Goal: Task Accomplishment & Management: Complete application form

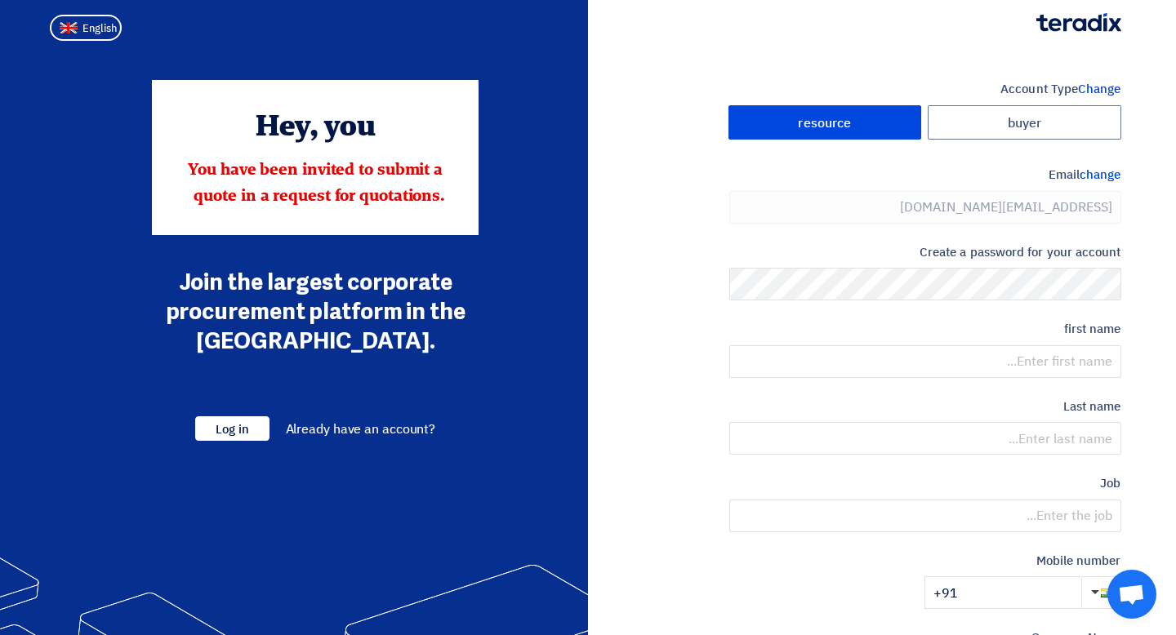
click at [676, 296] on div "Account Type Change buyer resource Email change [PERSON_NAME][EMAIL_ADDRESS][DO…" at bounding box center [861, 472] width 546 height 784
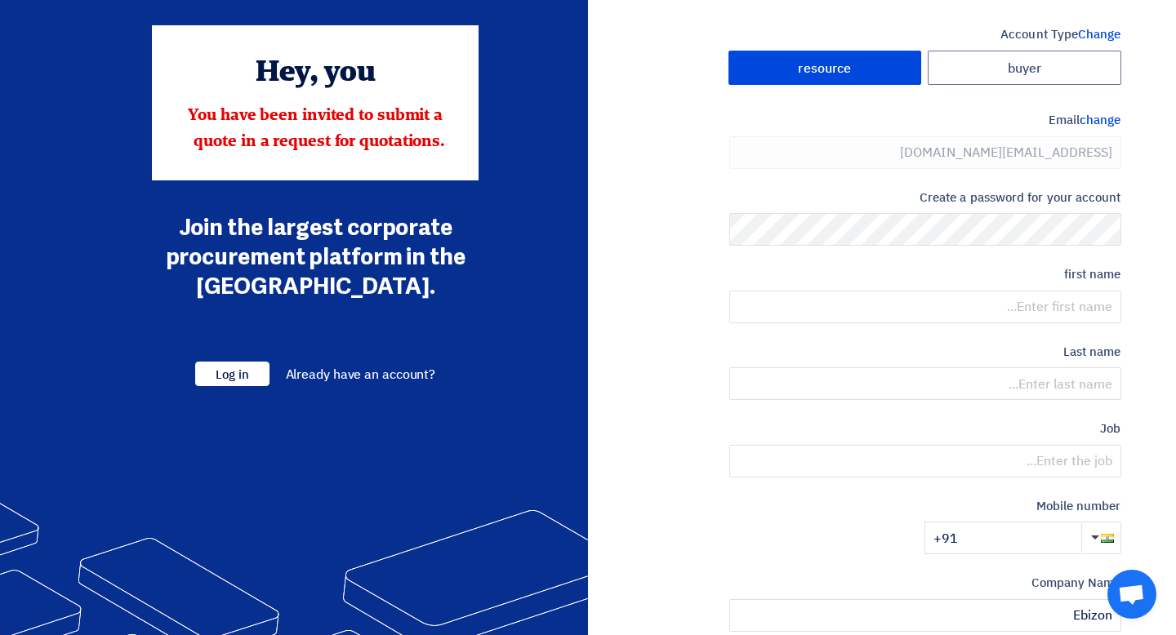
scroll to position [56, 0]
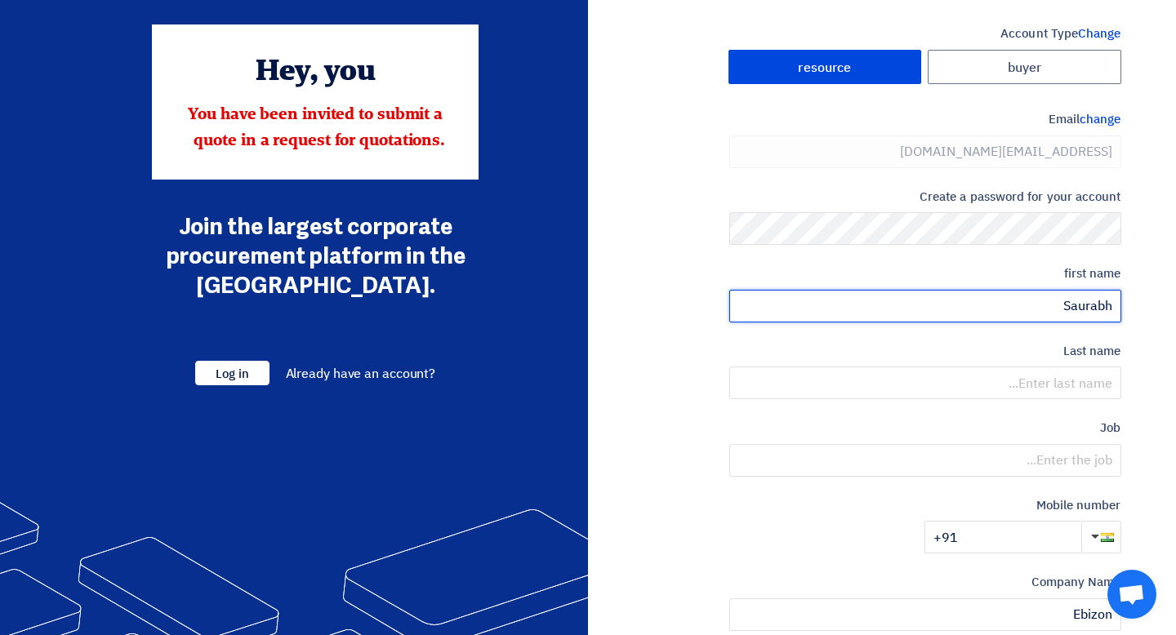
type input "Saurabh"
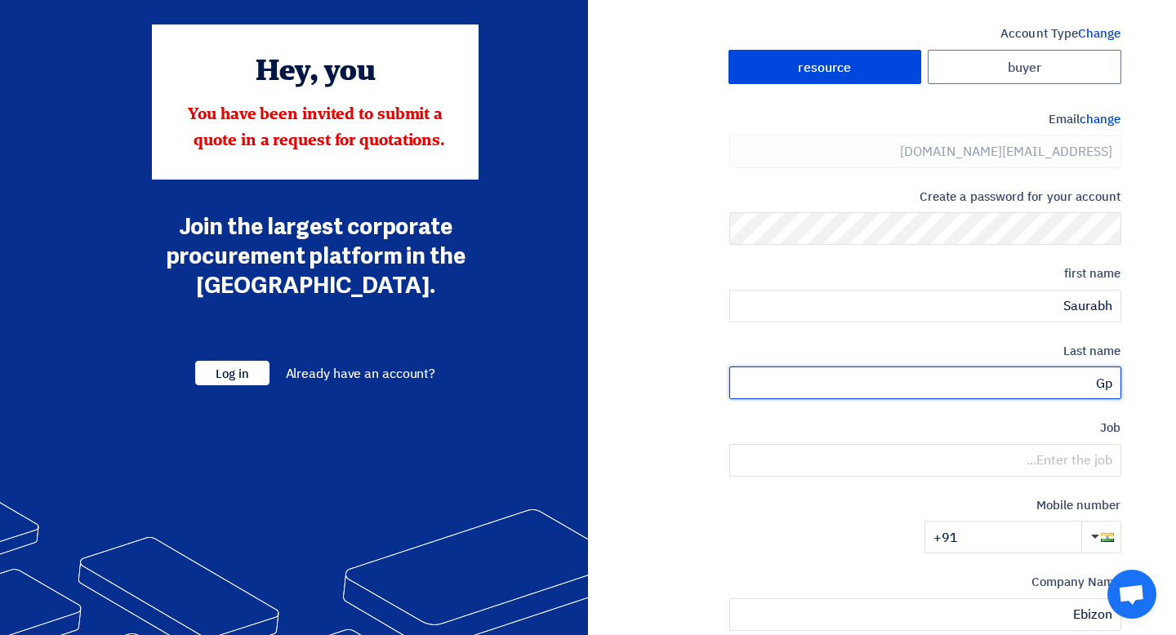
type input "G"
type input "[PERSON_NAME]"
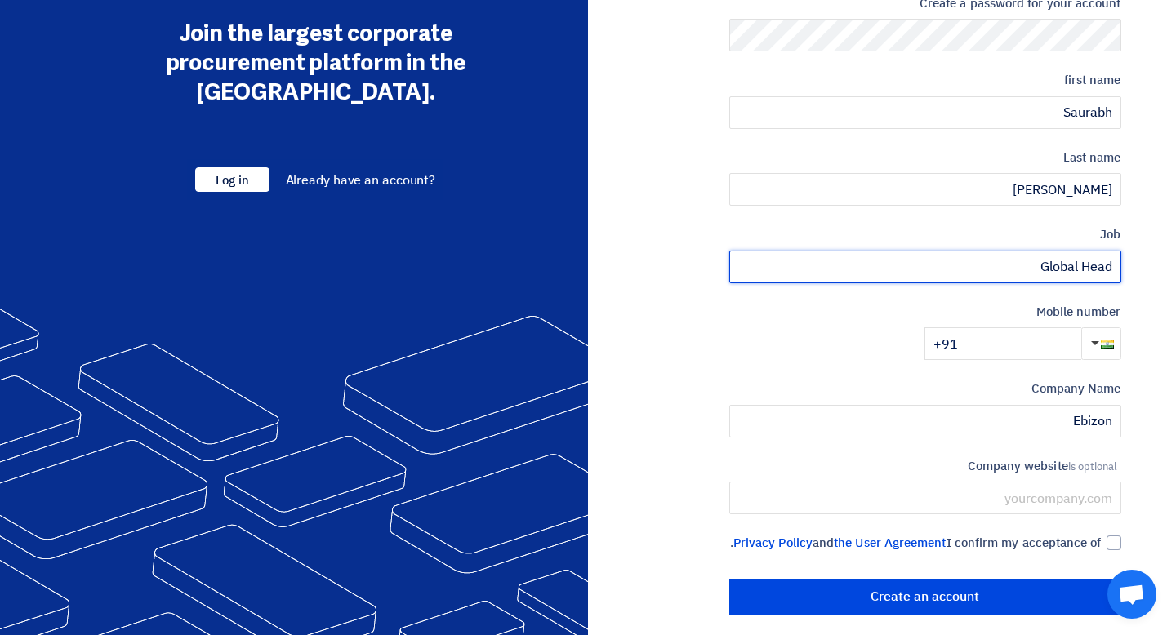
scroll to position [280, 0]
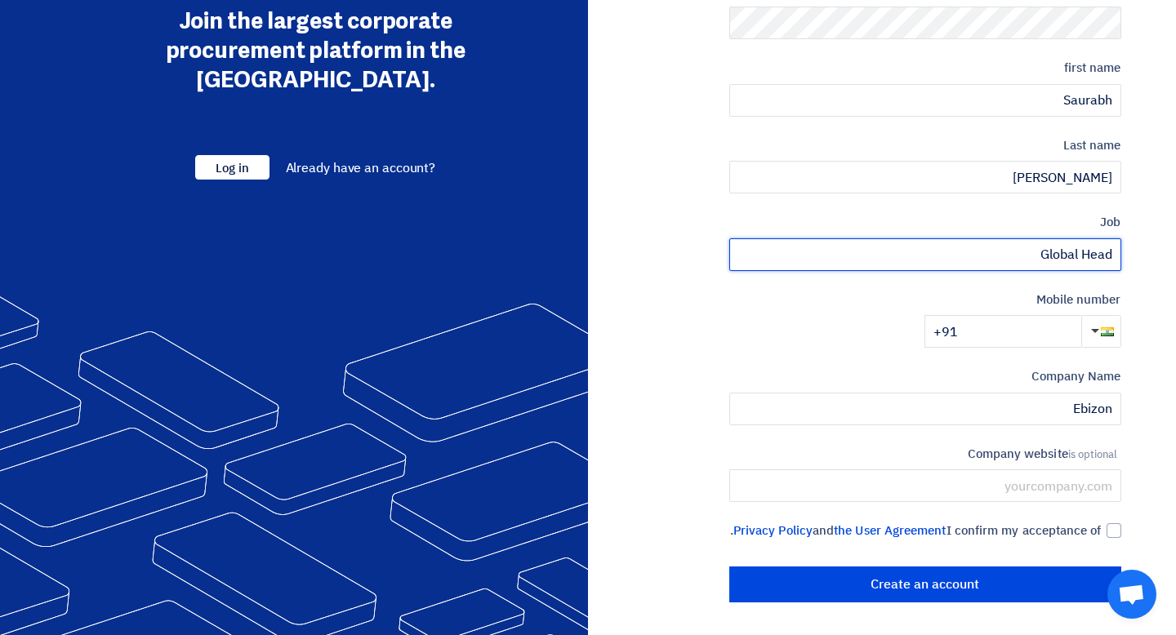
type input "Global Head"
click at [1034, 325] on input "+91" at bounding box center [1002, 331] width 157 height 33
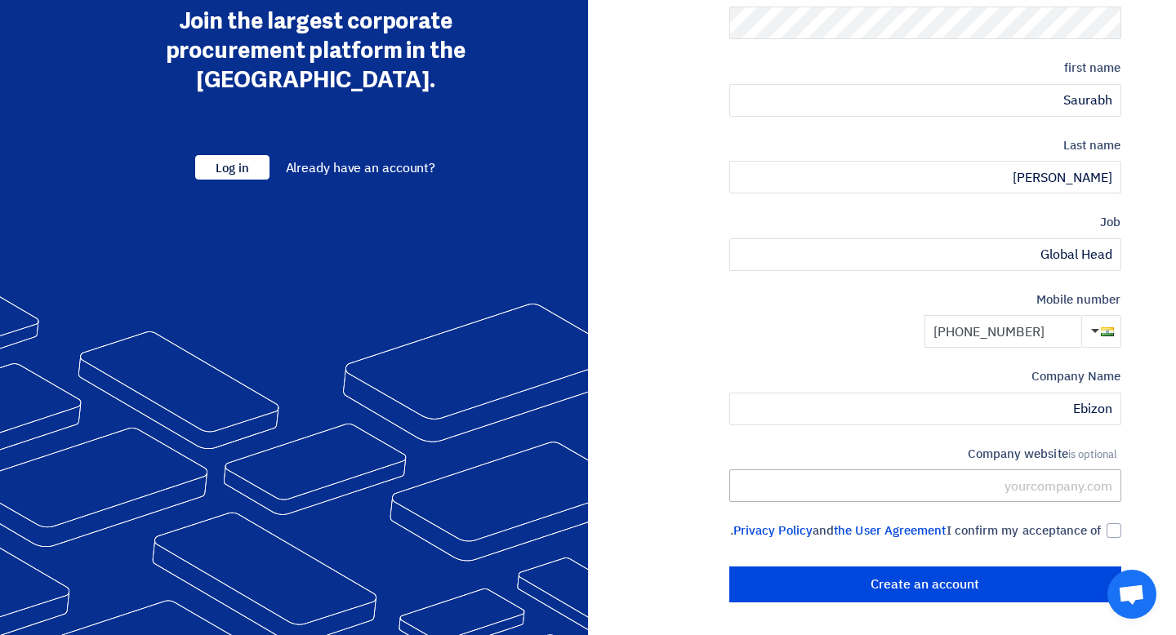
type input "[PHONE_NUMBER]"
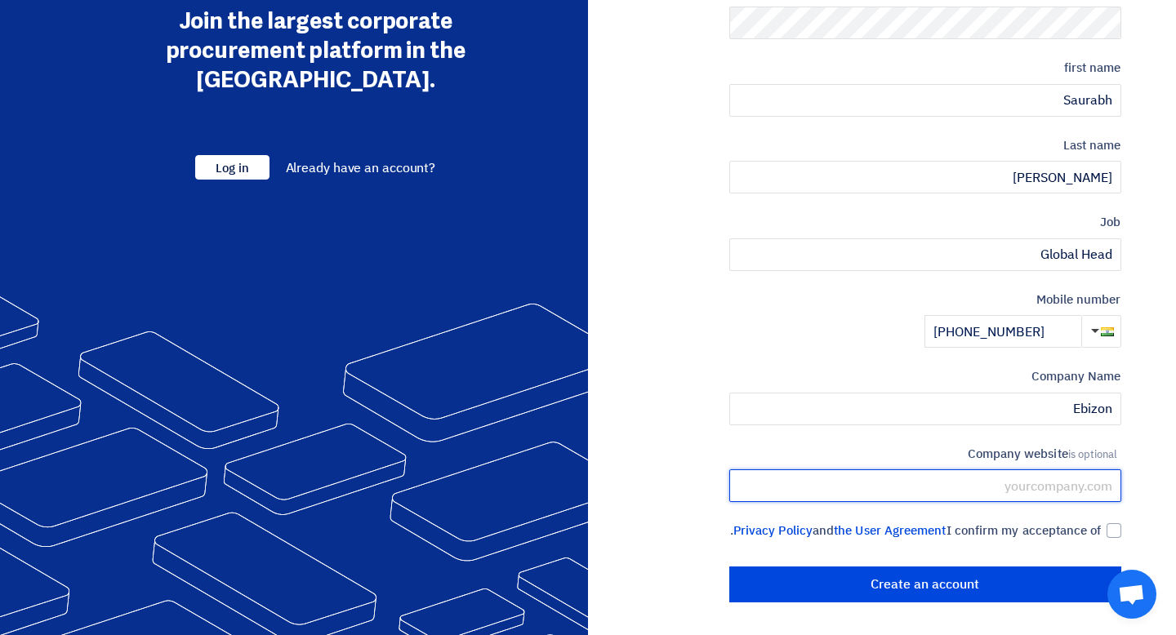
click at [1018, 478] on input "text" at bounding box center [925, 486] width 392 height 33
type input "[DOMAIN_NAME]"
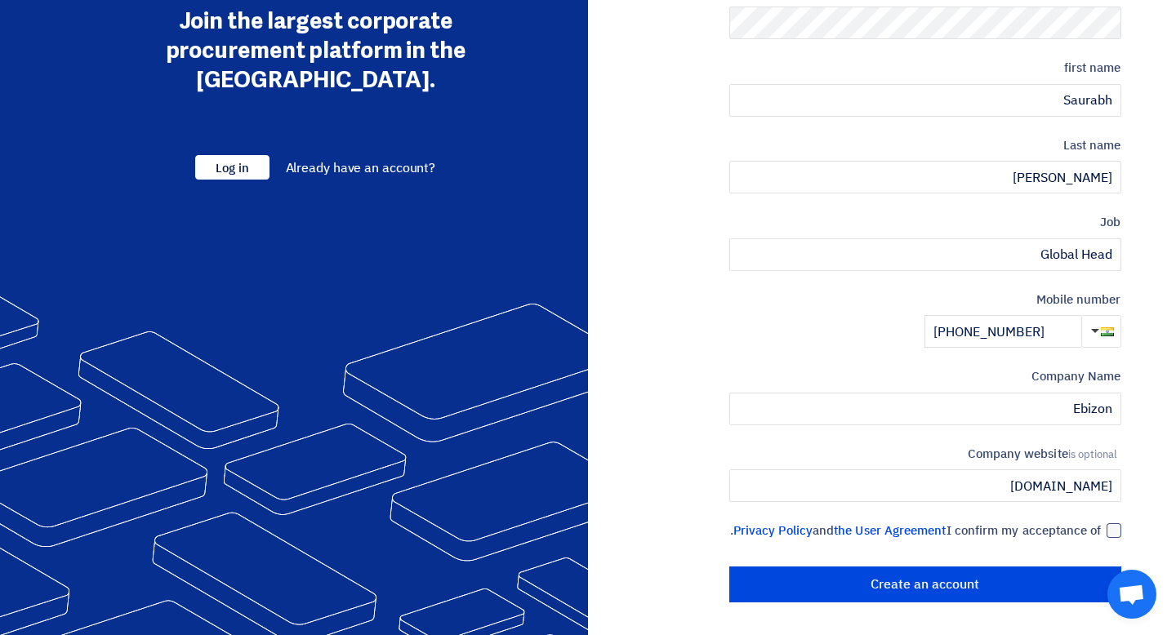
click at [1116, 523] on div at bounding box center [1114, 530] width 15 height 15
click at [1102, 522] on input "I confirm my acceptance of the User Agreement and Privacy Policy ." at bounding box center [906, 538] width 392 height 33
checkbox input "true"
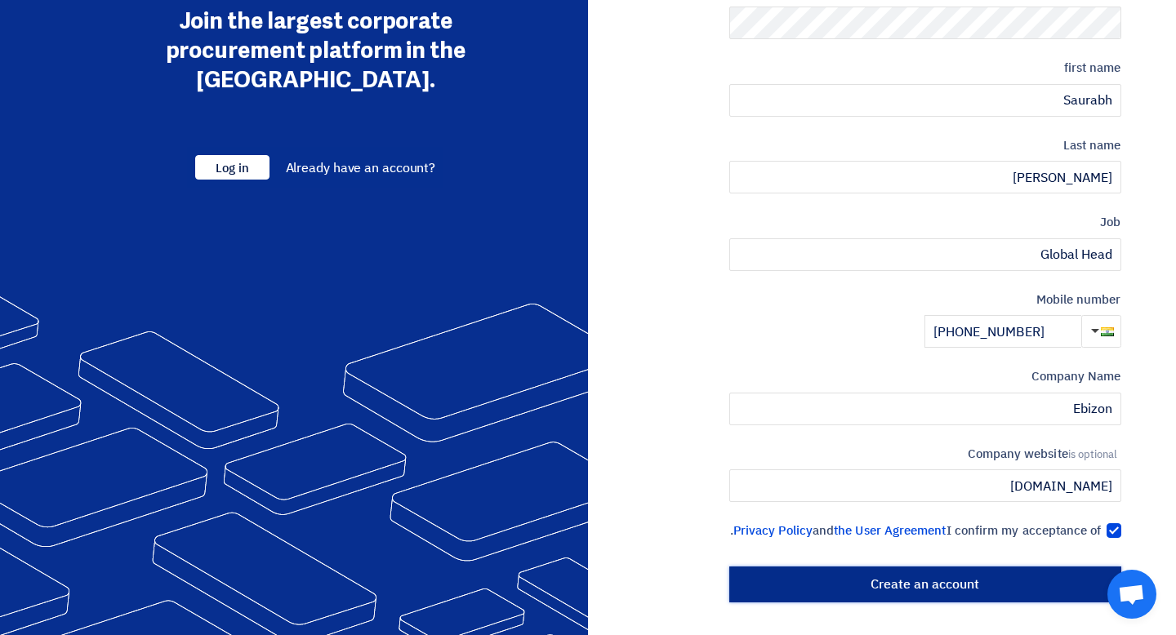
click at [1005, 592] on input "Create an account" at bounding box center [925, 585] width 392 height 36
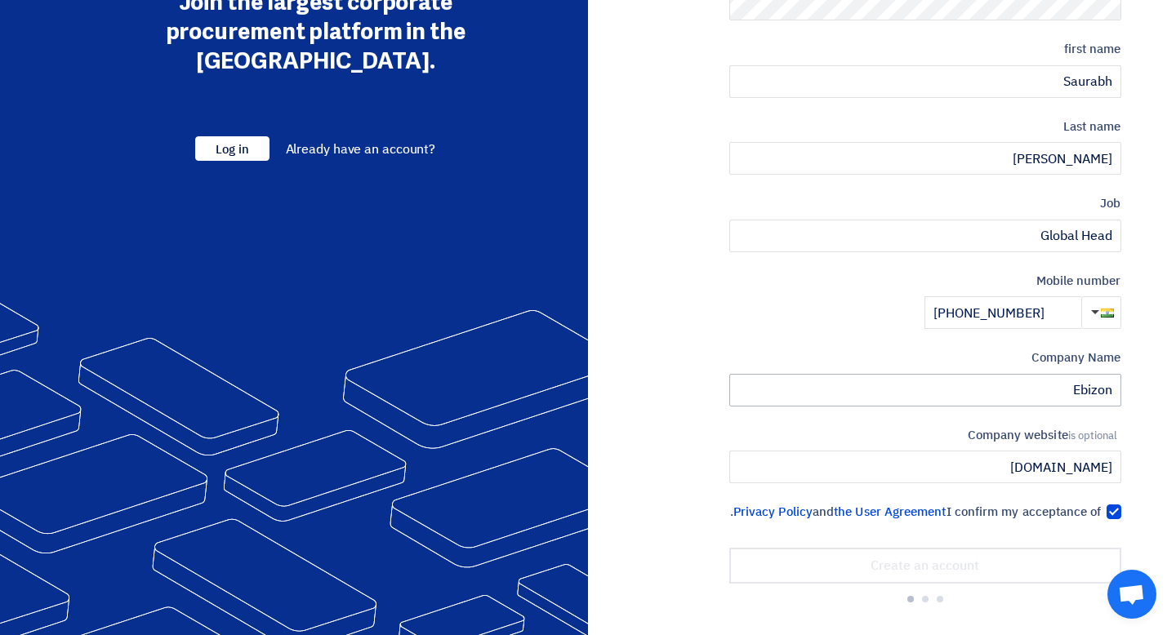
scroll to position [0, 0]
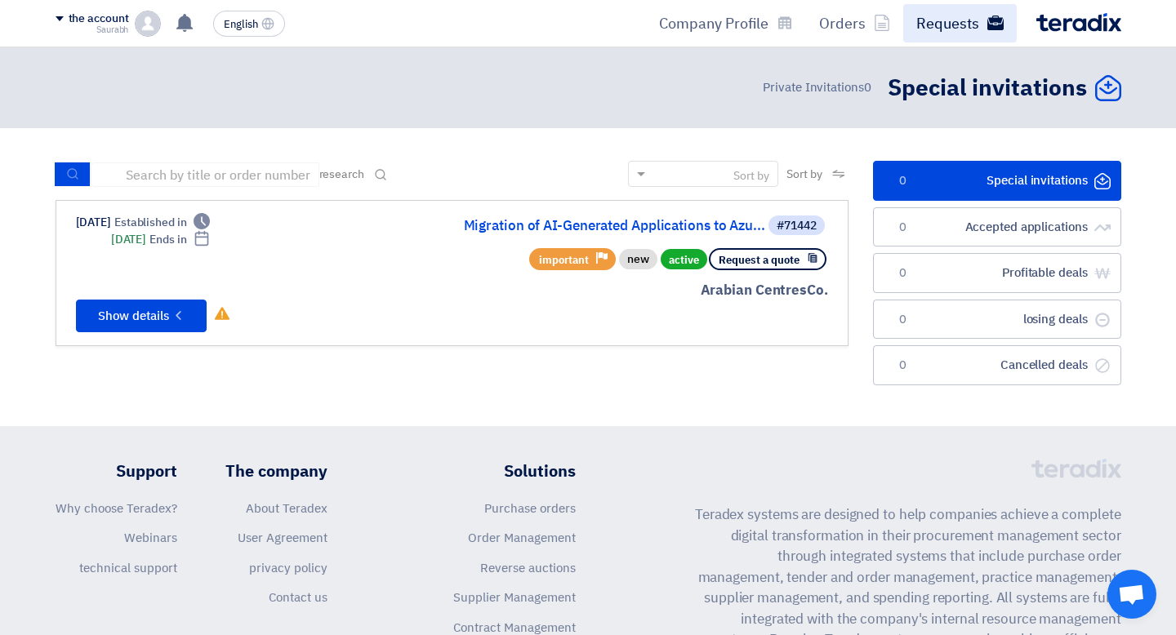
click at [228, 23] on font "English" at bounding box center [241, 24] width 34 height 16
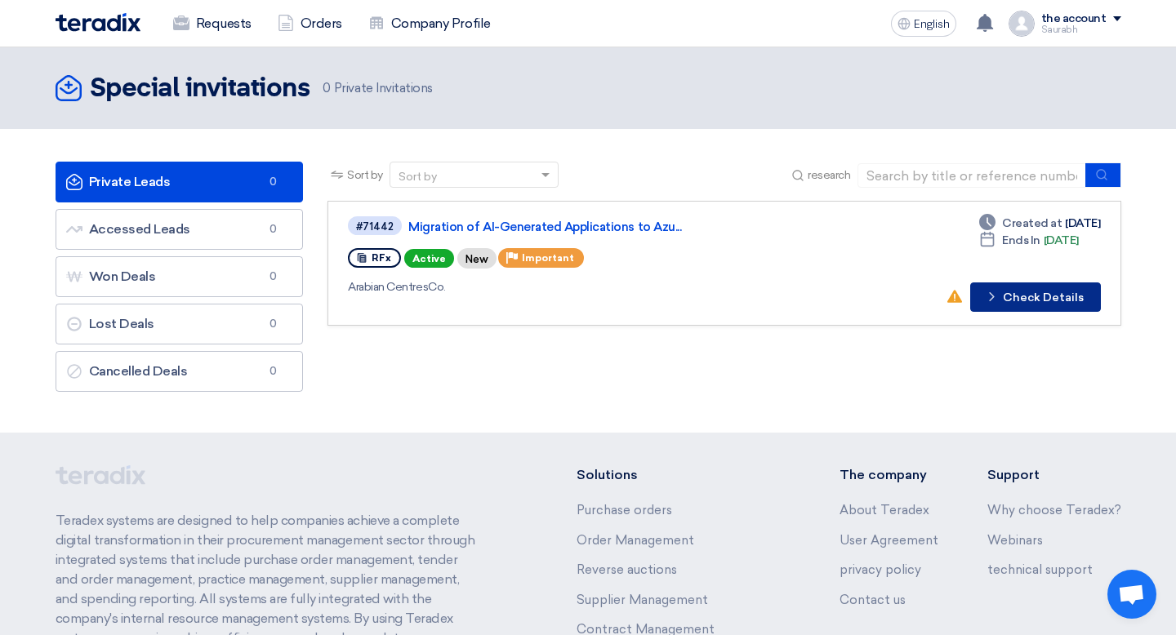
click at [984, 296] on button "Check details Check Details" at bounding box center [1035, 297] width 131 height 29
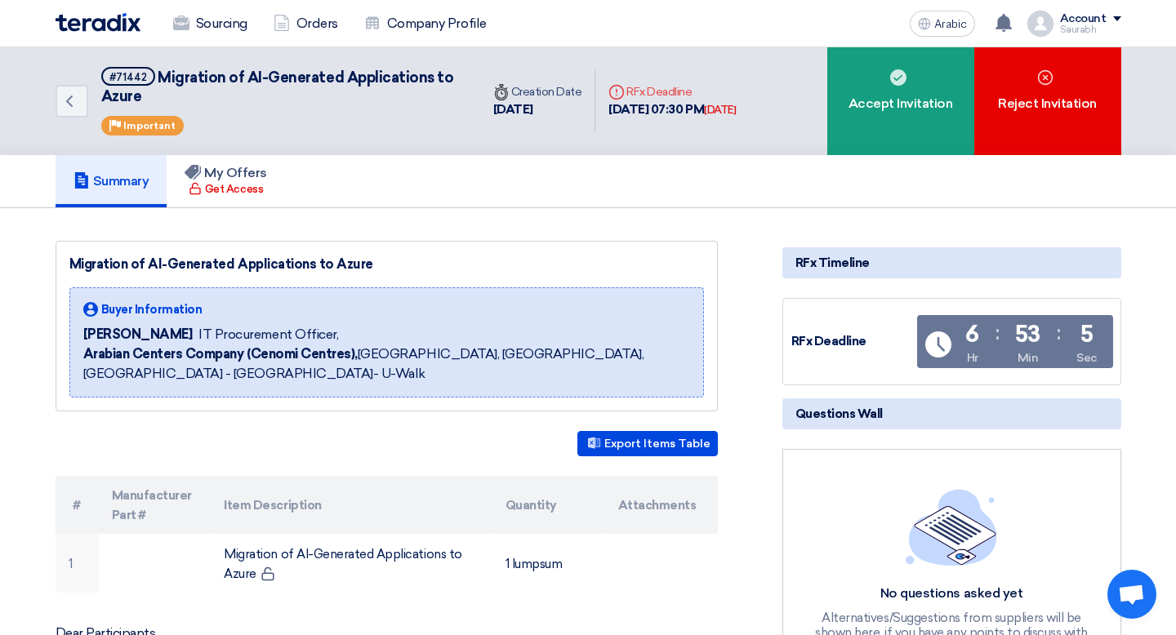
click at [590, 200] on div "Summary My Offers Get Access" at bounding box center [589, 181] width 1066 height 52
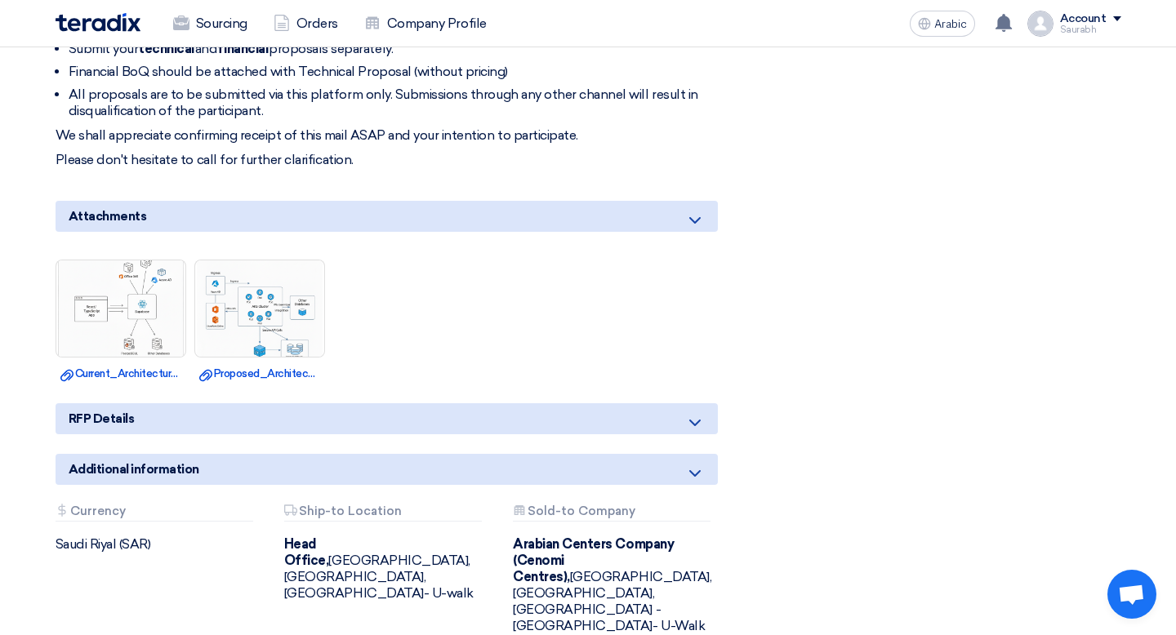
scroll to position [746, 0]
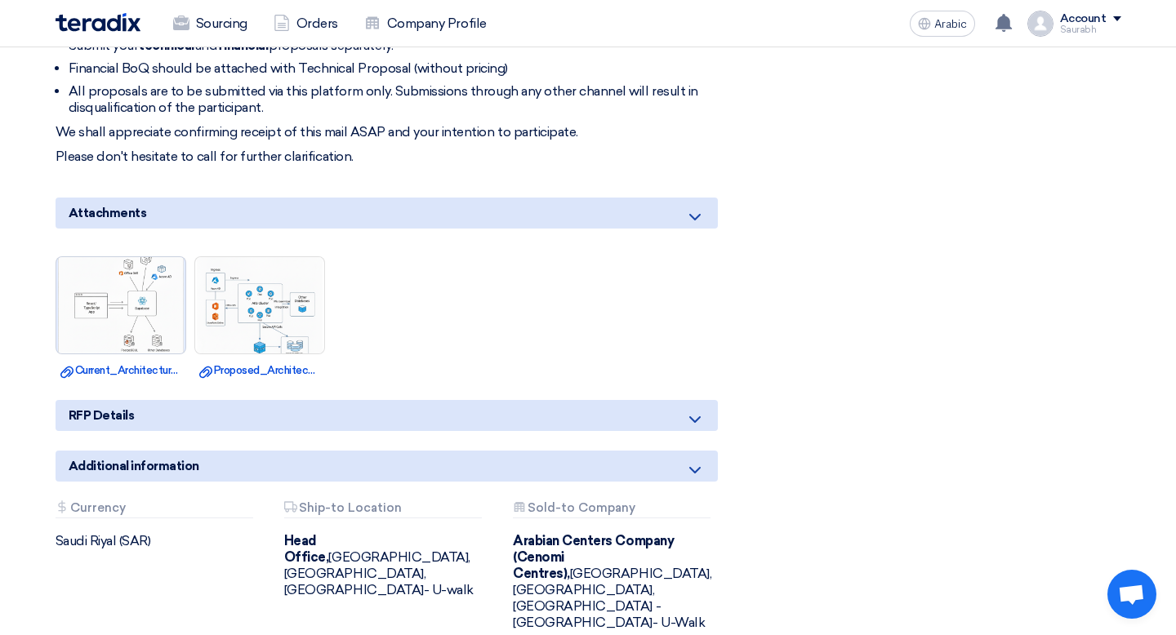
click at [112, 321] on img at bounding box center [120, 305] width 129 height 129
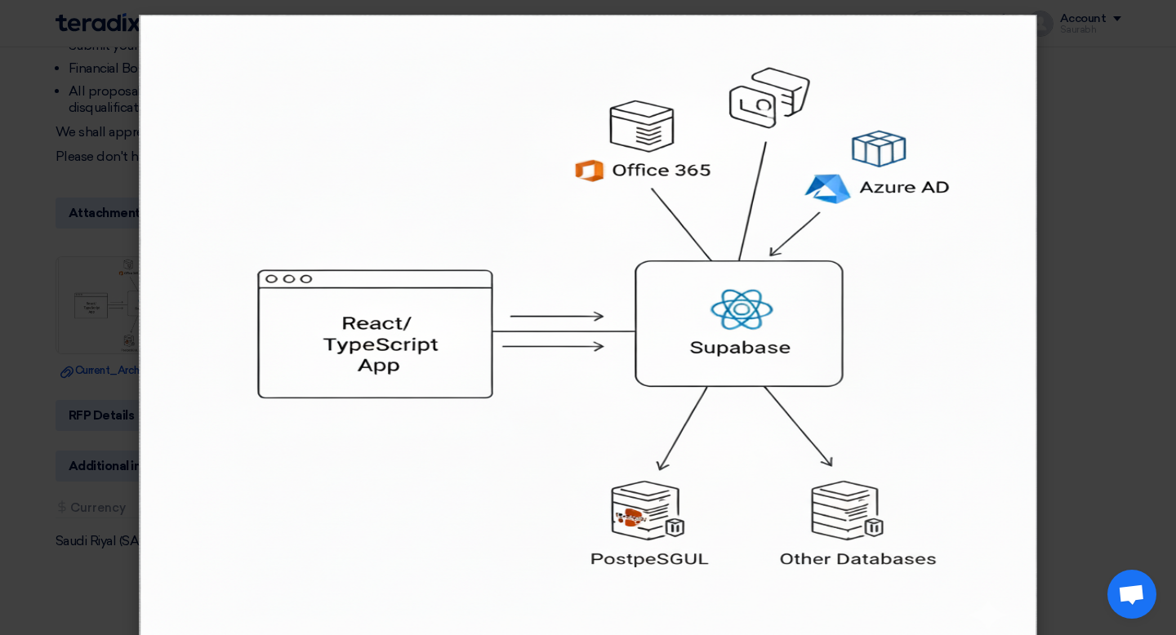
click at [1158, 235] on modal-container at bounding box center [588, 317] width 1176 height 635
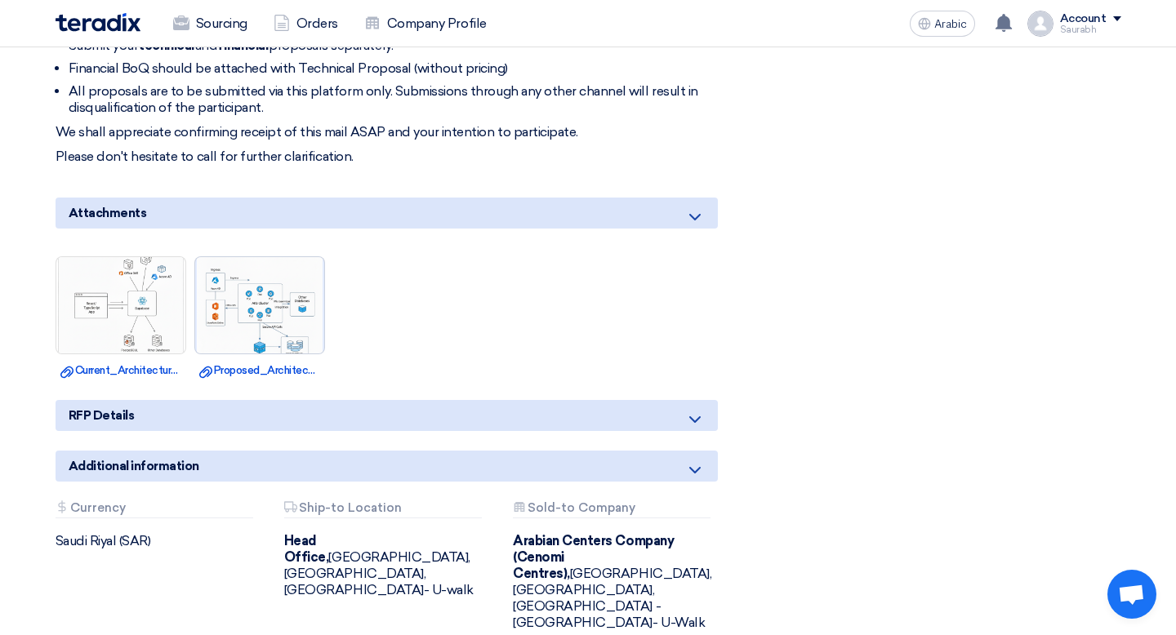
click at [272, 336] on img at bounding box center [259, 305] width 129 height 129
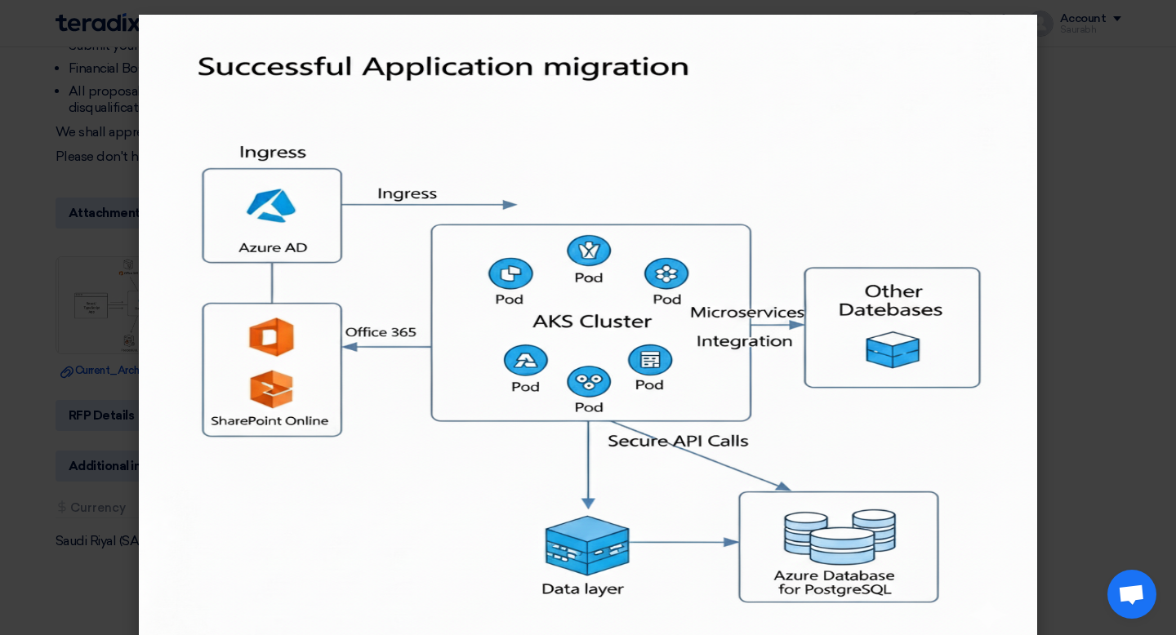
click at [1128, 153] on modal-container at bounding box center [588, 317] width 1176 height 635
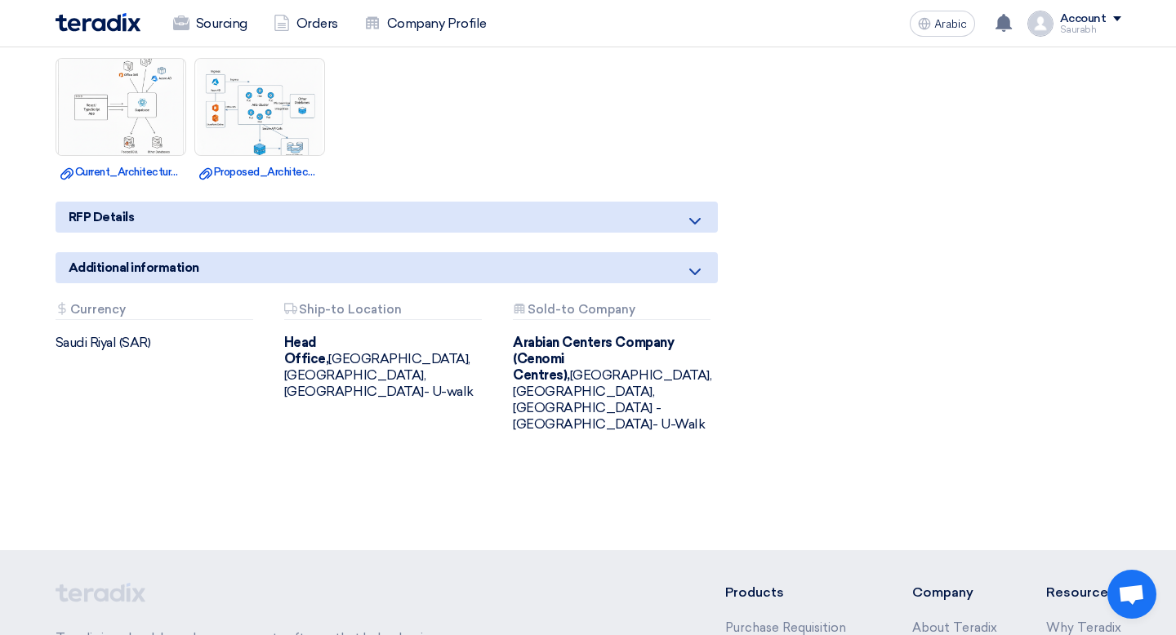
scroll to position [946, 0]
click at [605, 221] on div "RFP Details" at bounding box center [387, 216] width 662 height 31
click at [696, 216] on icon at bounding box center [695, 221] width 20 height 20
click at [332, 219] on div "RFP Details" at bounding box center [387, 216] width 662 height 31
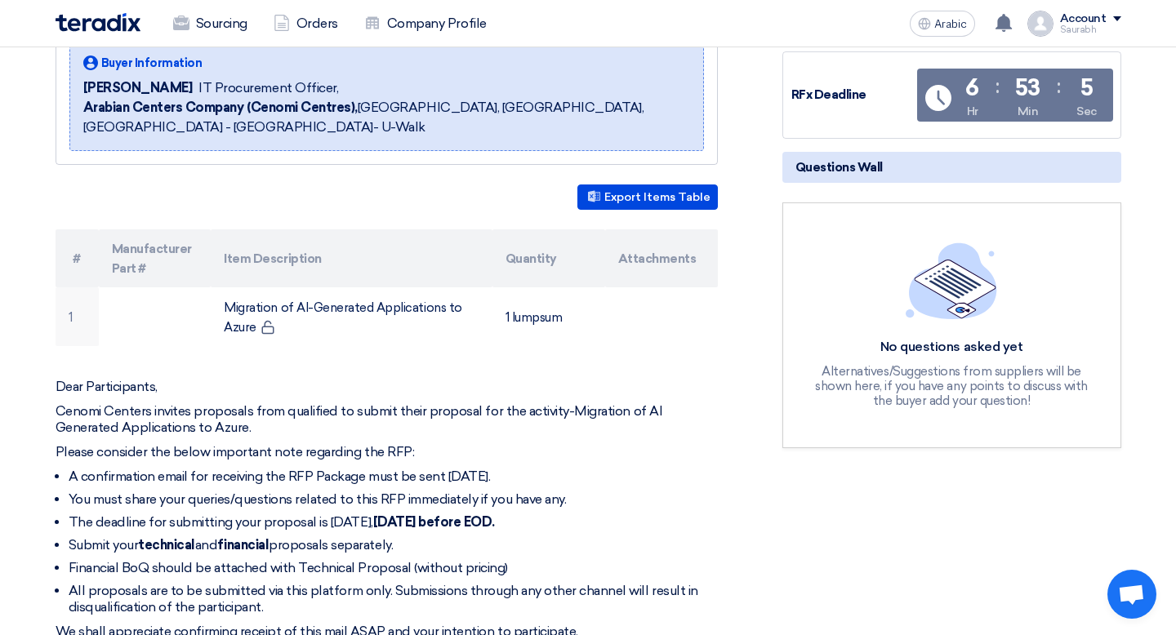
scroll to position [226, 0]
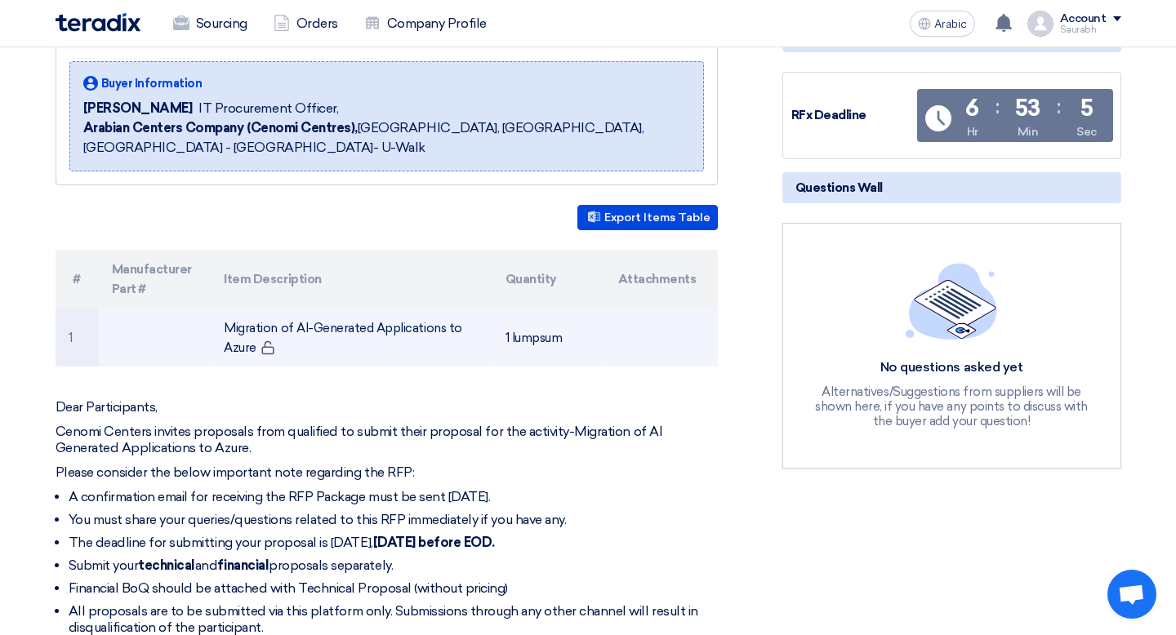
click at [305, 331] on font "Migration of AI-Generated Applications to Azure" at bounding box center [343, 338] width 238 height 34
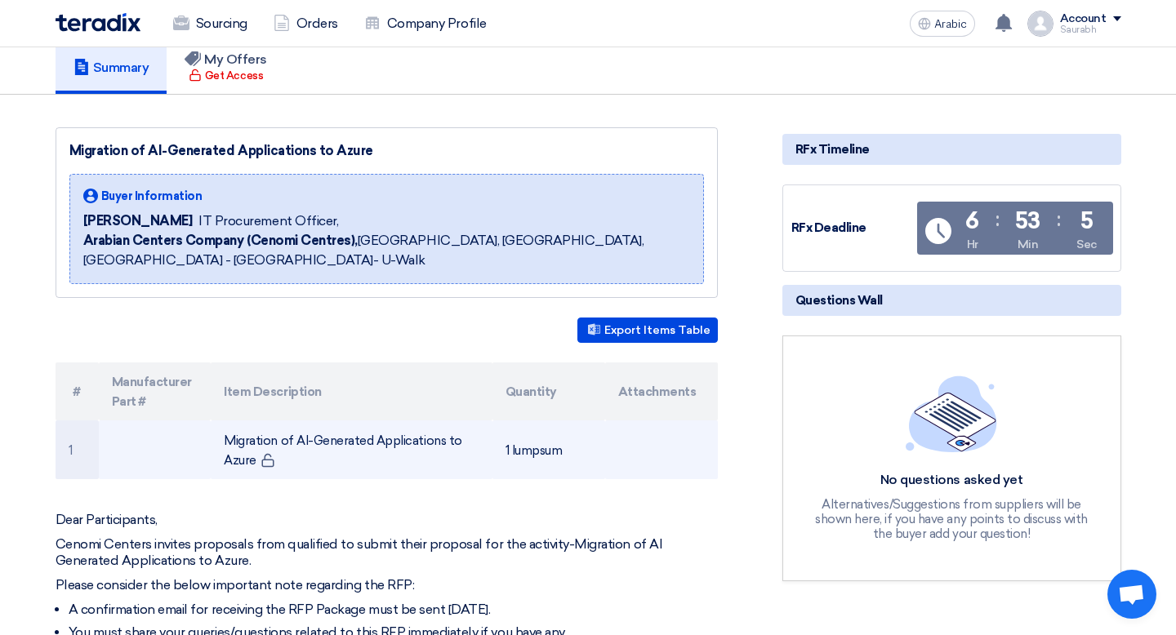
scroll to position [112, 0]
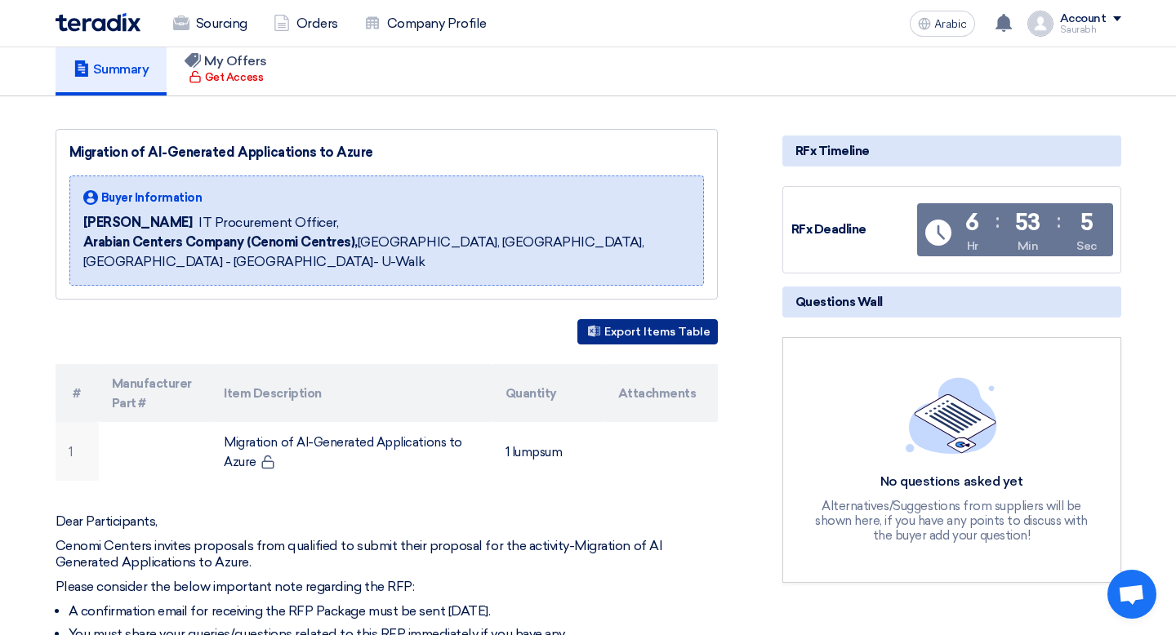
click at [697, 333] on font "Export Items Table" at bounding box center [657, 332] width 106 height 14
click at [323, 231] on div "[PERSON_NAME] IT Procurement Officer," at bounding box center [386, 223] width 607 height 20
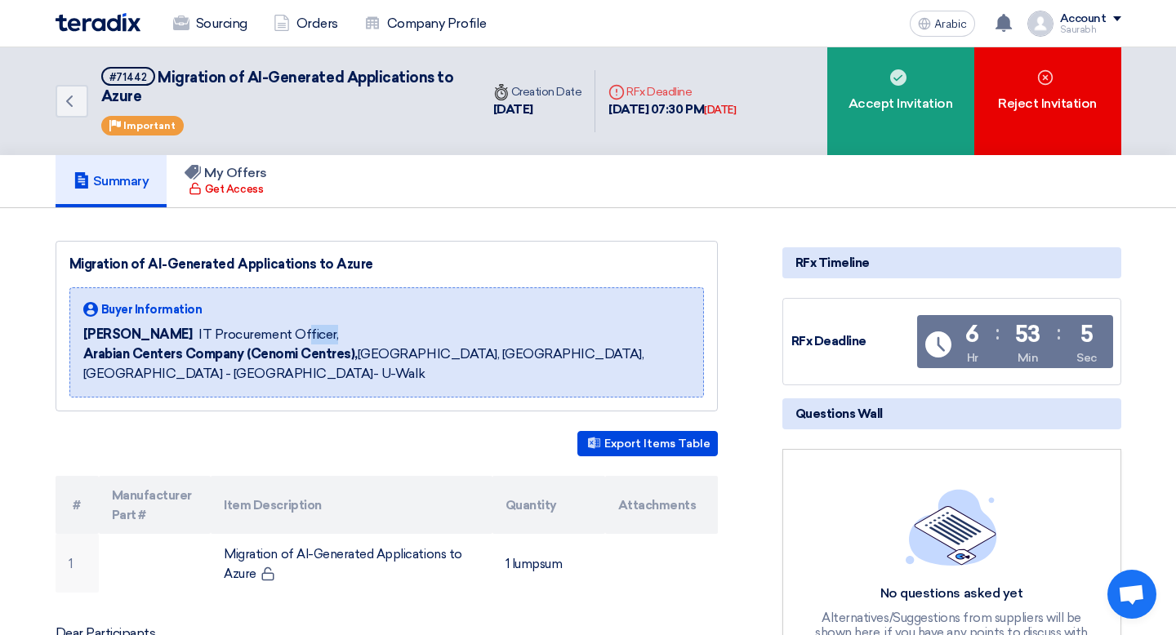
scroll to position [0, 0]
click at [231, 186] on font "Get Access" at bounding box center [234, 189] width 58 height 12
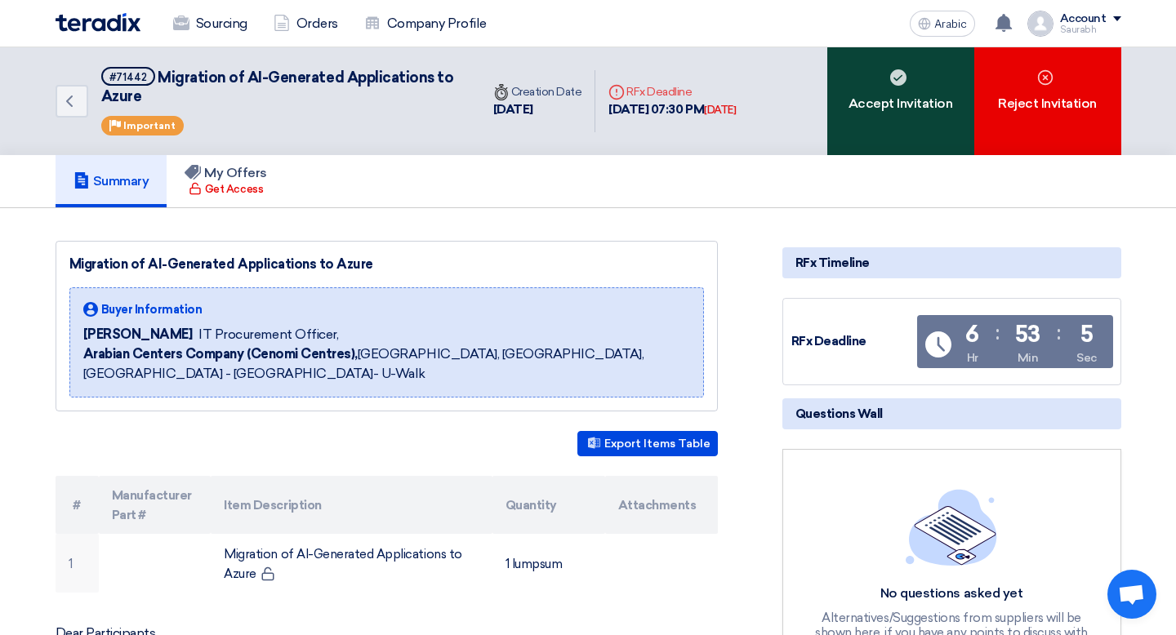
click at [894, 92] on div "Accept Invitation" at bounding box center [900, 101] width 147 height 108
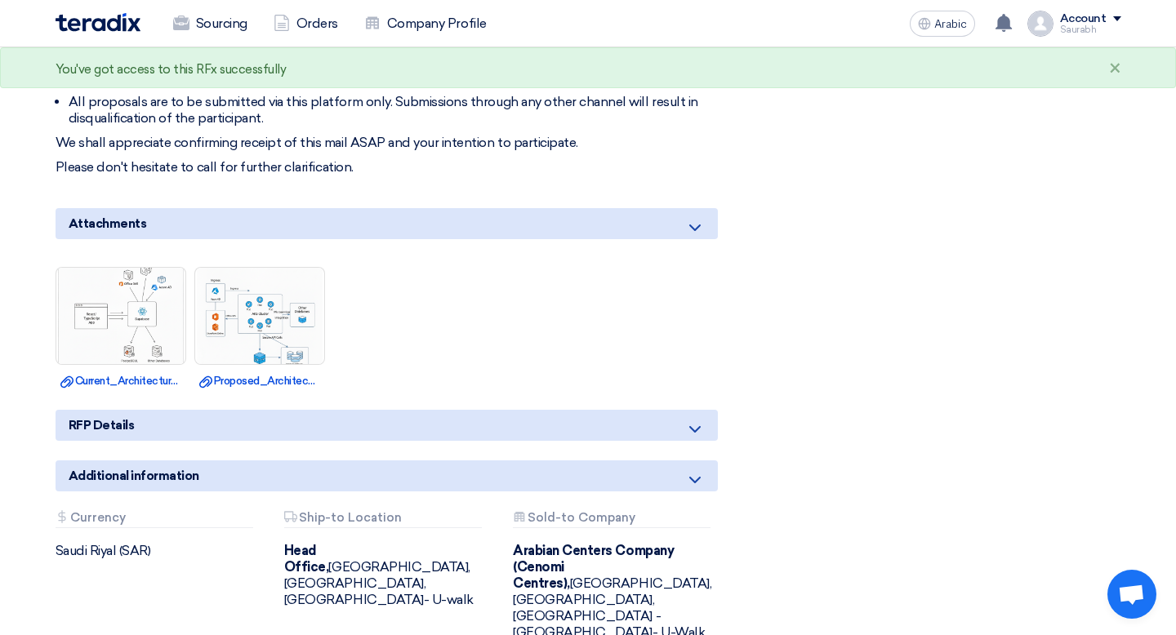
scroll to position [820, 0]
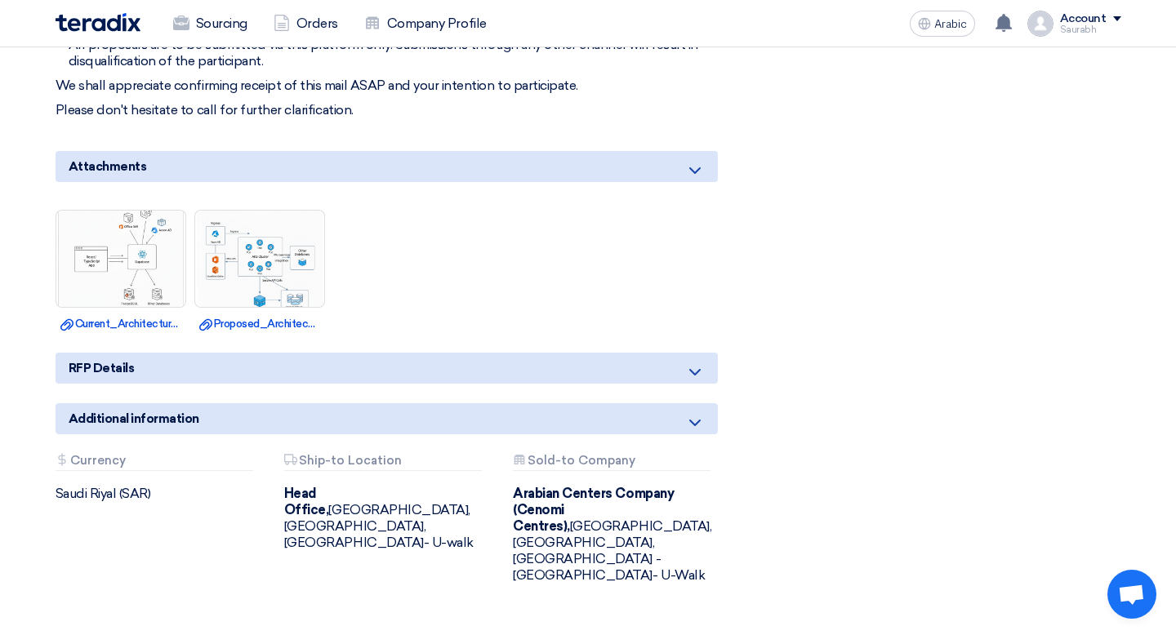
click at [264, 360] on div "RFP Details" at bounding box center [387, 368] width 662 height 31
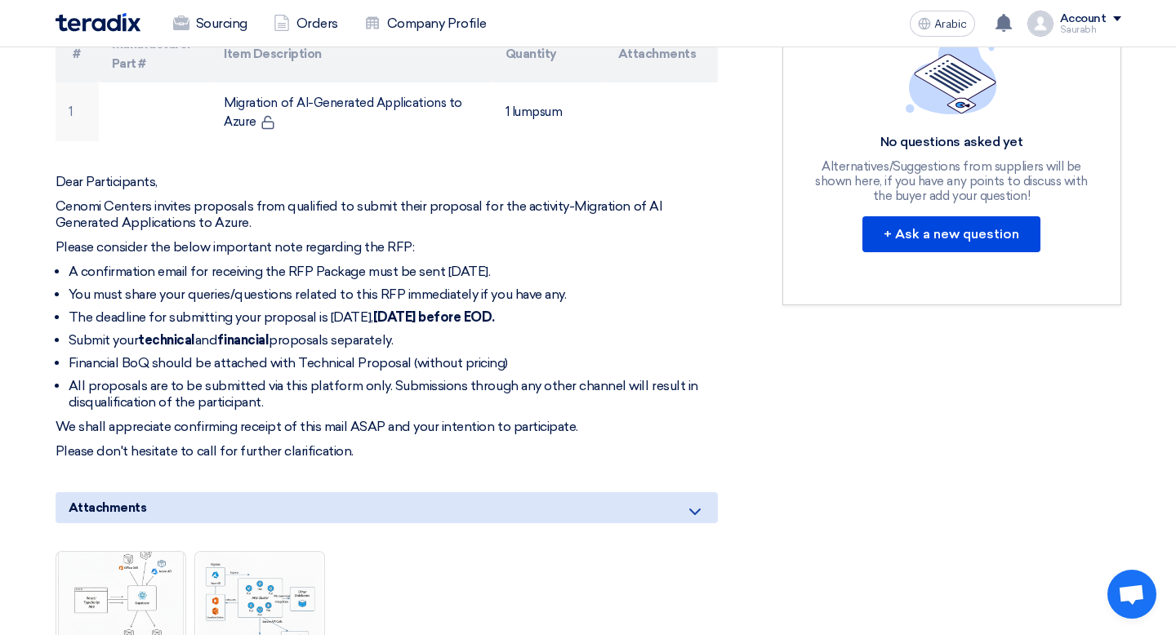
scroll to position [0, 0]
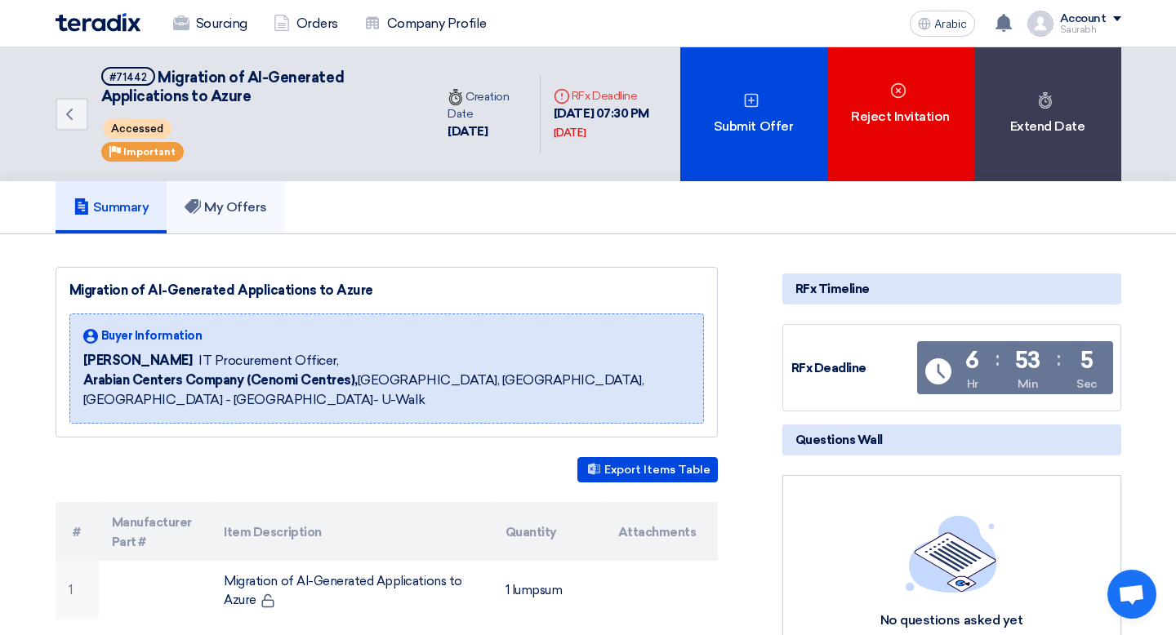
click at [248, 201] on font "My Offers" at bounding box center [235, 207] width 63 height 16
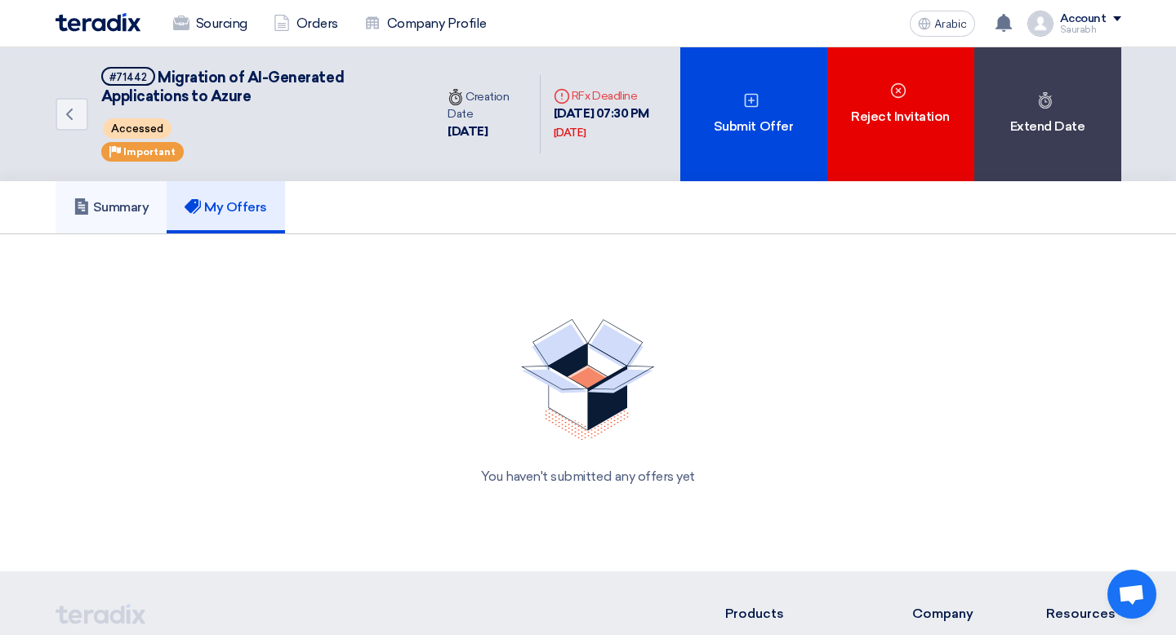
click at [143, 199] on h5 "Summary" at bounding box center [111, 207] width 76 height 16
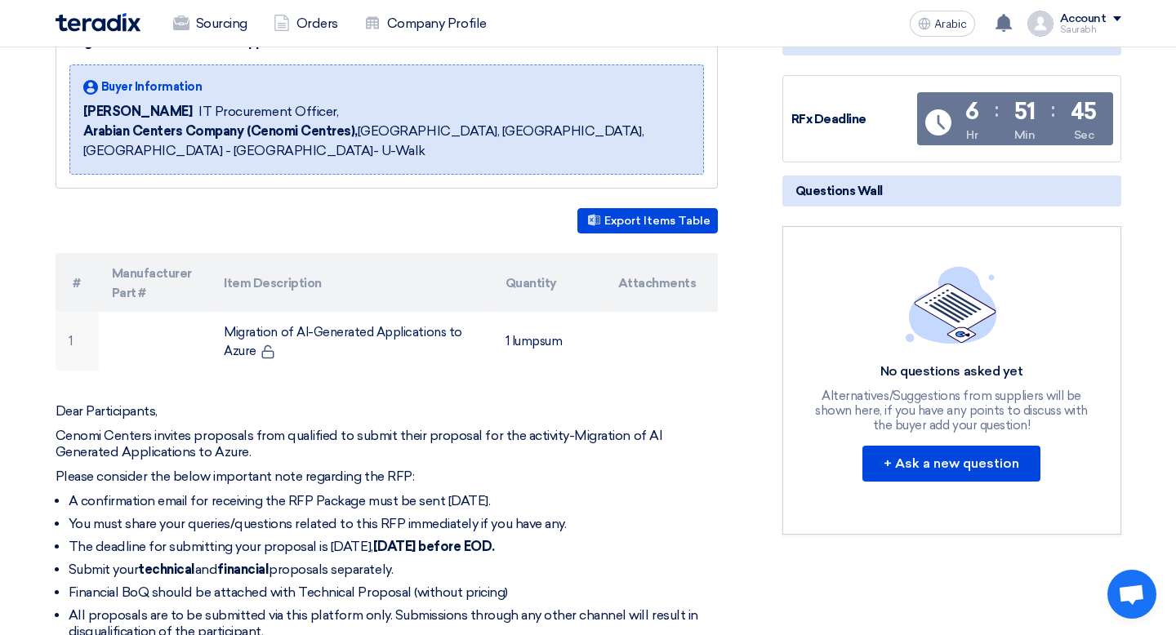
scroll to position [260, 0]
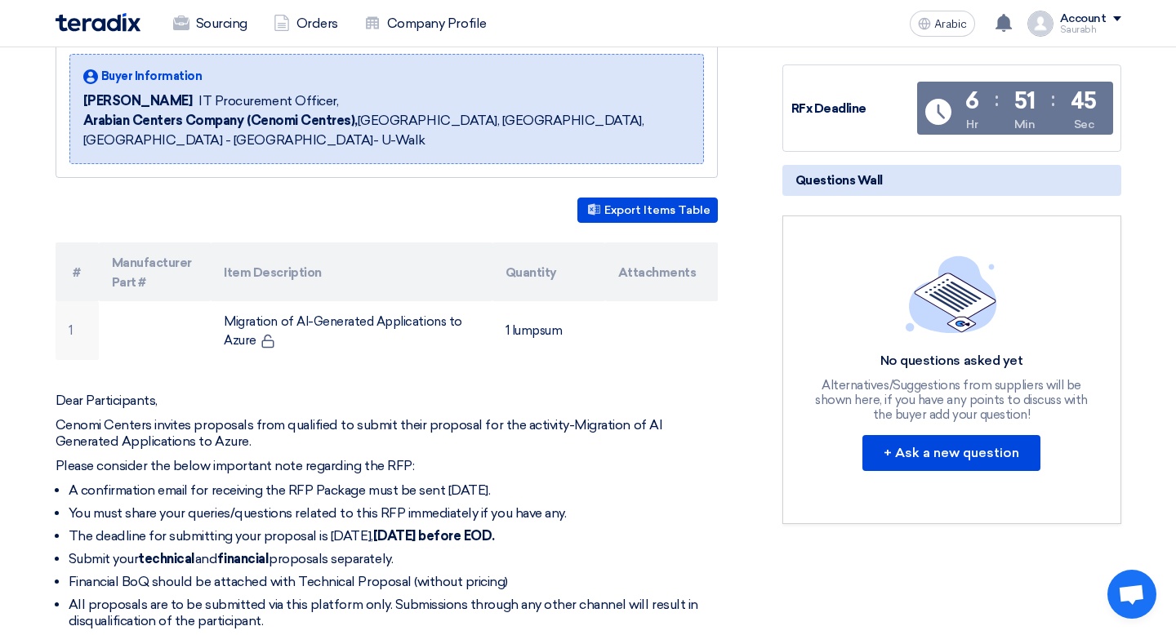
click at [72, 197] on div "Migration of AI-Generated Applications to Azure Buyer Information [PERSON_NAME]…" at bounding box center [406, 595] width 727 height 1176
click at [50, 102] on div "Migration of AI-Generated Applications to Azure Buyer Information [PERSON_NAME]…" at bounding box center [406, 595] width 727 height 1176
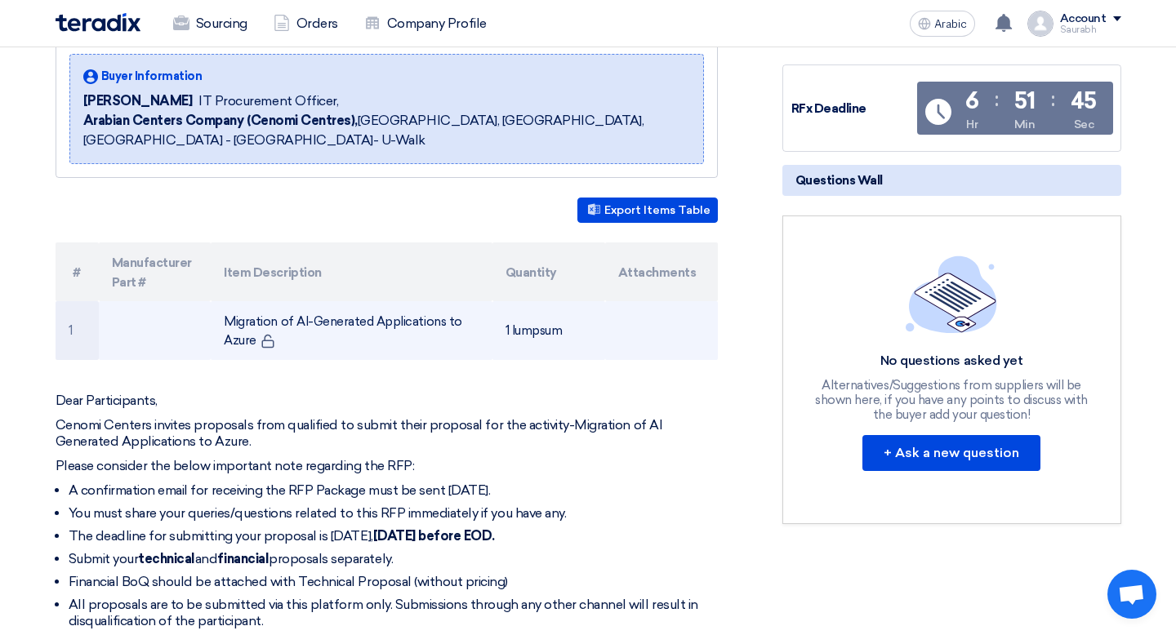
drag, startPoint x: 50, startPoint y: 102, endPoint x: 190, endPoint y: 318, distance: 258.0
click at [189, 315] on div "Migration of AI-Generated Applications to Azure Buyer Information [PERSON_NAME]…" at bounding box center [406, 595] width 727 height 1176
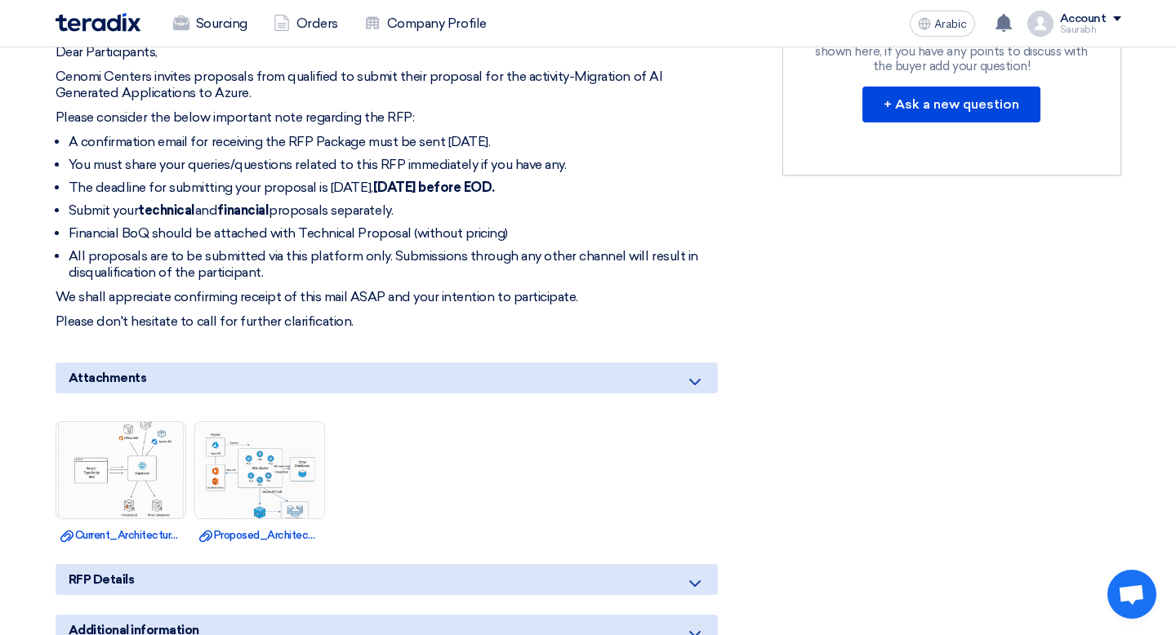
scroll to position [666, 0]
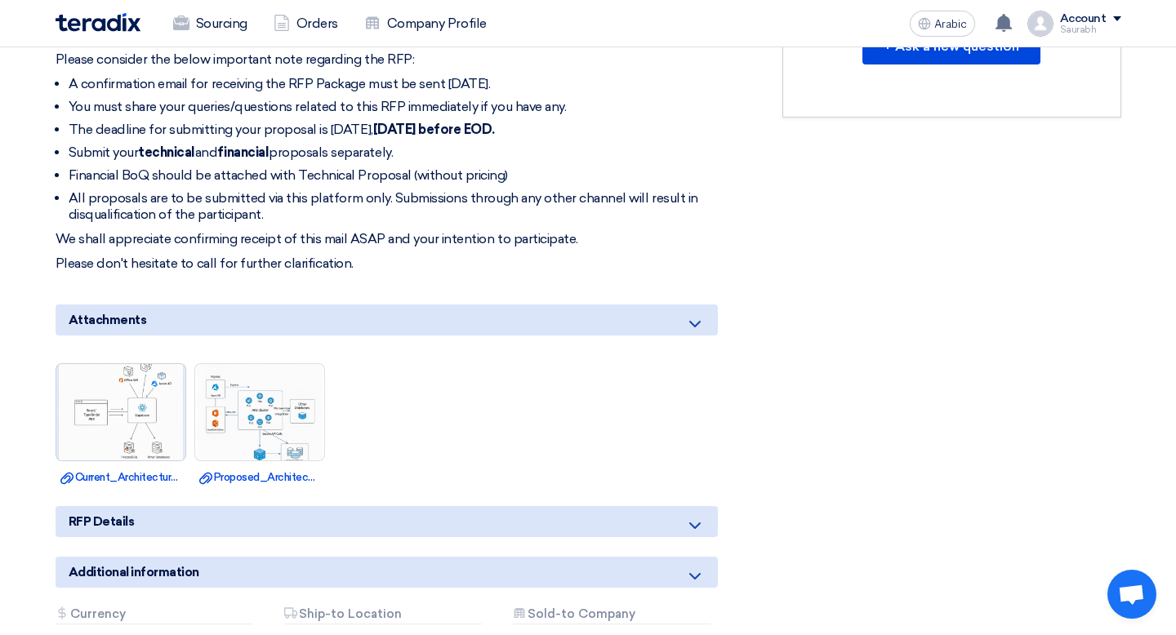
click at [152, 399] on img at bounding box center [120, 412] width 129 height 129
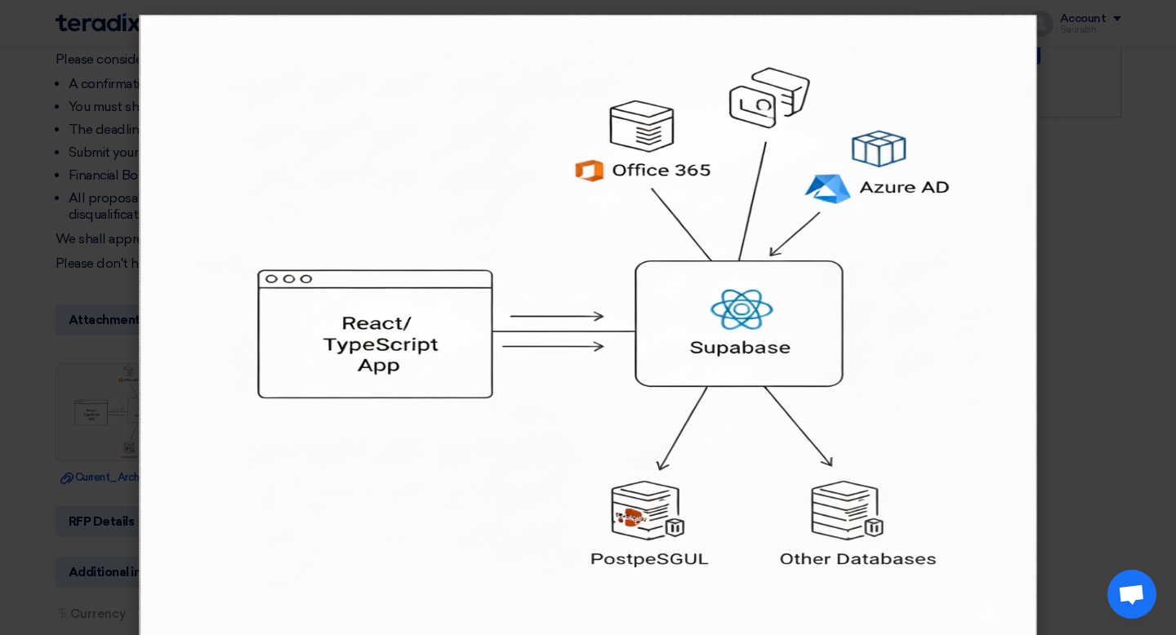
click at [1152, 93] on modal-container at bounding box center [588, 317] width 1176 height 635
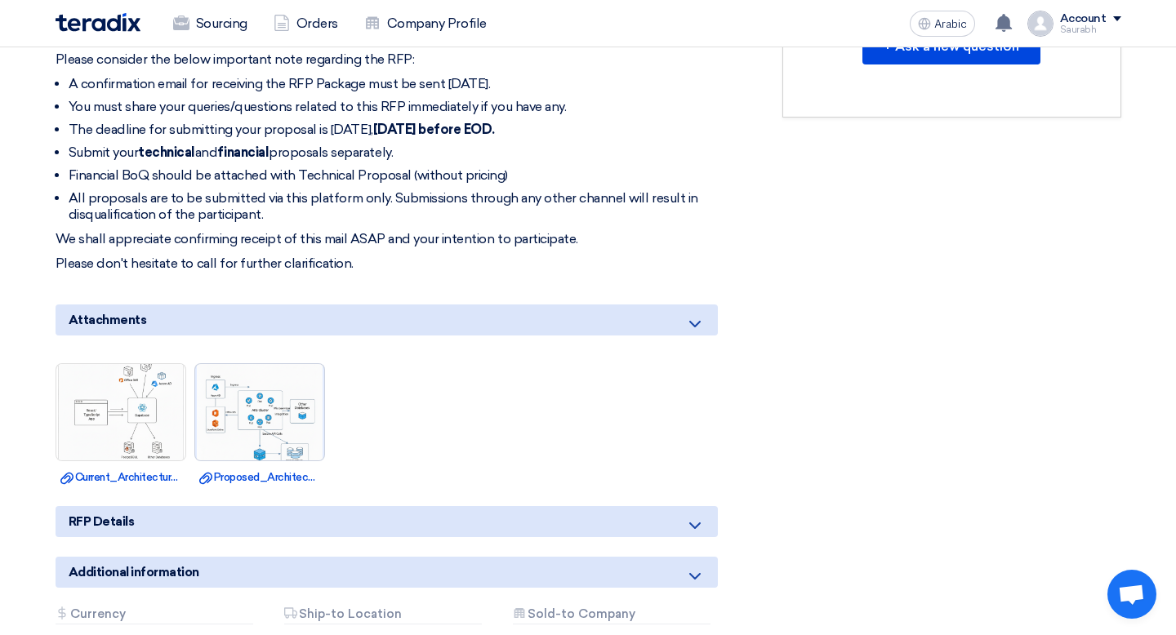
click at [296, 429] on img at bounding box center [259, 412] width 129 height 129
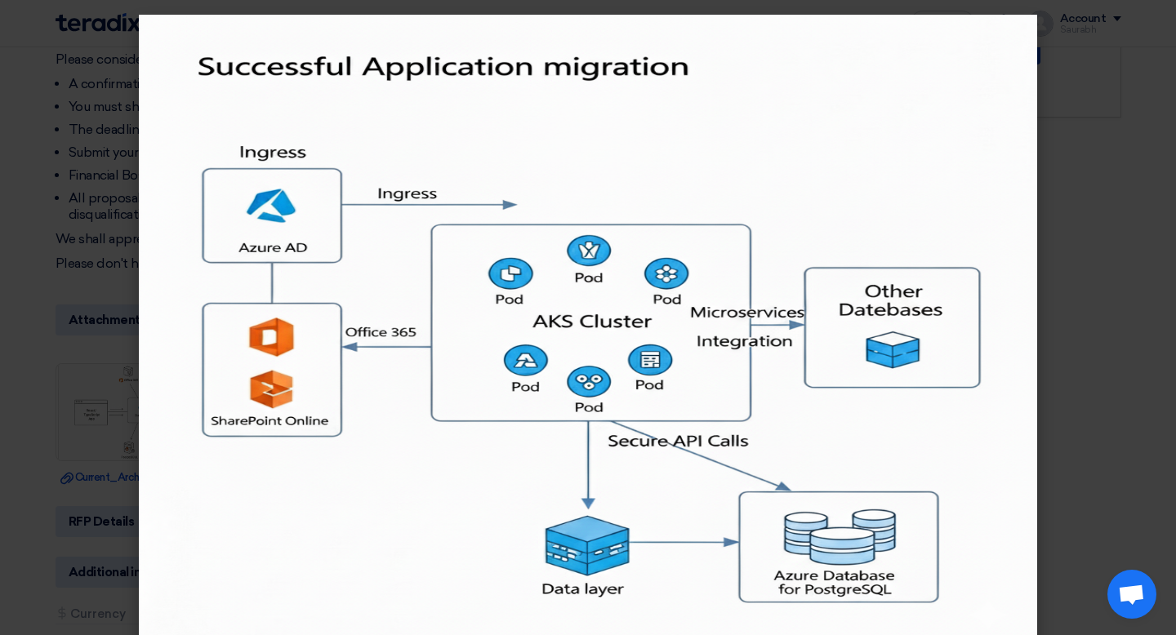
click at [1146, 138] on modal-container at bounding box center [588, 317] width 1176 height 635
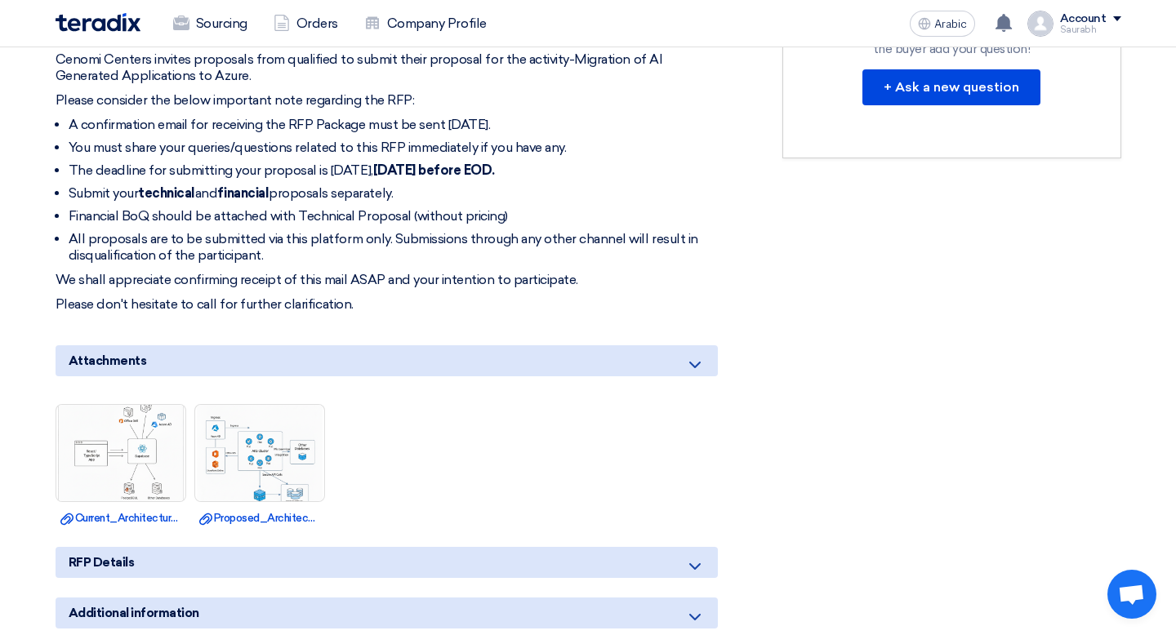
scroll to position [634, 0]
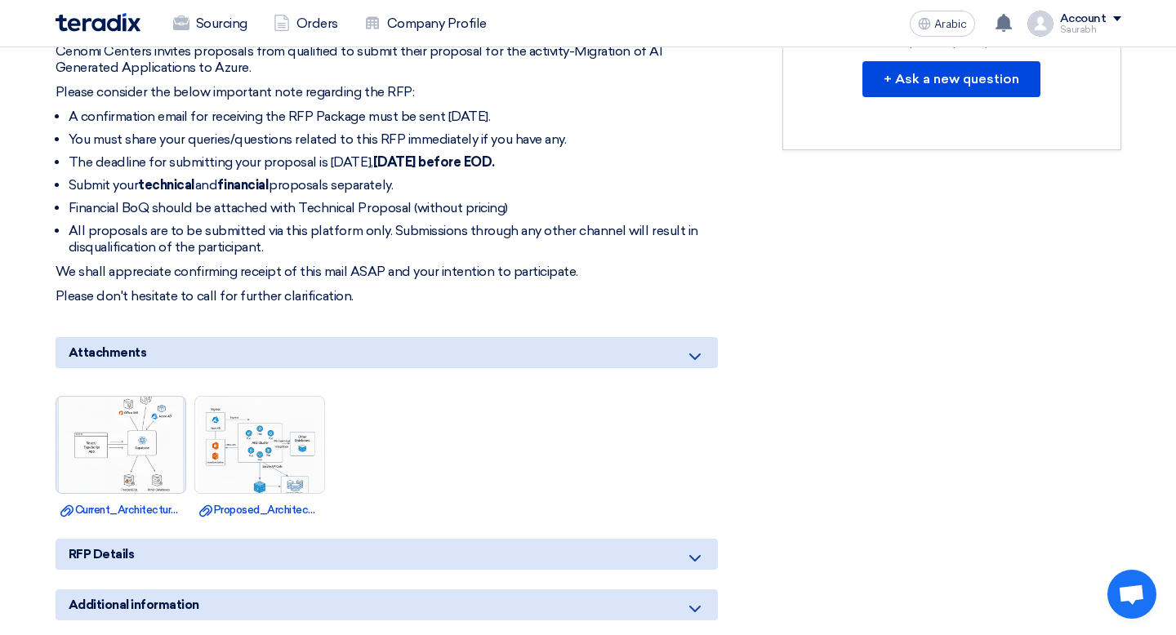
click at [134, 417] on img at bounding box center [120, 445] width 129 height 129
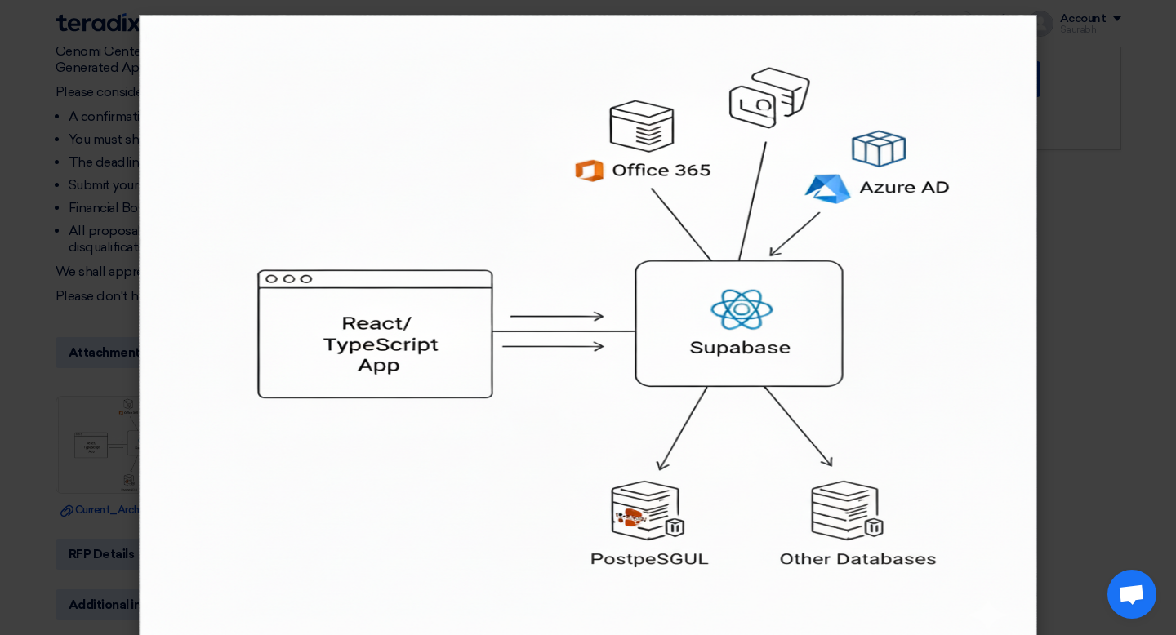
click at [1142, 183] on modal-container at bounding box center [588, 317] width 1176 height 635
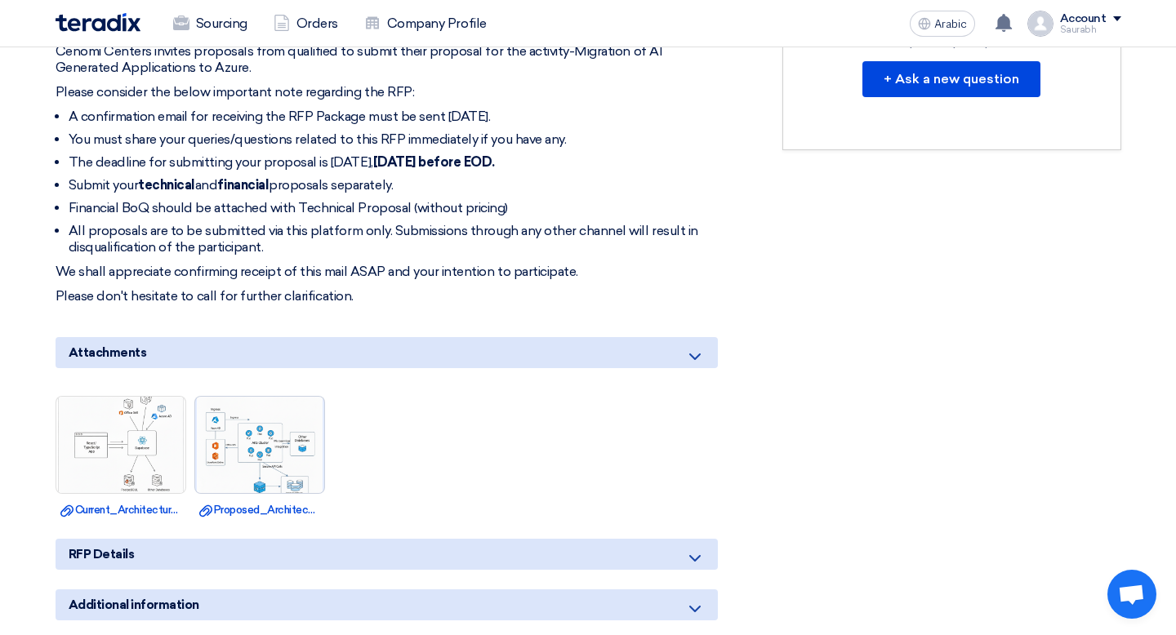
click at [266, 447] on img at bounding box center [259, 445] width 129 height 129
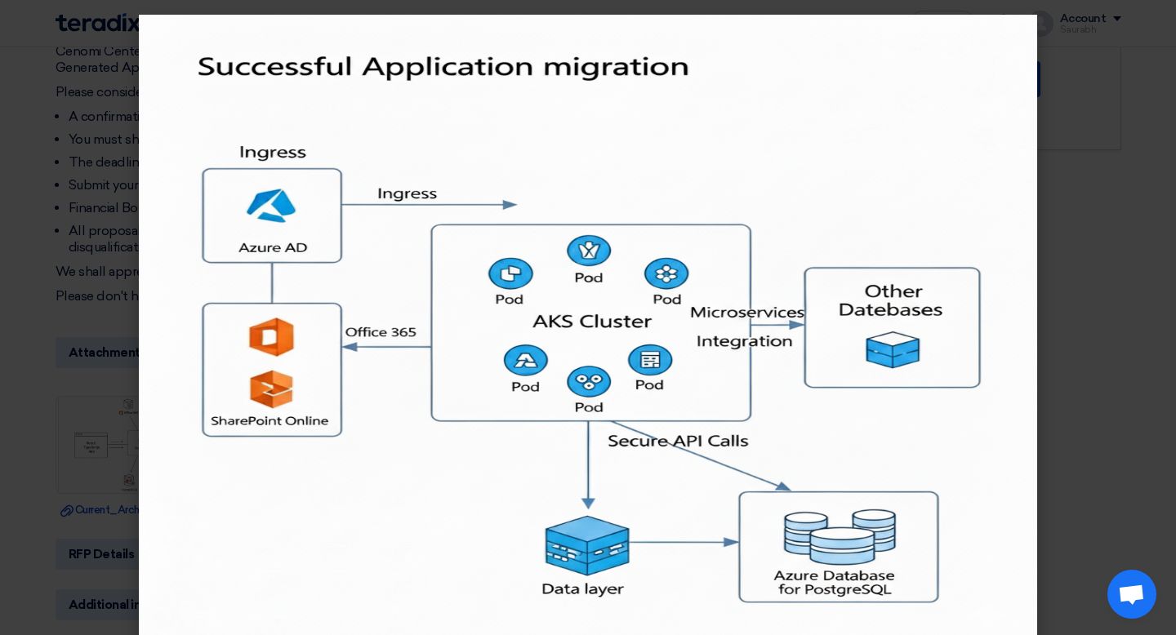
click at [16, 333] on modal-container at bounding box center [588, 317] width 1176 height 635
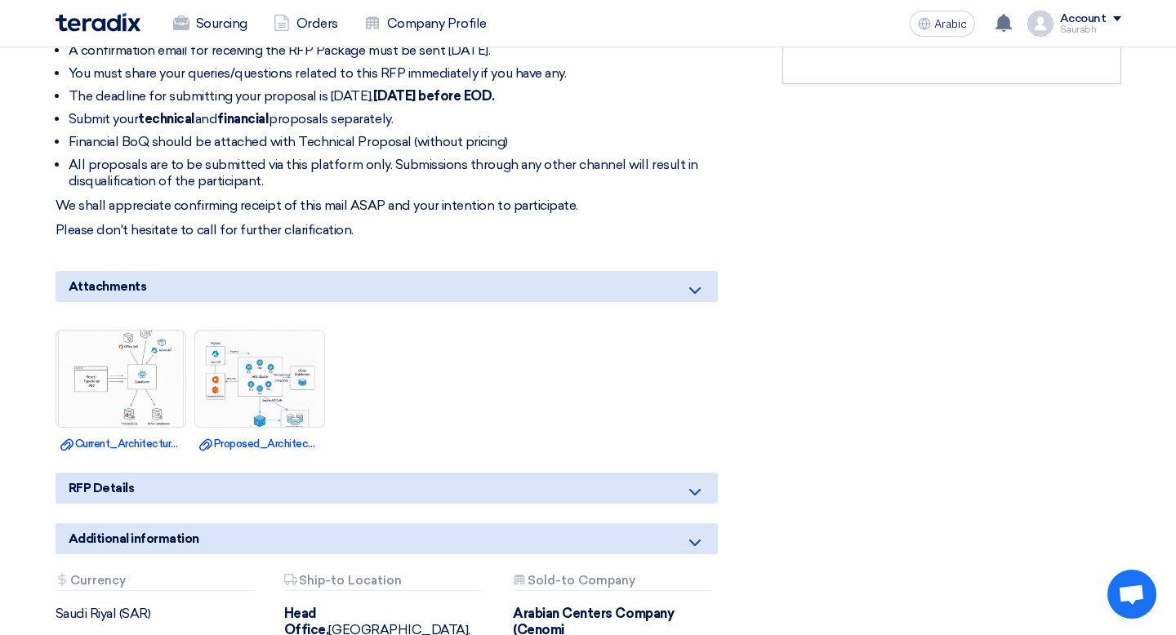
scroll to position [696, 0]
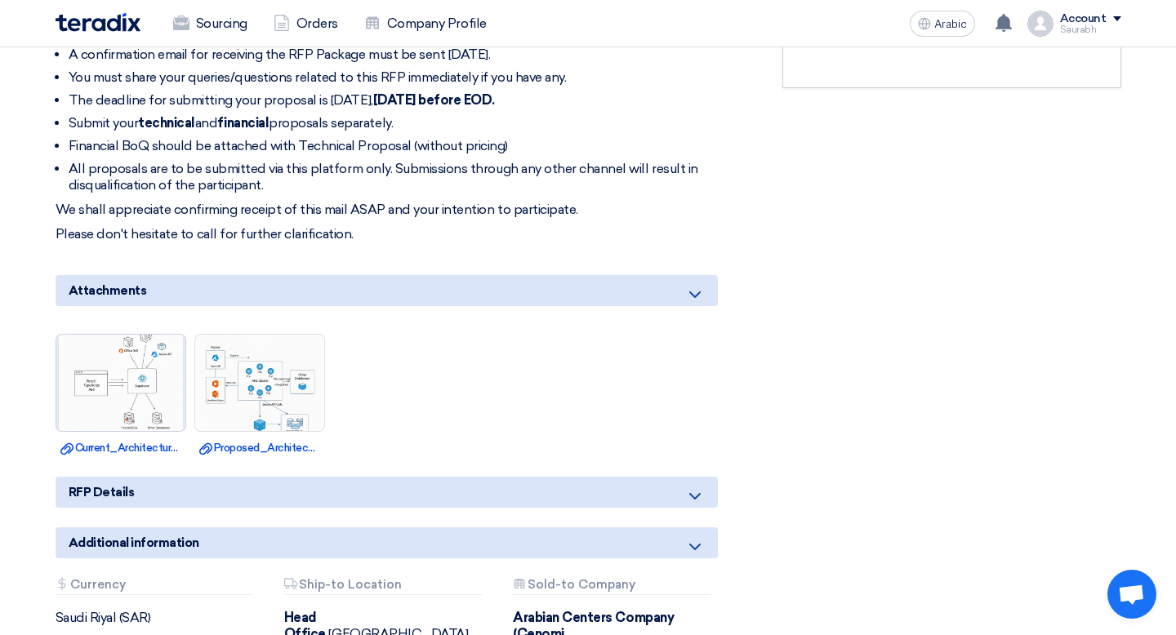
click at [169, 390] on img at bounding box center [120, 382] width 129 height 129
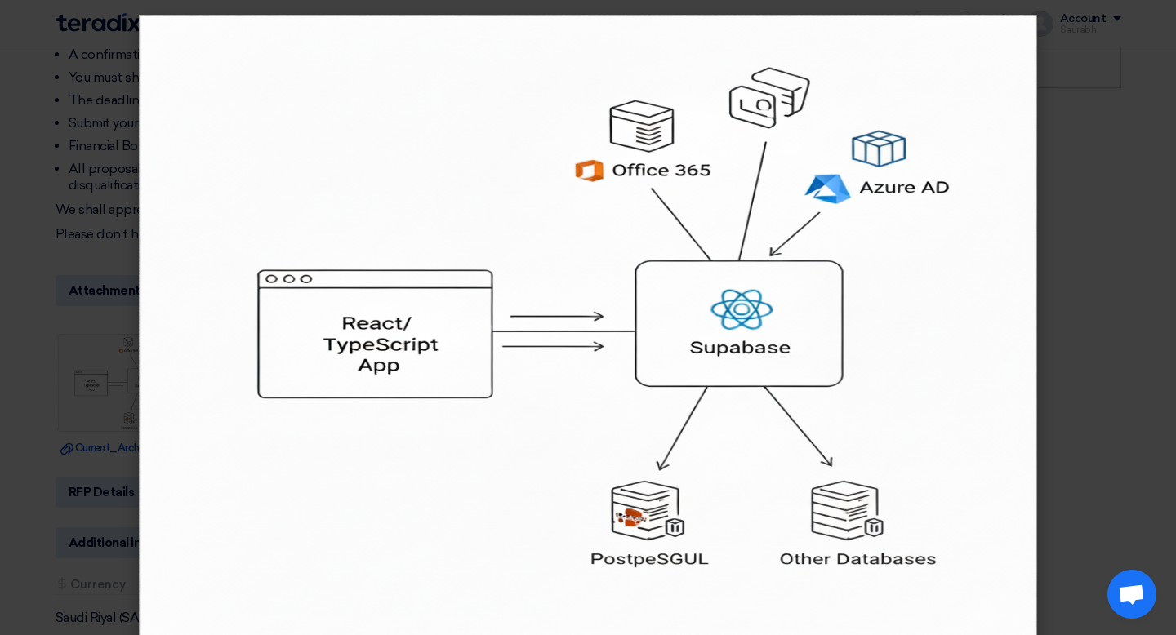
click at [4, 178] on modal-container at bounding box center [588, 317] width 1176 height 635
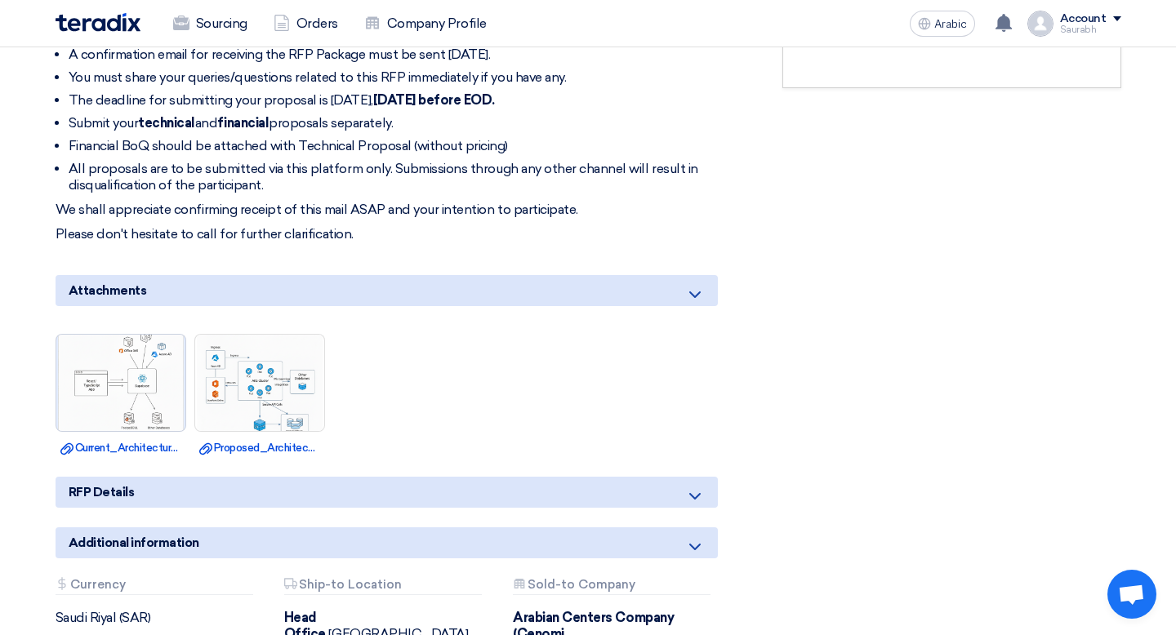
click at [167, 367] on img at bounding box center [120, 382] width 129 height 129
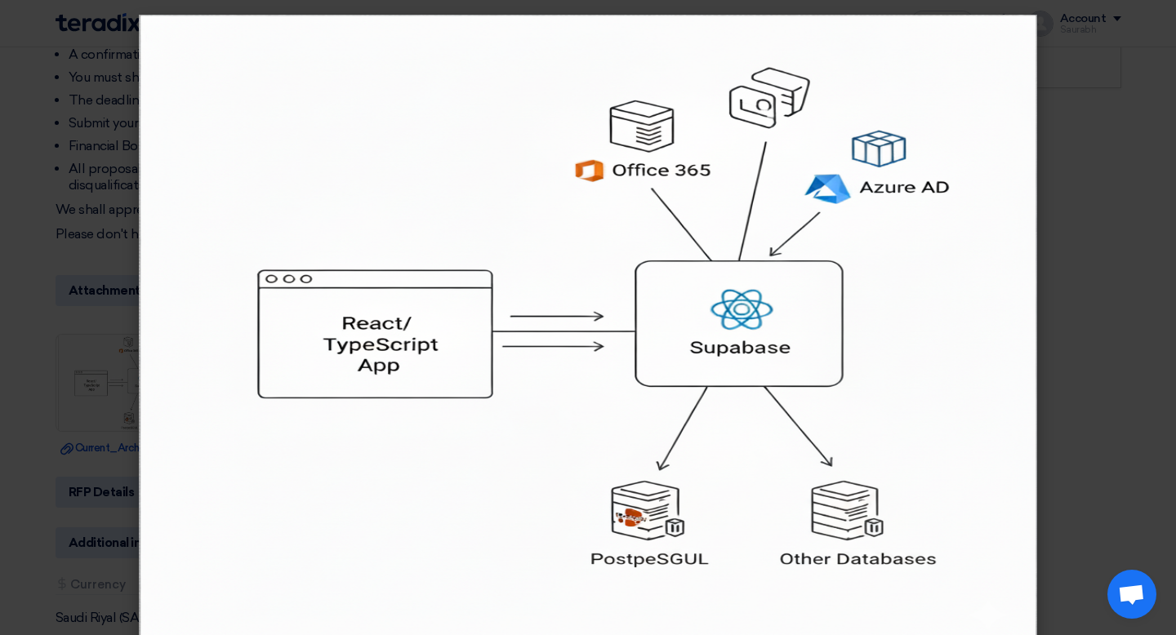
click at [19, 357] on modal-container at bounding box center [588, 317] width 1176 height 635
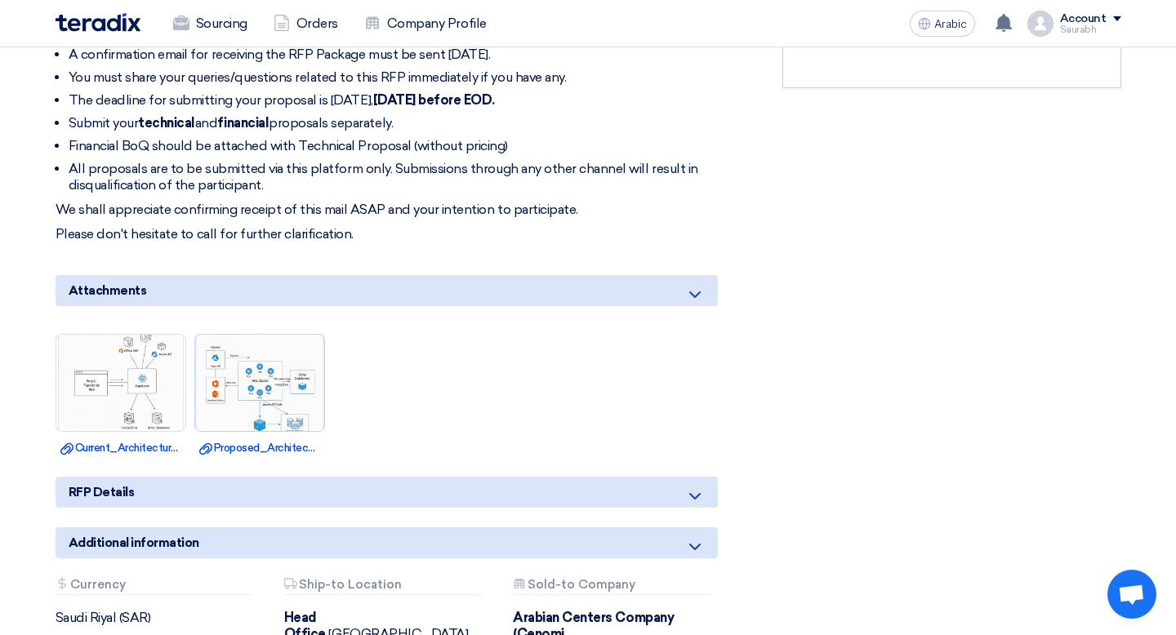
click at [254, 380] on img at bounding box center [259, 382] width 129 height 129
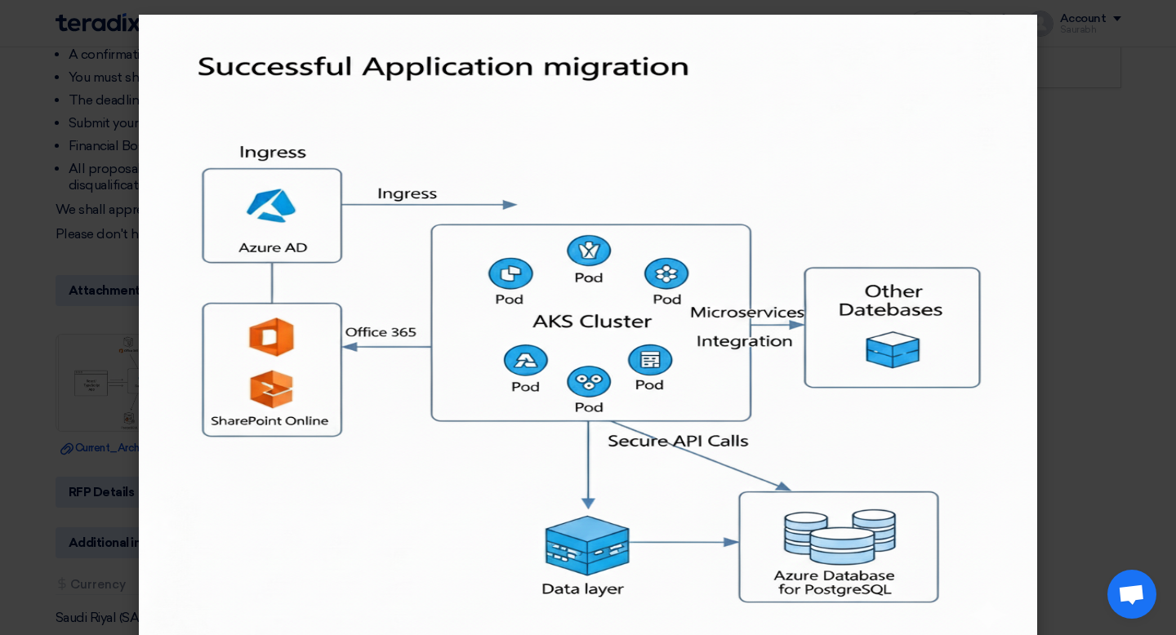
click at [74, 341] on modal-container at bounding box center [588, 317] width 1176 height 635
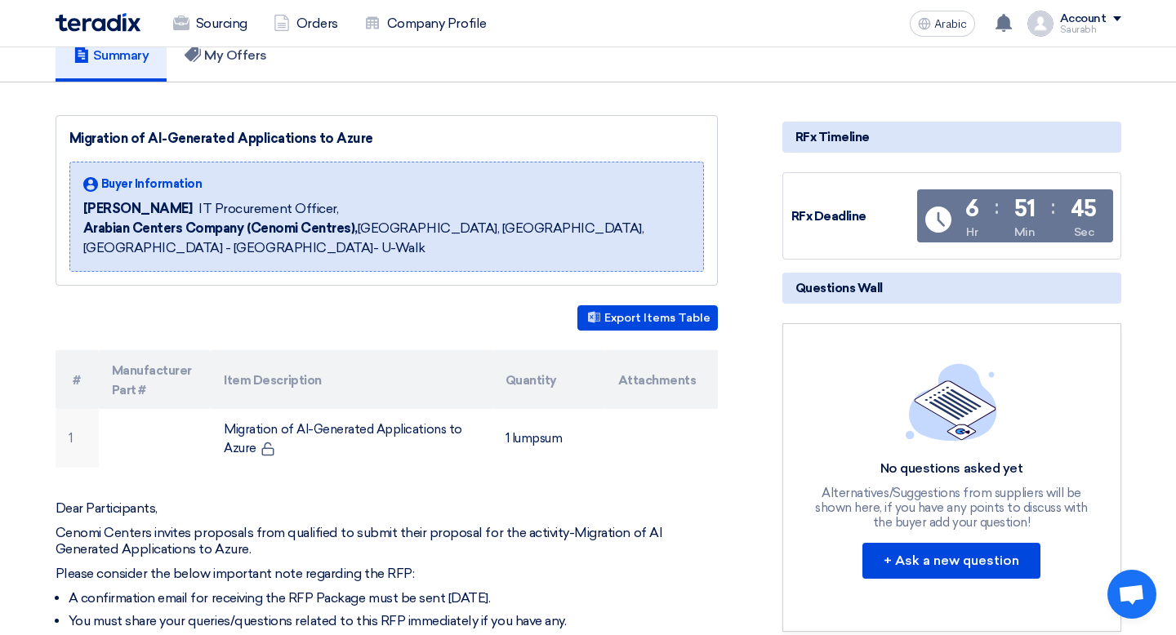
scroll to position [151, 0]
drag, startPoint x: 1092, startPoint y: 212, endPoint x: 932, endPoint y: 192, distance: 161.4
click at [932, 192] on div "Time Remaining 6 Hr : 51 Min : 45 Sec" at bounding box center [1015, 220] width 196 height 60
drag, startPoint x: 782, startPoint y: 171, endPoint x: 1116, endPoint y: 241, distance: 341.3
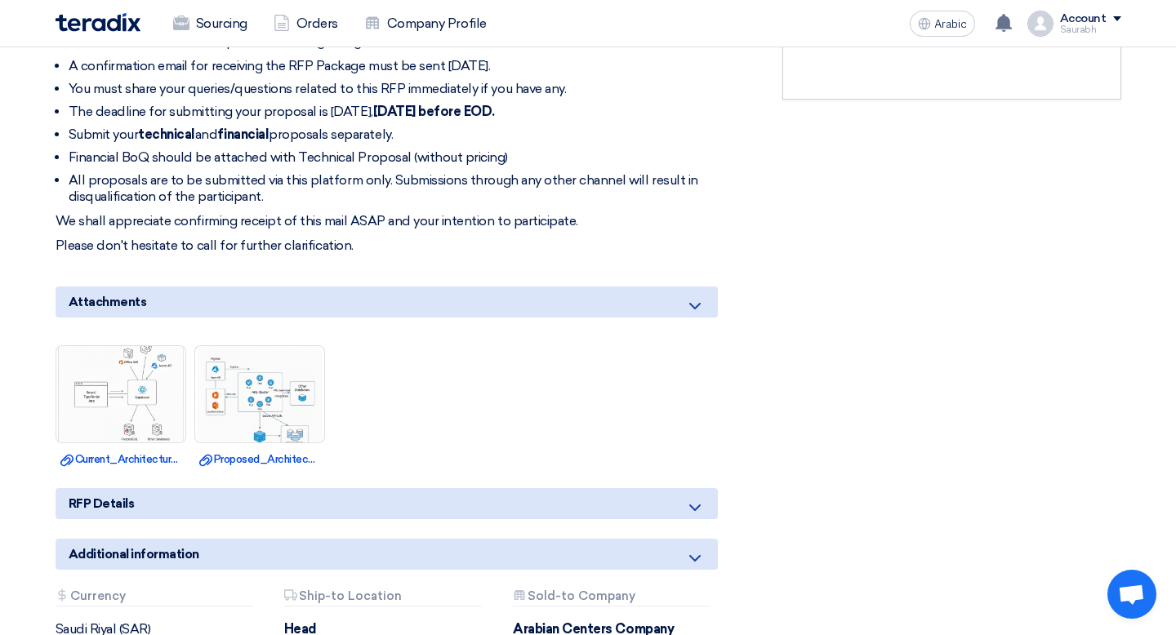
scroll to position [806, 0]
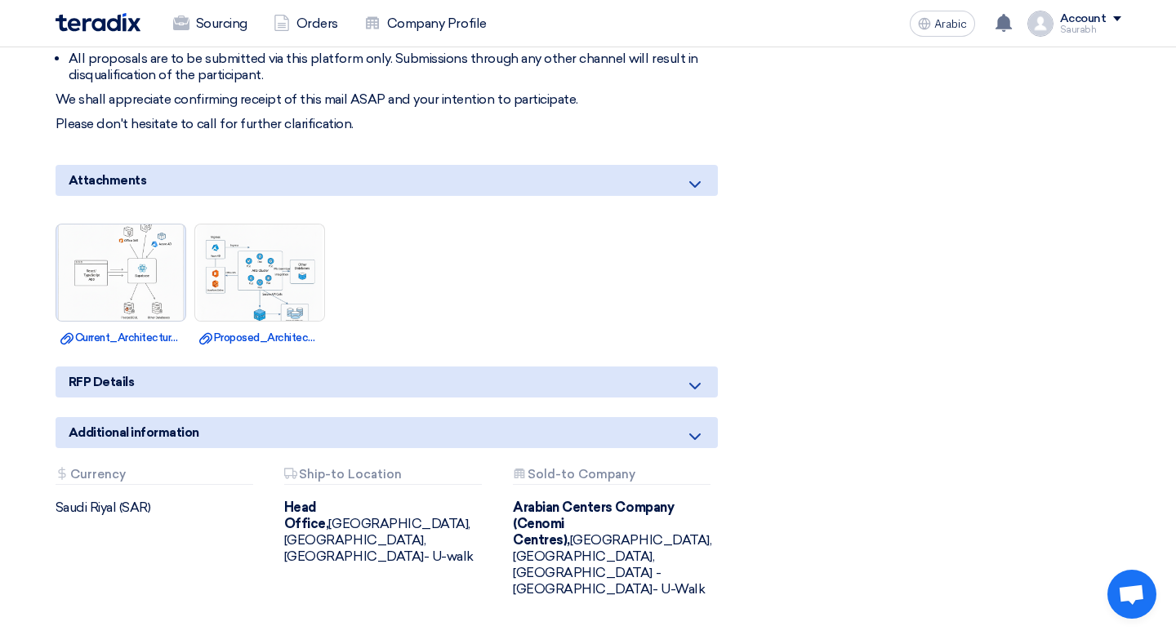
click at [132, 252] on img at bounding box center [120, 272] width 129 height 129
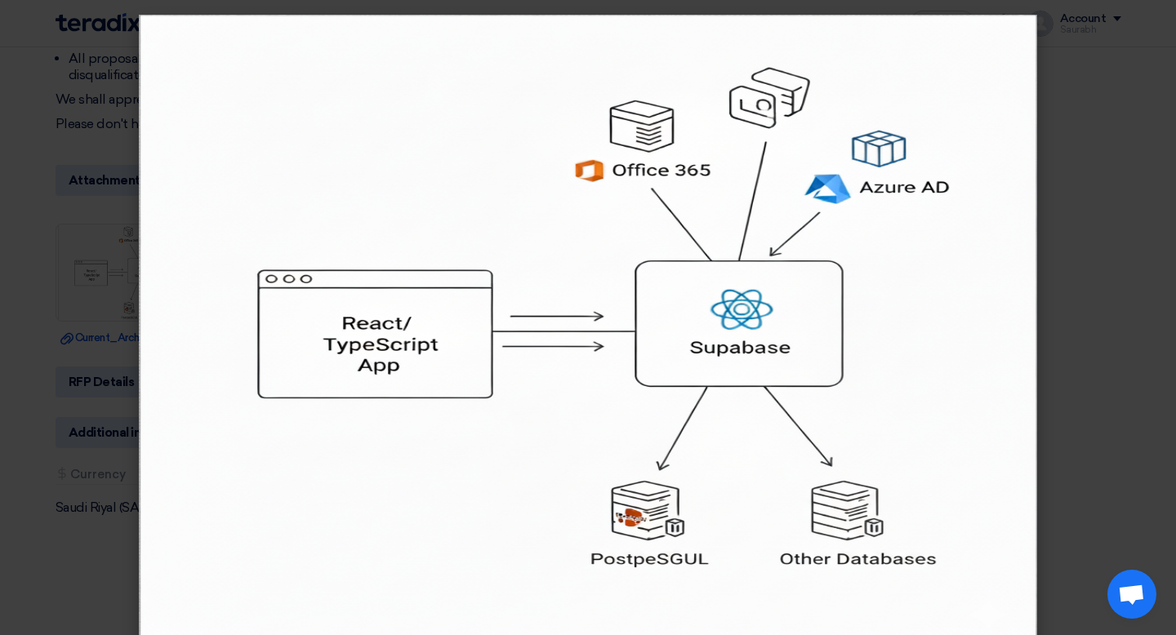
click at [99, 253] on modal-container at bounding box center [588, 317] width 1176 height 635
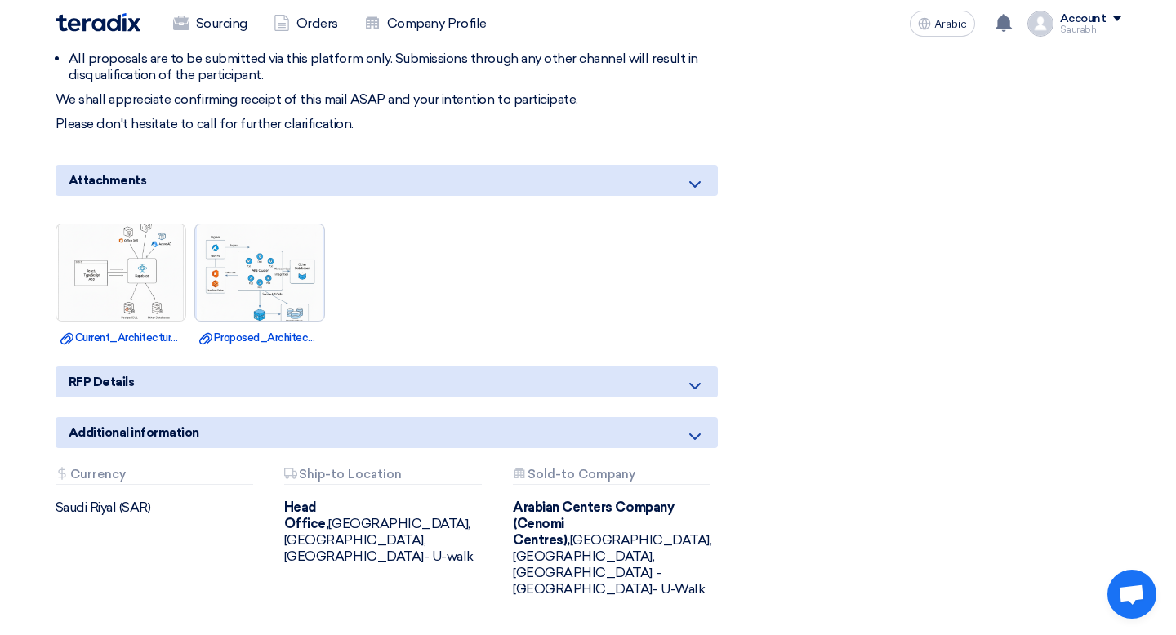
click at [235, 306] on img at bounding box center [259, 272] width 129 height 129
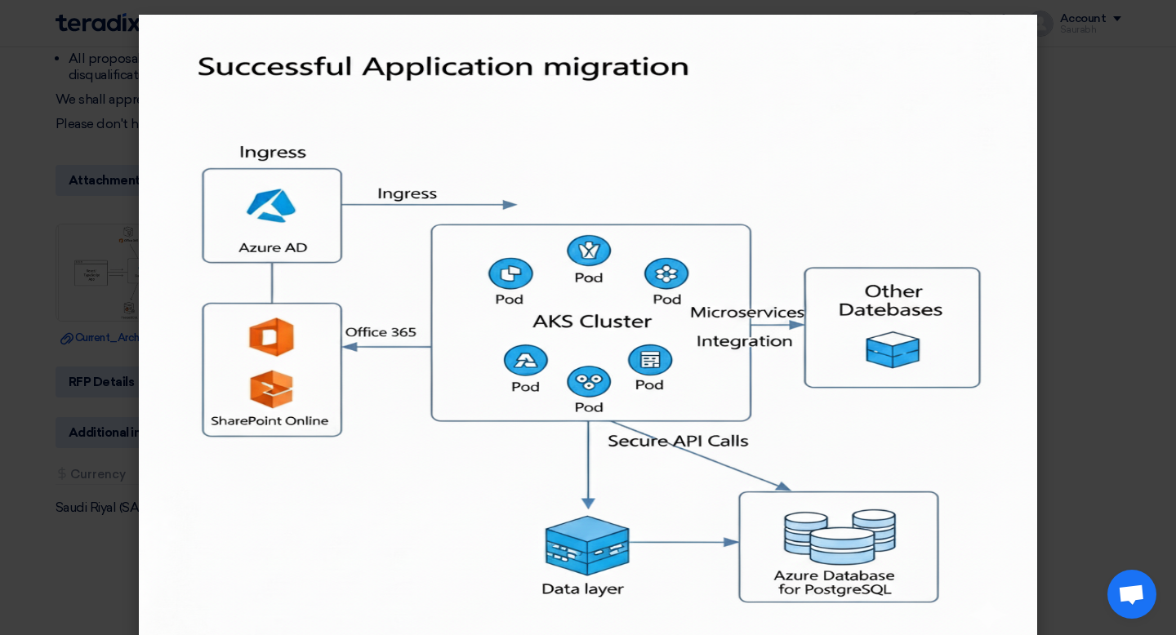
click at [77, 210] on modal-container at bounding box center [588, 317] width 1176 height 635
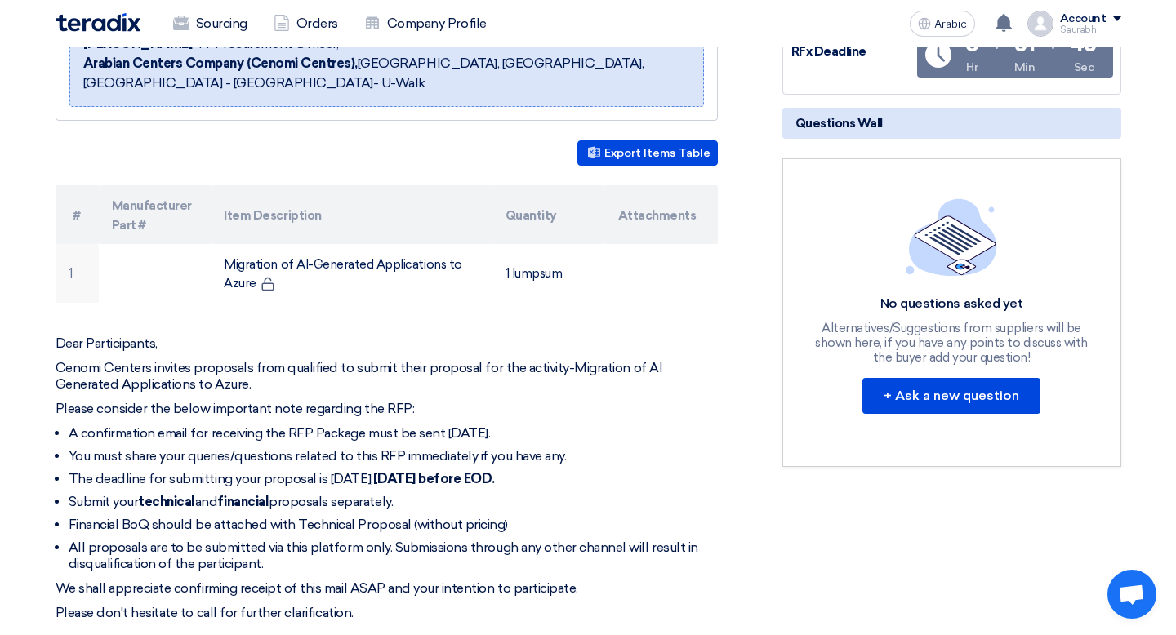
scroll to position [318, 0]
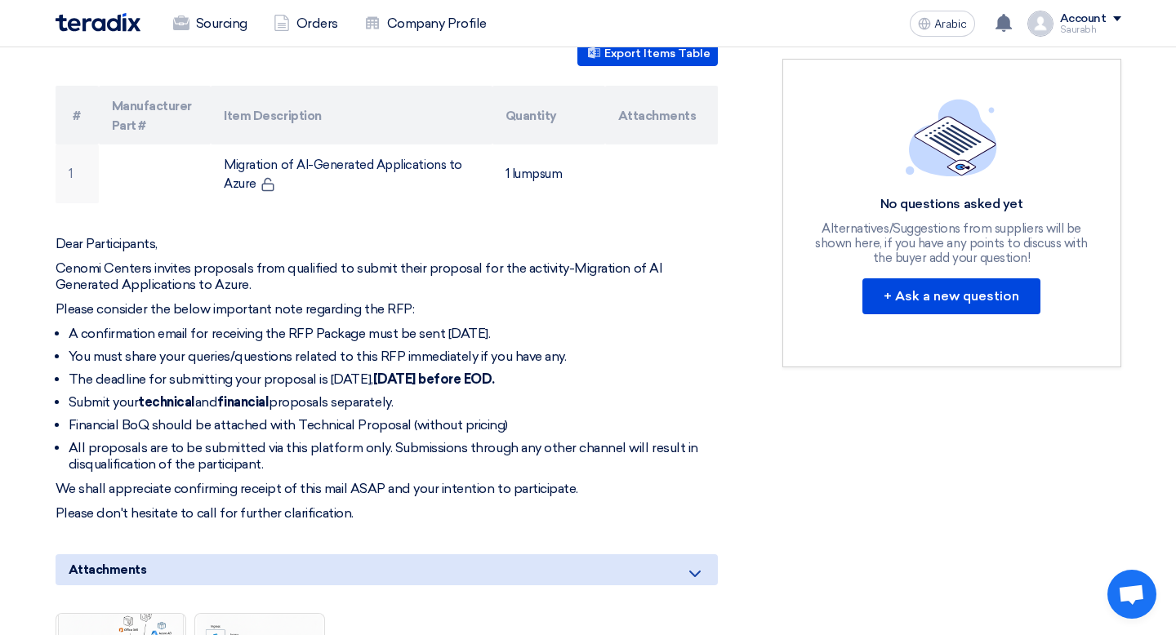
scroll to position [416, 0]
click at [396, 515] on p "Please don't hesitate to call for further clarification." at bounding box center [387, 514] width 662 height 16
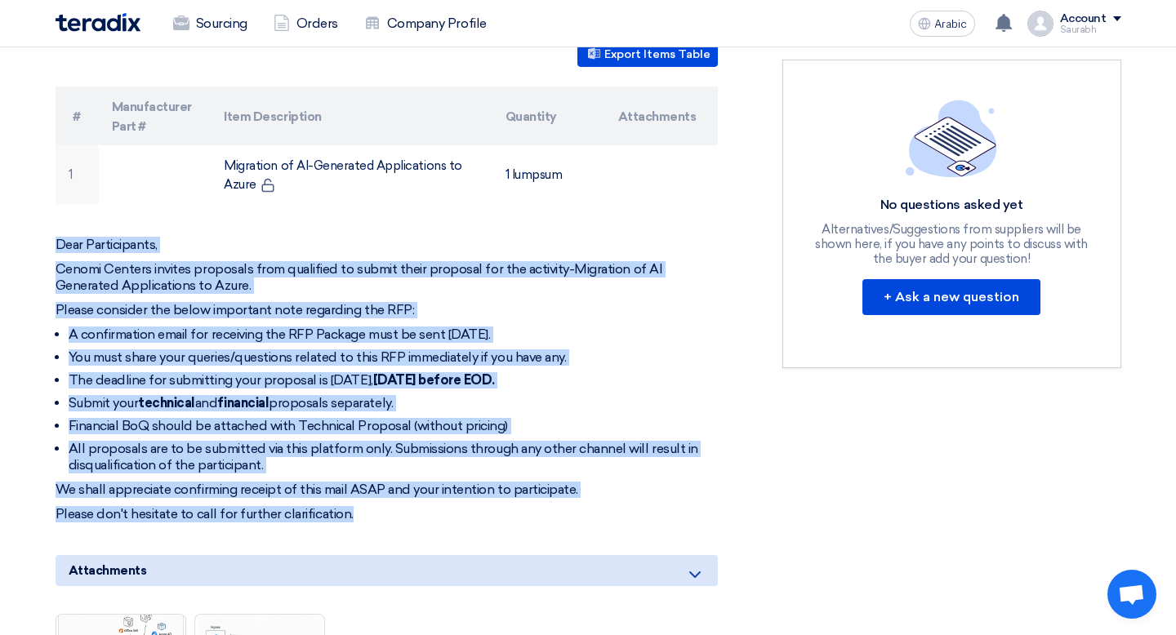
drag, startPoint x: 396, startPoint y: 515, endPoint x: 233, endPoint y: 227, distance: 331.3
click at [233, 227] on div "Migration of AI-Generated Applications to Azure Buyer Information [PERSON_NAME]…" at bounding box center [406, 439] width 727 height 1176
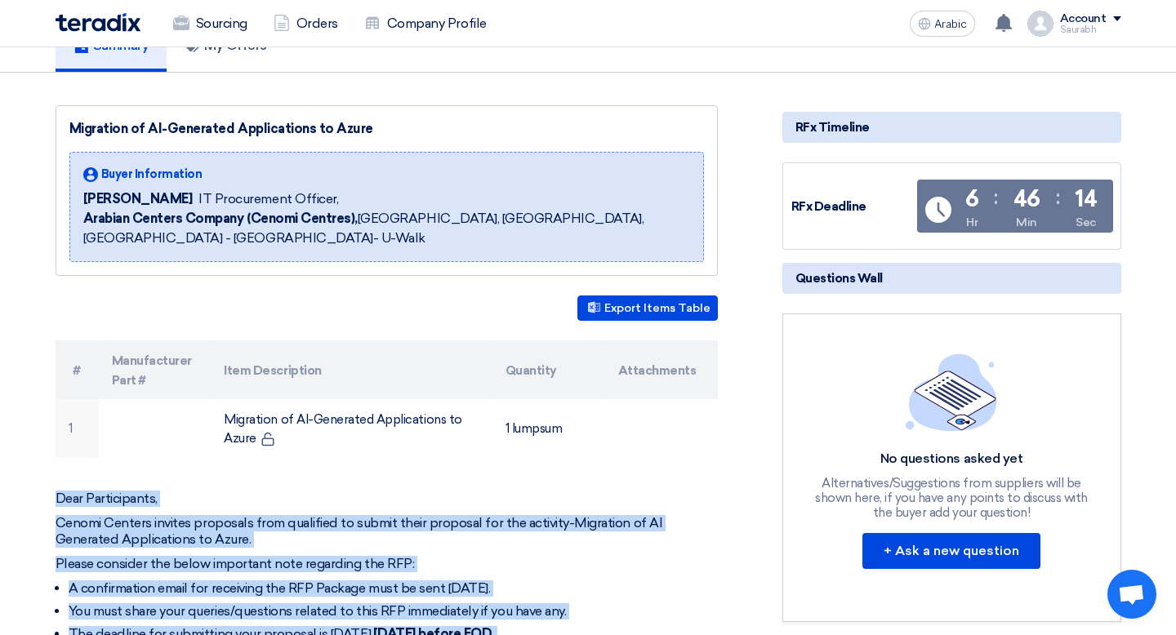
scroll to position [0, 0]
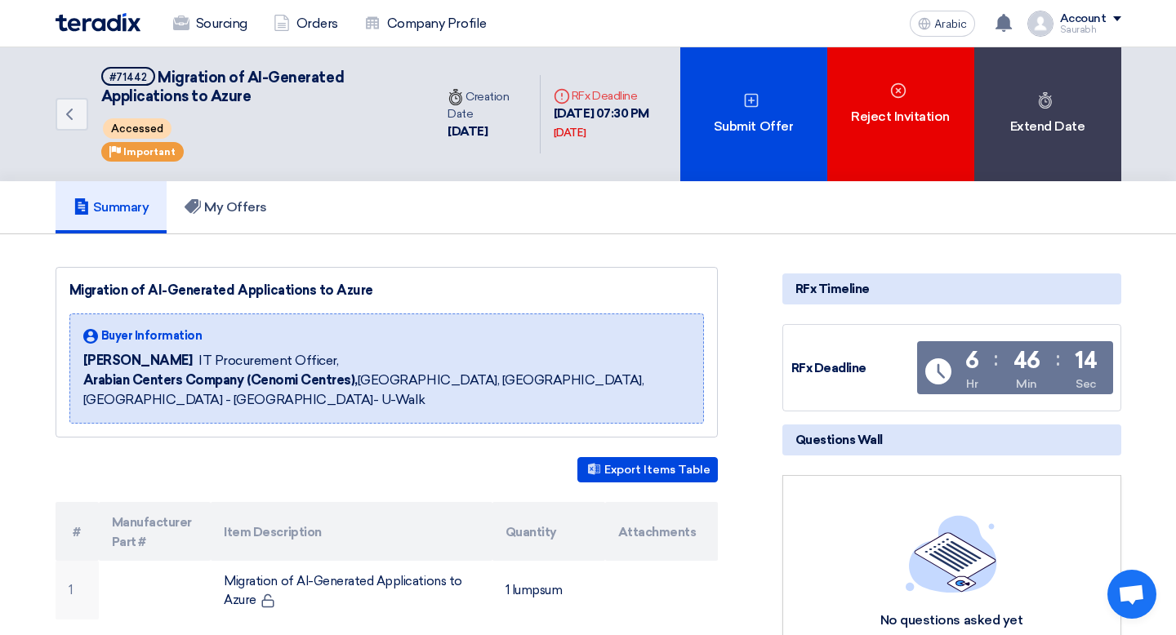
click at [195, 301] on div "Migration of AI-Generated Applications to Azure Buyer Information [PERSON_NAME]…" at bounding box center [387, 352] width 662 height 171
click at [203, 288] on font "Migration of AI-Generated Applications to Azure" at bounding box center [221, 291] width 304 height 16
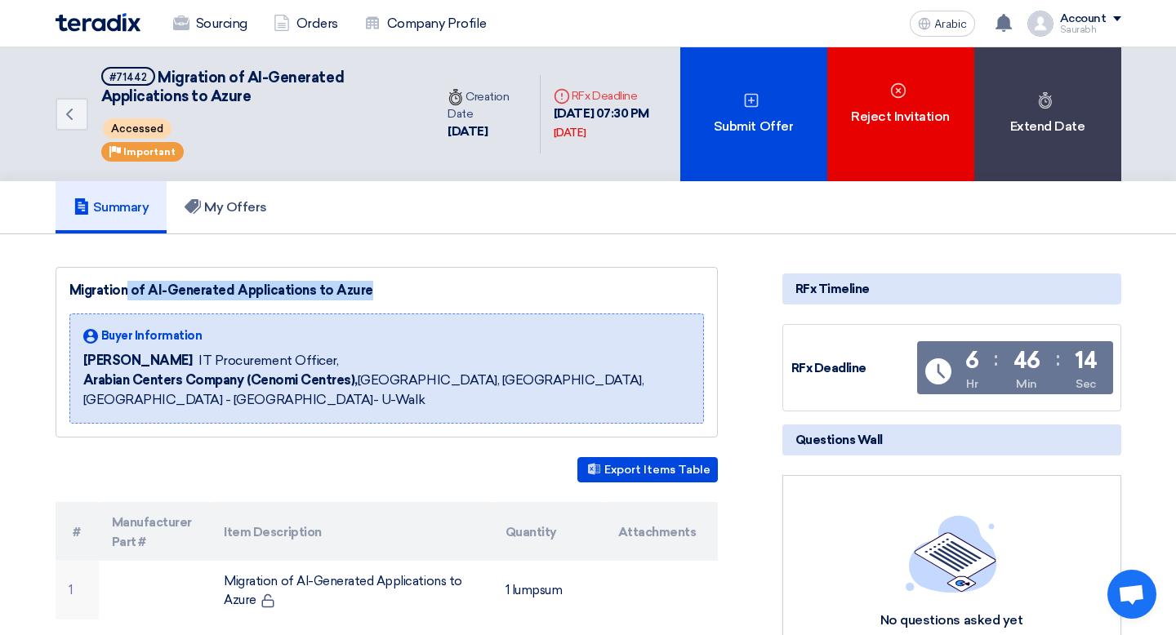
click at [203, 288] on font "Migration of AI-Generated Applications to Azure" at bounding box center [221, 291] width 304 height 16
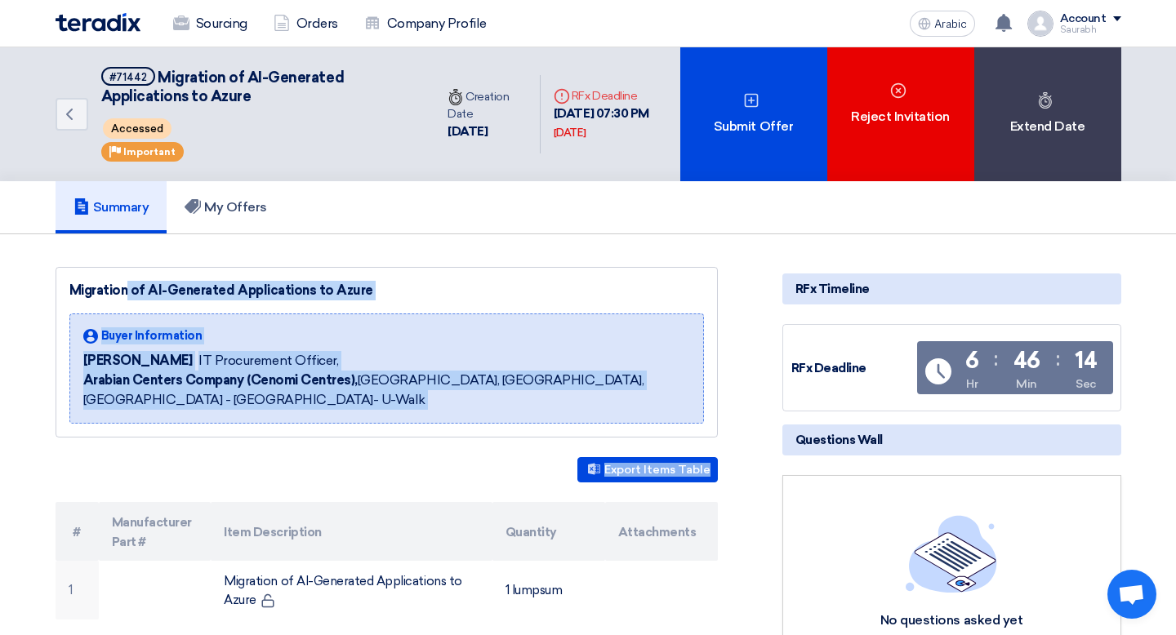
drag, startPoint x: 203, startPoint y: 288, endPoint x: 316, endPoint y: 445, distance: 193.1
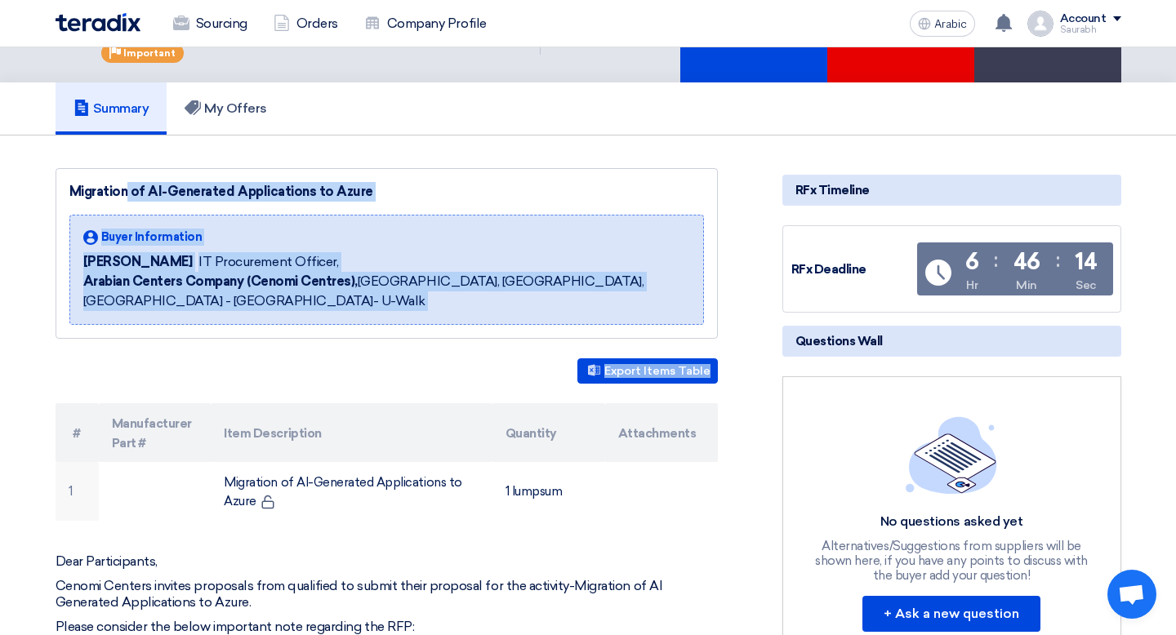
scroll to position [151, 0]
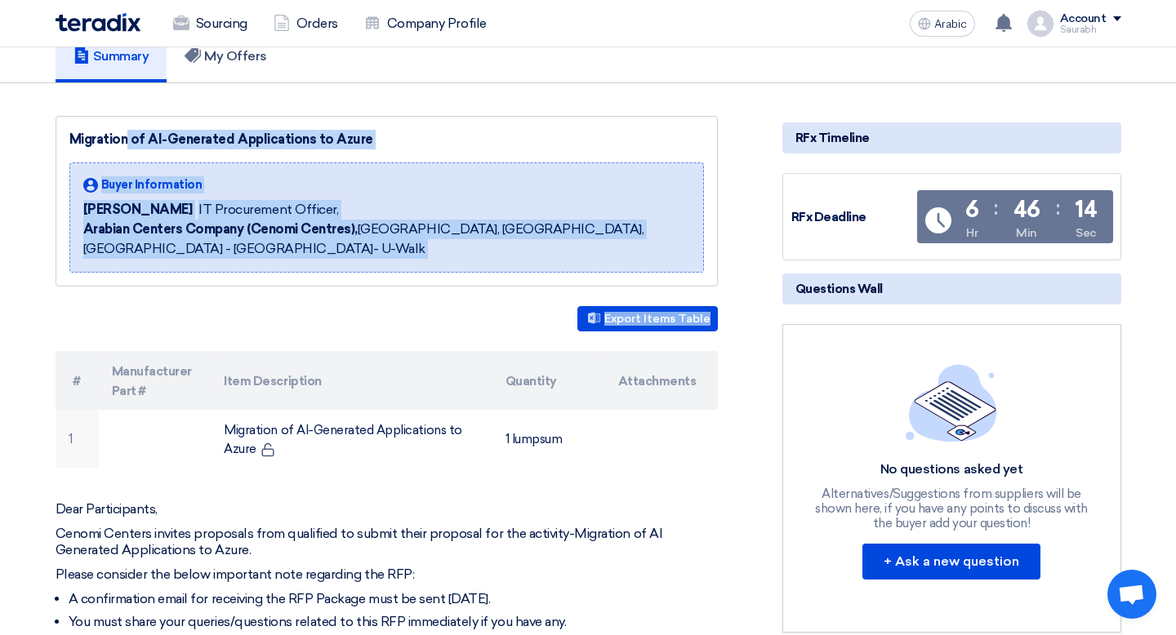
click at [149, 202] on font "[PERSON_NAME]" at bounding box center [137, 210] width 109 height 16
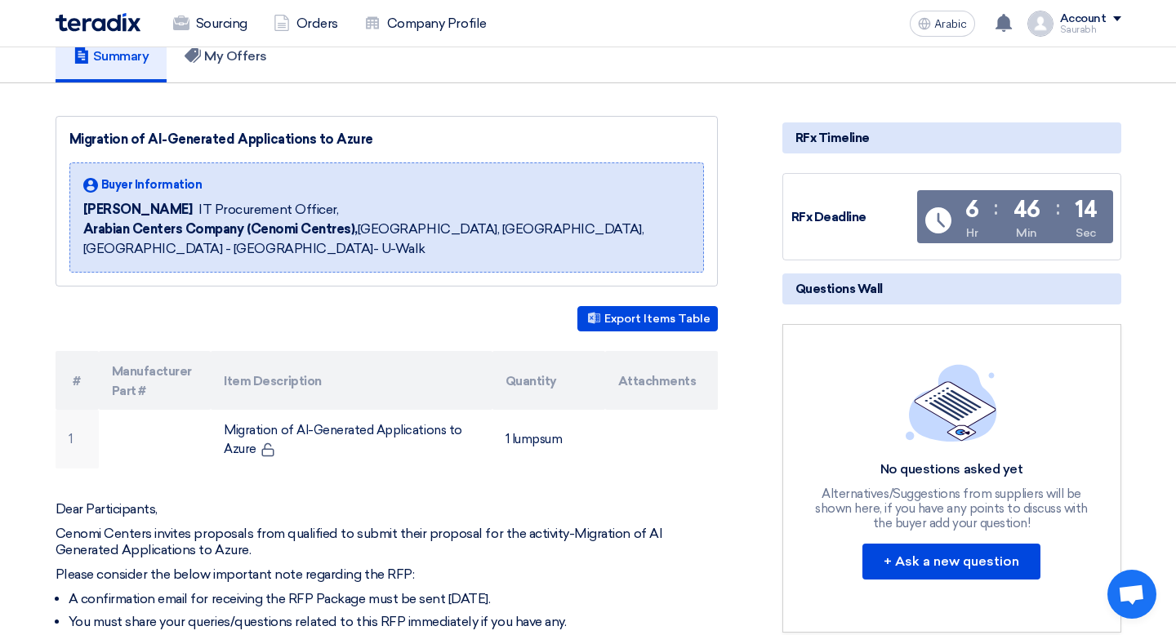
drag, startPoint x: 149, startPoint y: 202, endPoint x: 96, endPoint y: 201, distance: 53.9
click at [96, 201] on span "[PERSON_NAME]" at bounding box center [137, 210] width 109 height 20
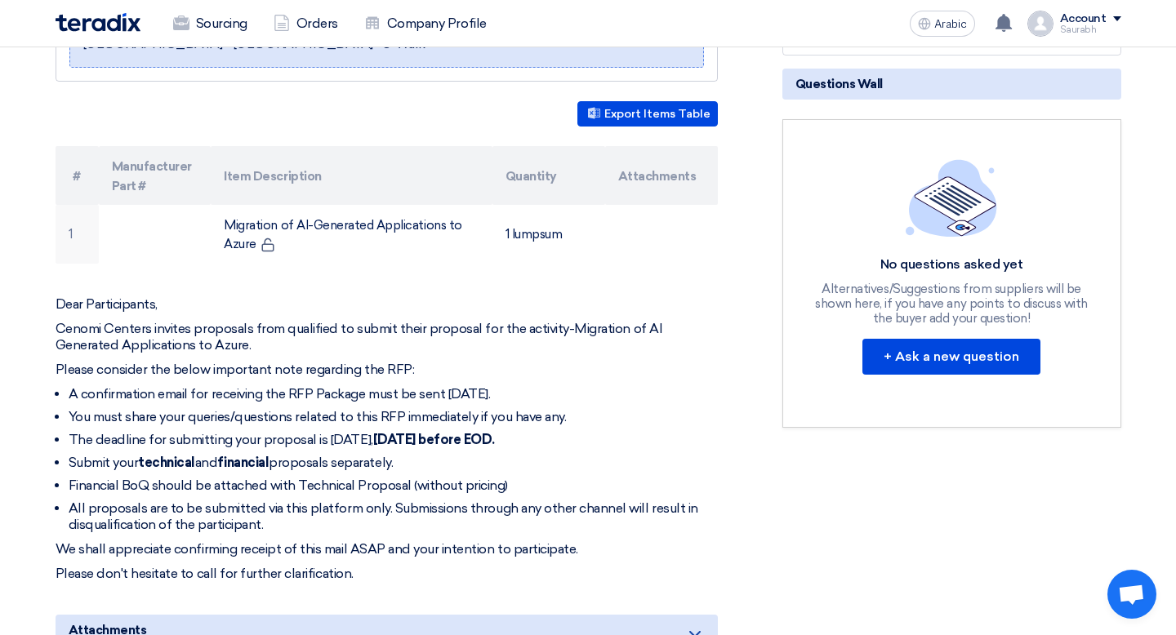
scroll to position [368, 0]
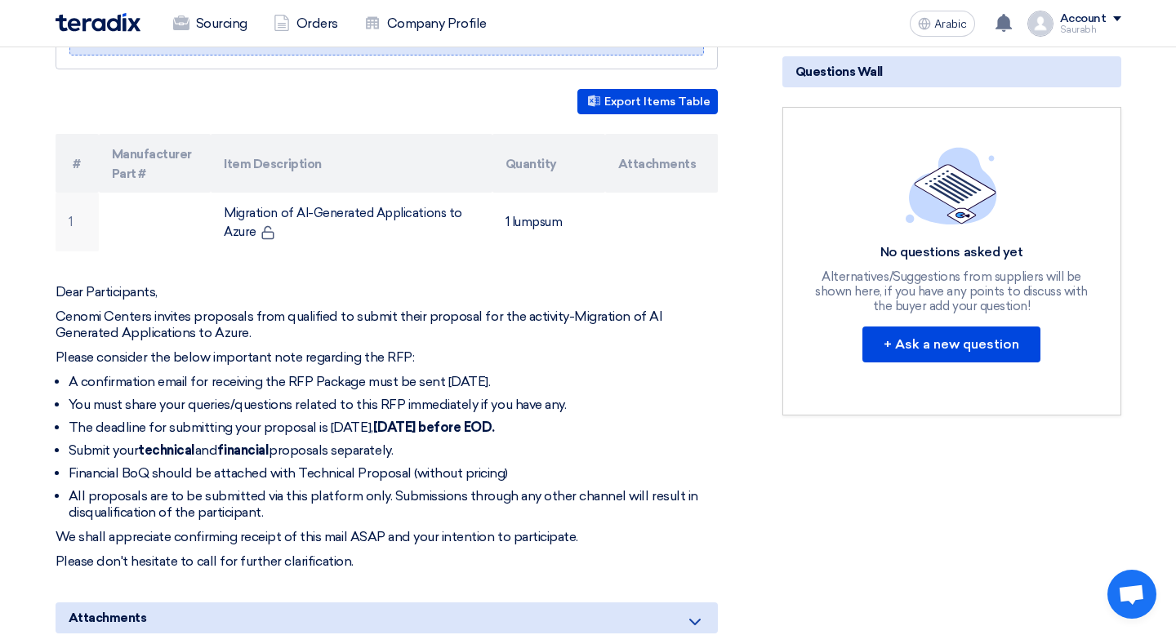
click at [479, 474] on font "Financial BoQ should be attached with Technical Proposal (without pricing)" at bounding box center [288, 473] width 439 height 16
click at [546, 477] on li "Financial BoQ should be attached with Technical Proposal (without pricing)" at bounding box center [393, 473] width 649 height 16
drag, startPoint x: 546, startPoint y: 477, endPoint x: 98, endPoint y: 480, distance: 448.4
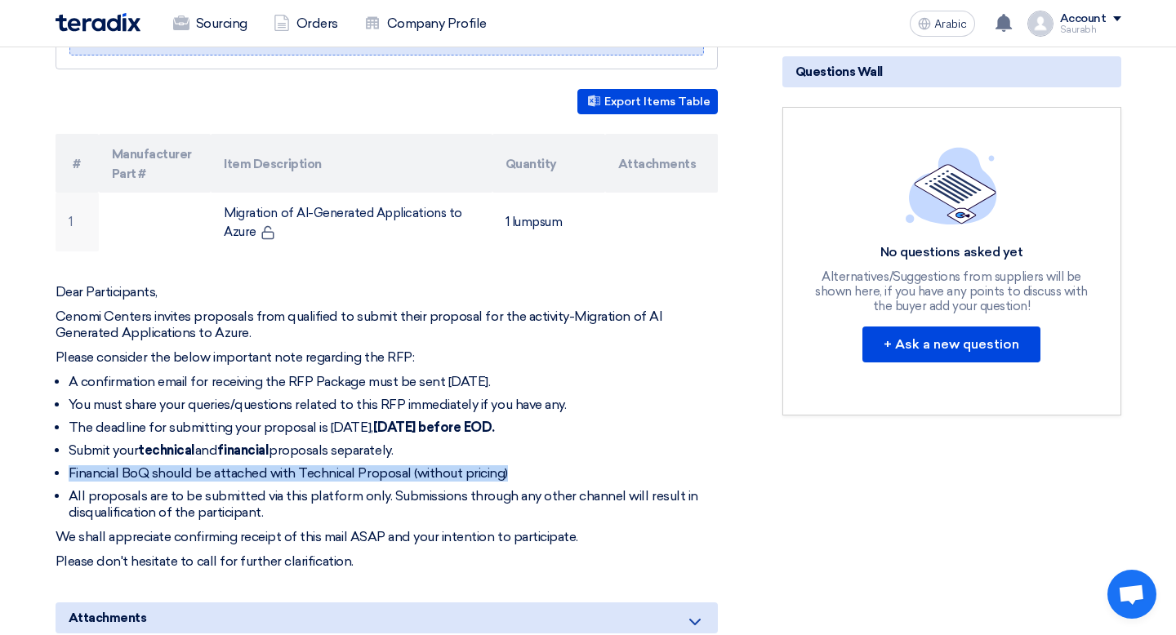
click at [98, 480] on li "Financial BoQ should be attached with Technical Proposal (without pricing)" at bounding box center [393, 473] width 649 height 16
click at [97, 479] on font "Financial BoQ should be attached with Technical Proposal (without pricing)" at bounding box center [288, 473] width 439 height 16
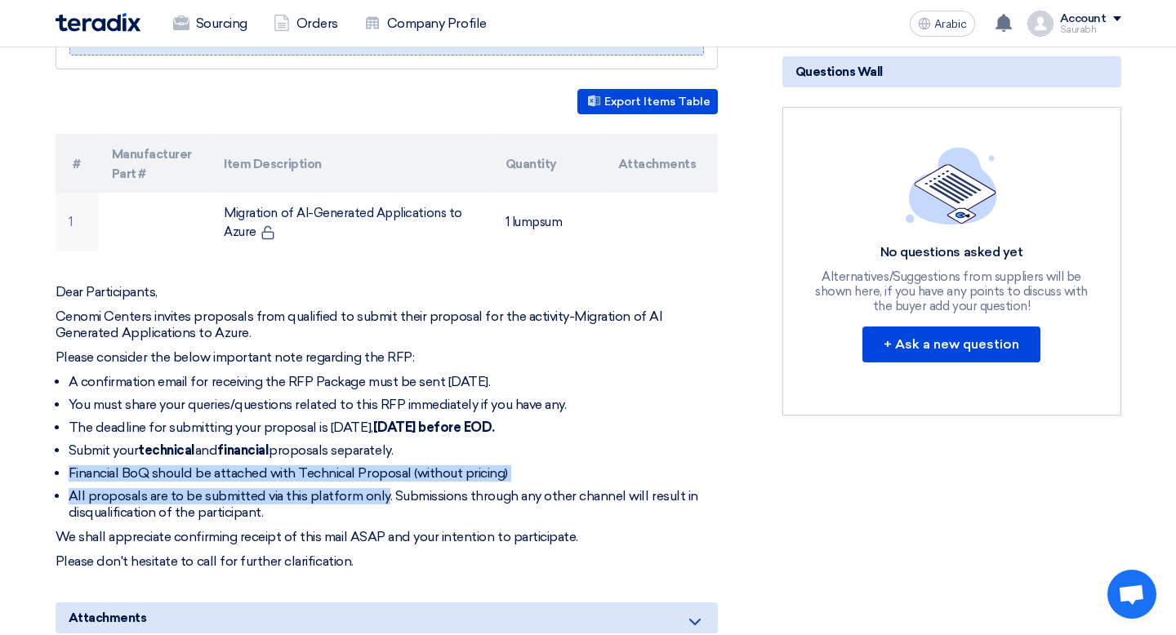
drag, startPoint x: 97, startPoint y: 479, endPoint x: 380, endPoint y: 489, distance: 282.7
click at [380, 489] on ul "A confirmation email for receiving the RFP Package must be sent [DATE]. You mus…" at bounding box center [387, 447] width 662 height 147
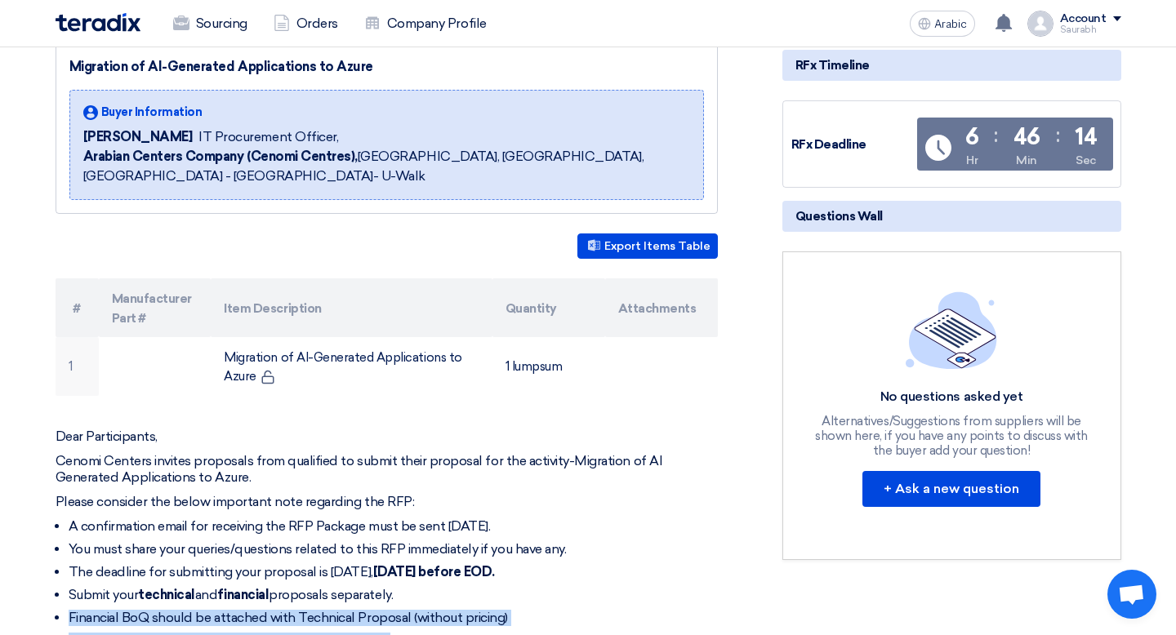
scroll to position [0, 0]
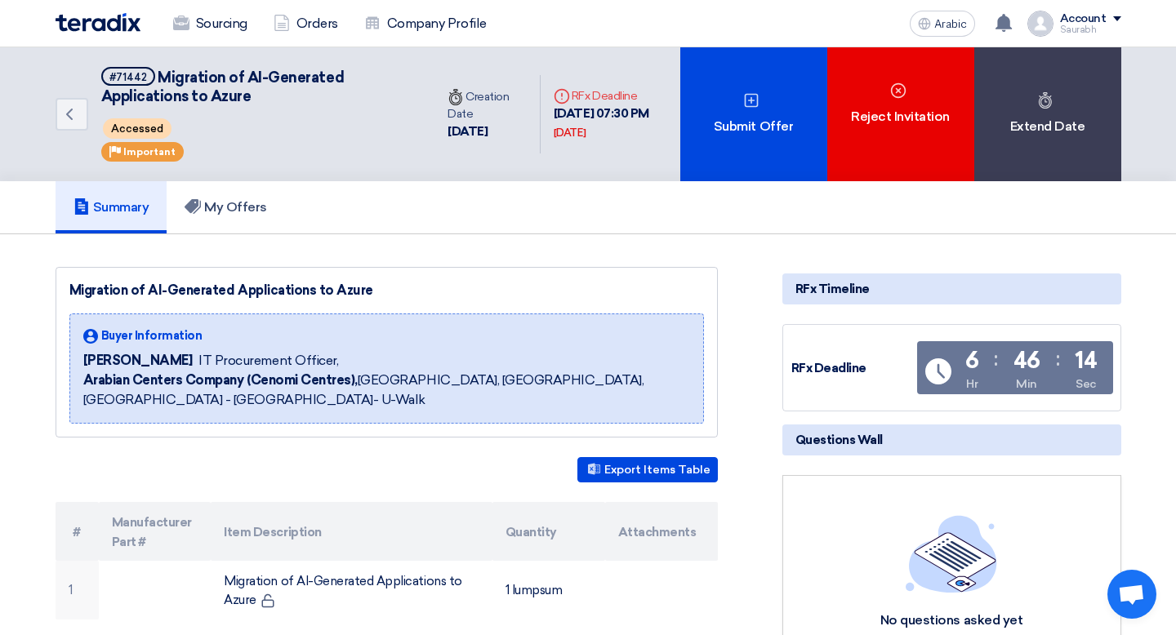
click at [938, 356] on div "Time Remaining 6 Hr : 46 Min : 14 Sec" at bounding box center [1015, 371] width 196 height 60
drag, startPoint x: 938, startPoint y: 356, endPoint x: 1089, endPoint y: 393, distance: 155.5
click at [1089, 393] on div "Time Remaining 6 Hr : 46 Min : 14 Sec" at bounding box center [1015, 371] width 196 height 60
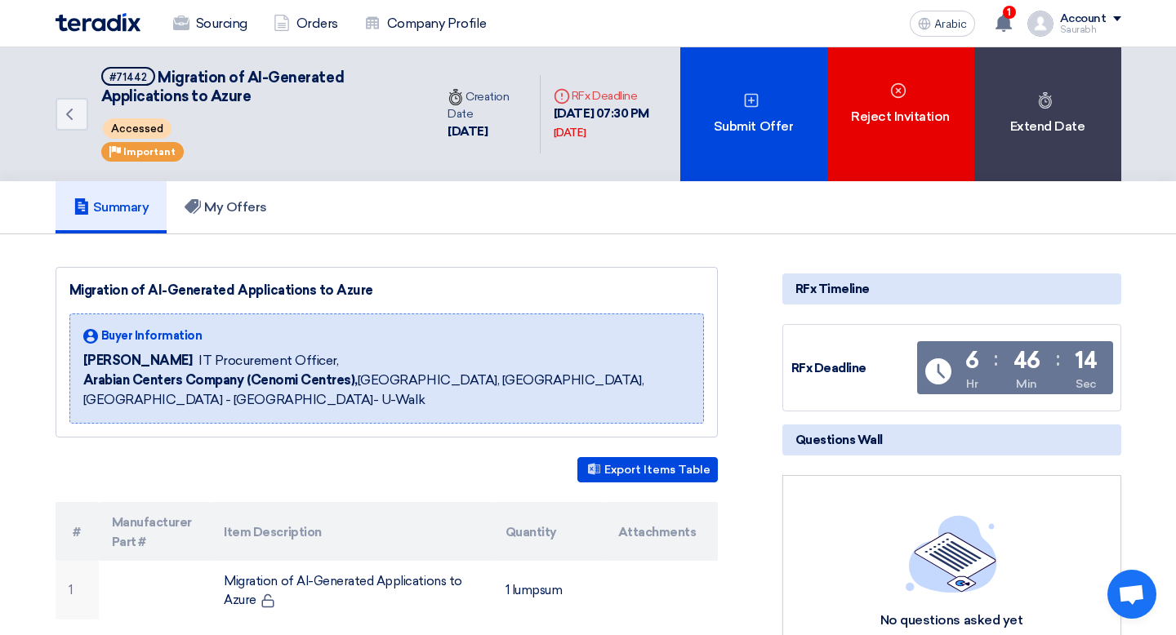
click at [1100, 391] on div "6 Hr : 46 Min : 14 Sec" at bounding box center [1031, 371] width 147 height 43
drag, startPoint x: 1100, startPoint y: 391, endPoint x: 822, endPoint y: 288, distance: 296.9
drag, startPoint x: 831, startPoint y: 248, endPoint x: 973, endPoint y: 351, distance: 174.8
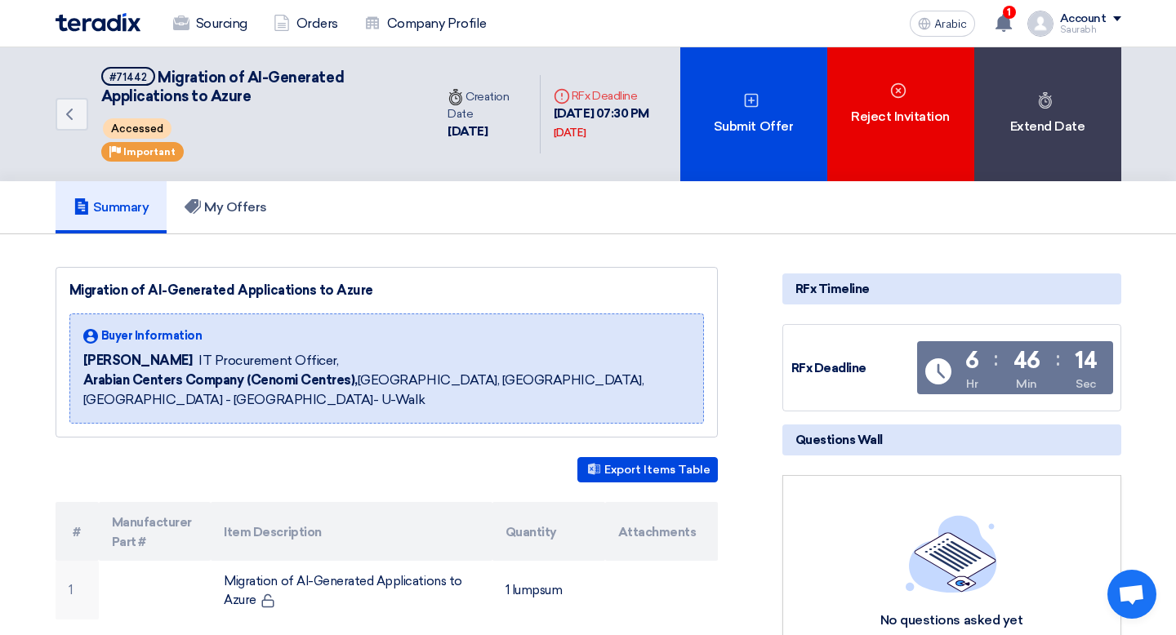
click at [1098, 379] on div "6 Hr : 46 Min : 14 Sec" at bounding box center [1031, 371] width 147 height 43
drag, startPoint x: 1098, startPoint y: 379, endPoint x: 808, endPoint y: 292, distance: 303.6
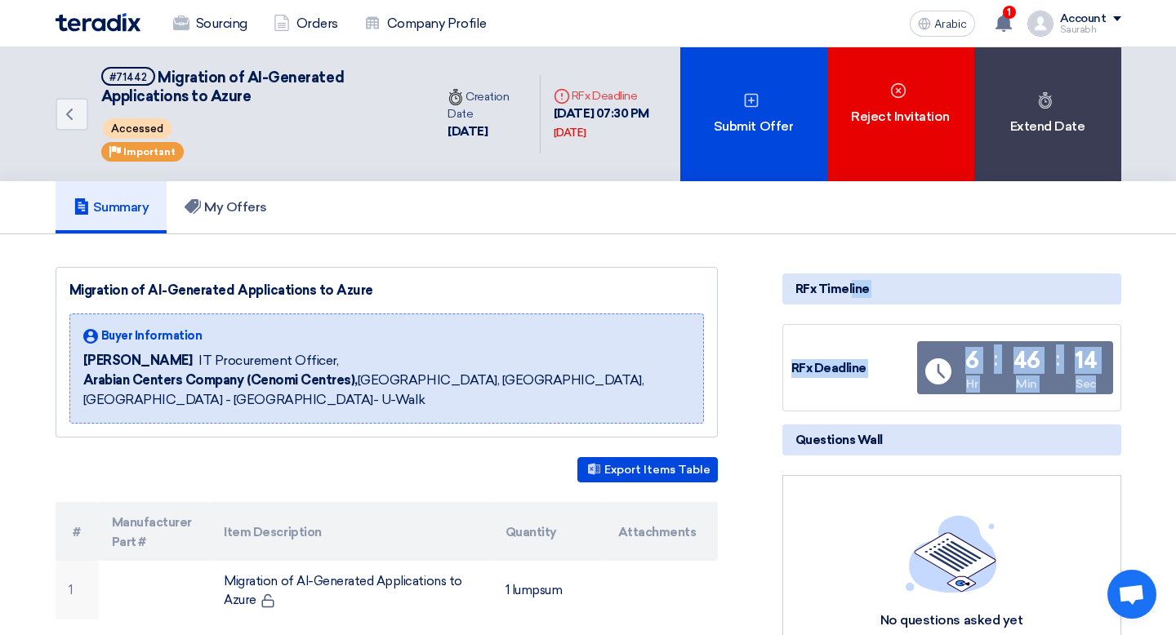
drag, startPoint x: 775, startPoint y: 287, endPoint x: 1027, endPoint y: 387, distance: 270.8
click at [1103, 398] on div "Time Remaining 6 Hr : 46 Min : 14 Sec" at bounding box center [1015, 371] width 196 height 60
click at [1101, 388] on div "6 Hr : 46 Min : 14 Sec" at bounding box center [1031, 371] width 147 height 43
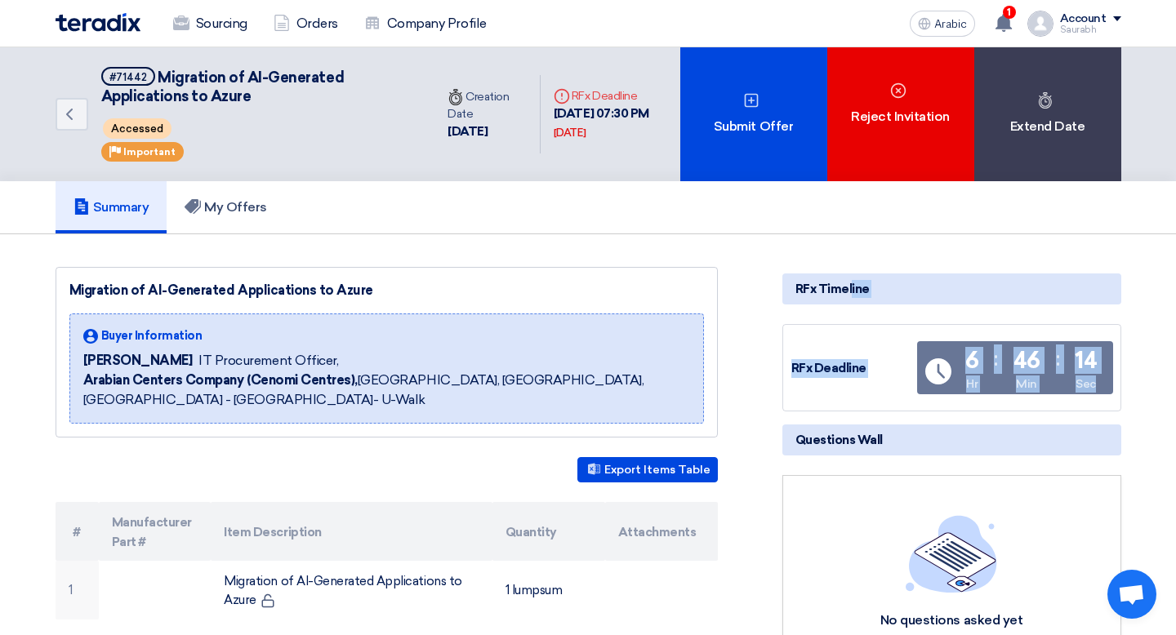
drag, startPoint x: 1101, startPoint y: 387, endPoint x: 789, endPoint y: 288, distance: 327.2
click at [788, 287] on div "RFx Timeline" at bounding box center [951, 289] width 339 height 31
drag, startPoint x: 788, startPoint y: 287, endPoint x: 1147, endPoint y: 378, distance: 370.6
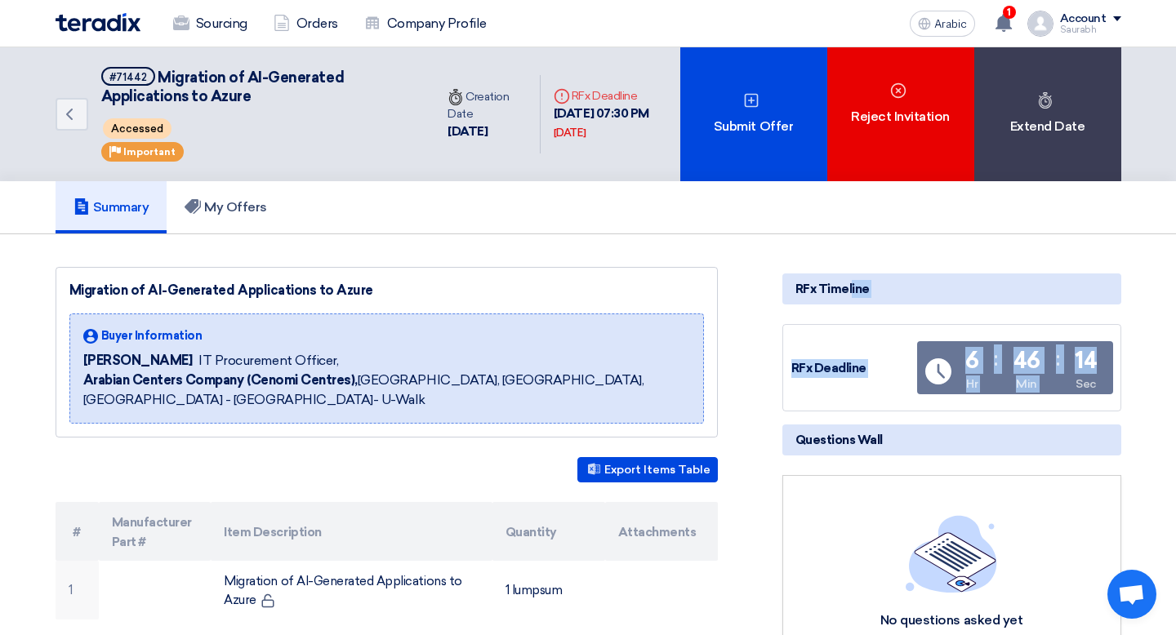
click at [795, 284] on font "RFx Timeline" at bounding box center [832, 289] width 74 height 15
drag, startPoint x: 795, startPoint y: 284, endPoint x: 1107, endPoint y: 383, distance: 328.0
click at [1107, 383] on div "Time Remaining 6 Hr : 46 Min : 14 Sec" at bounding box center [1015, 371] width 196 height 60
drag, startPoint x: 1107, startPoint y: 383, endPoint x: 793, endPoint y: 292, distance: 327.4
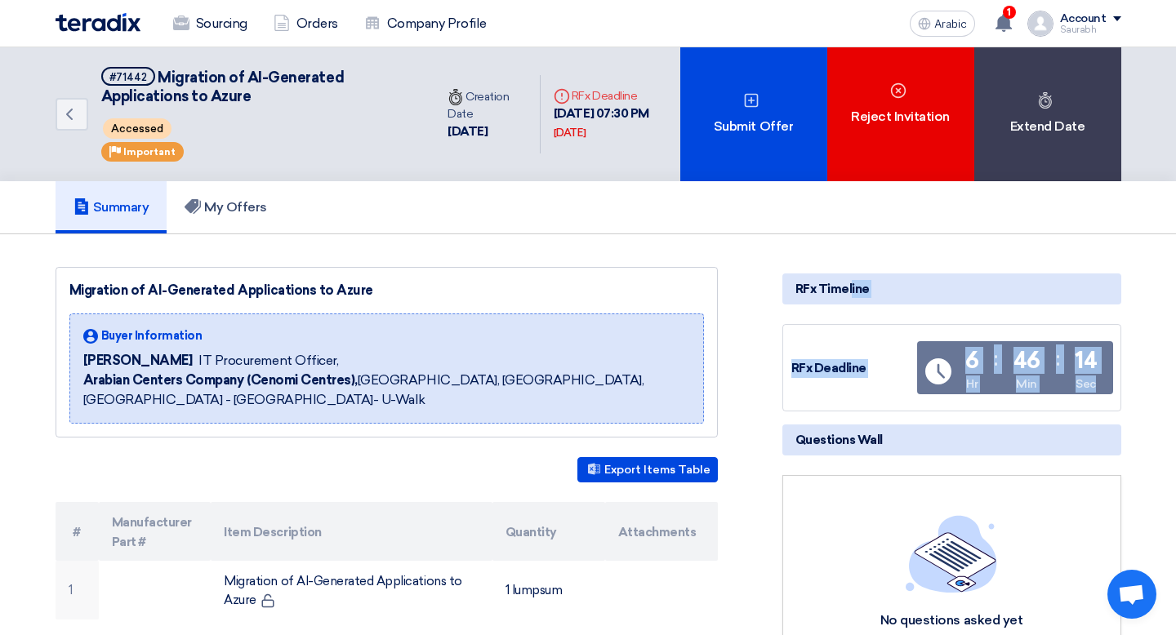
click at [792, 292] on div "RFx Timeline" at bounding box center [951, 289] width 339 height 31
drag, startPoint x: 792, startPoint y: 292, endPoint x: 1103, endPoint y: 390, distance: 326.5
click at [1104, 390] on div "6 Hr : 46 Min : 14 Sec" at bounding box center [1031, 371] width 147 height 43
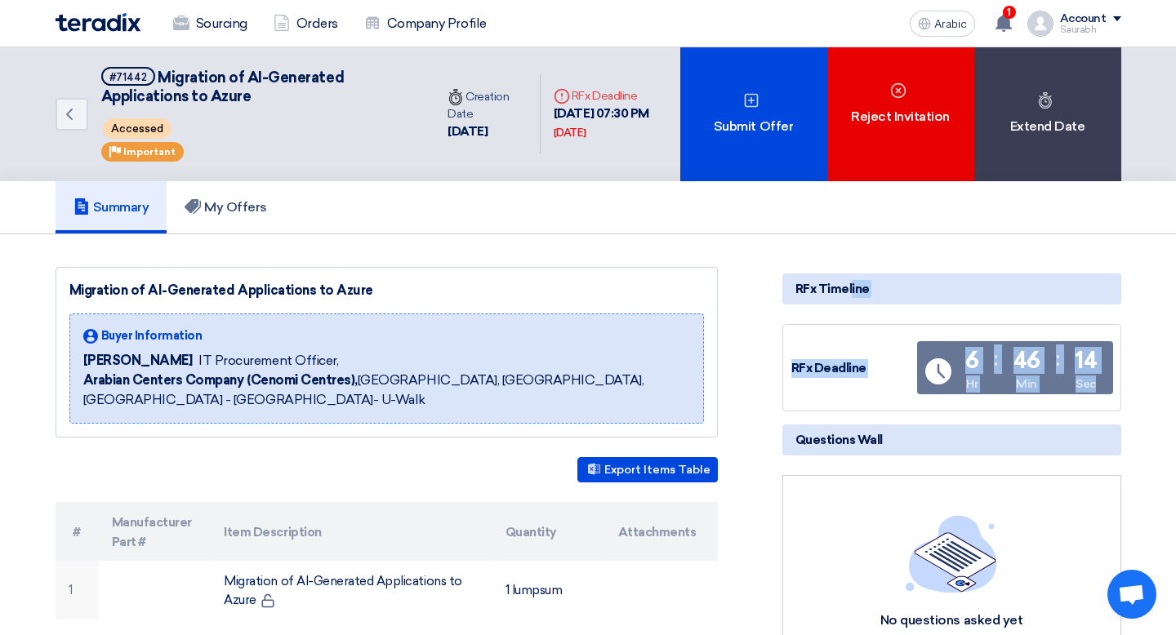
drag, startPoint x: 1104, startPoint y: 390, endPoint x: 801, endPoint y: 287, distance: 320.0
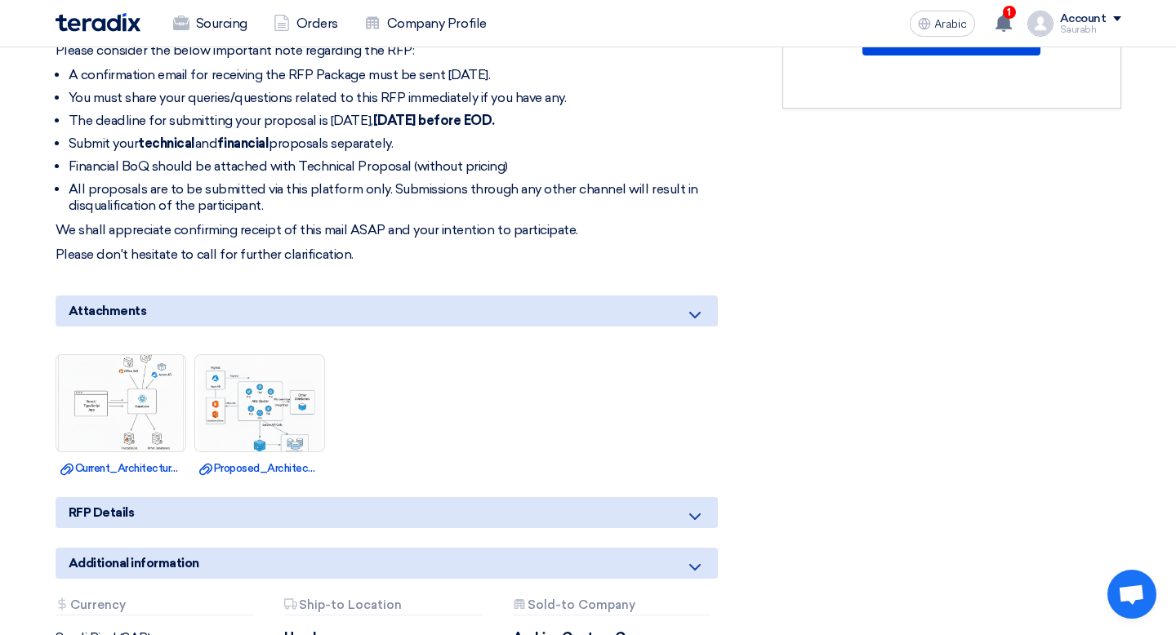
scroll to position [677, 0]
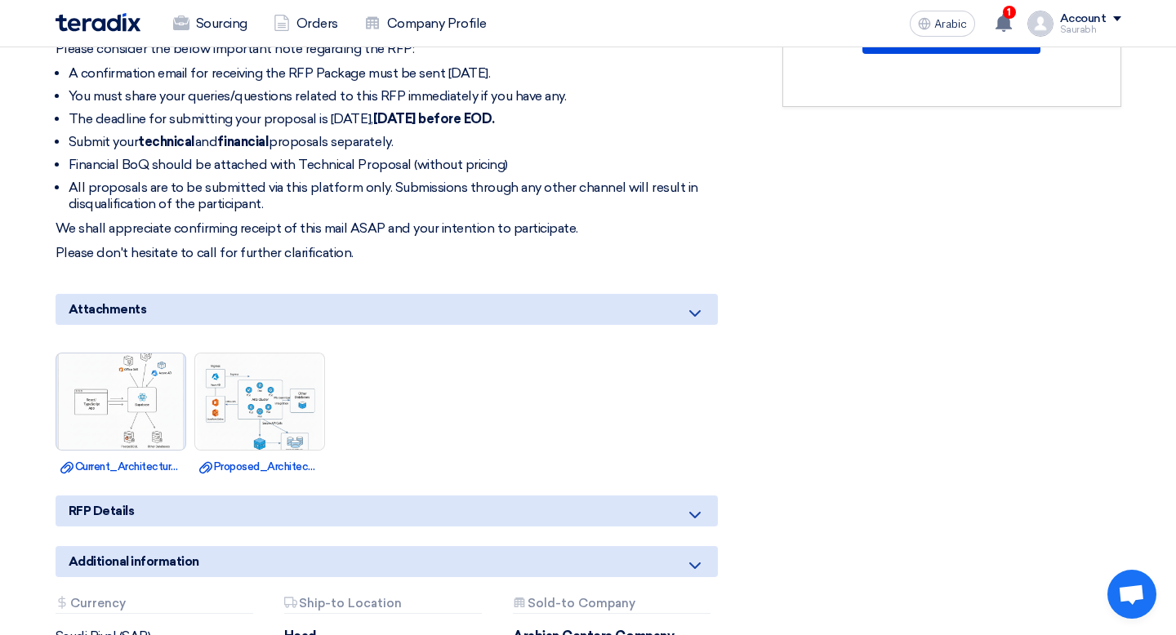
click at [136, 411] on img at bounding box center [120, 401] width 129 height 129
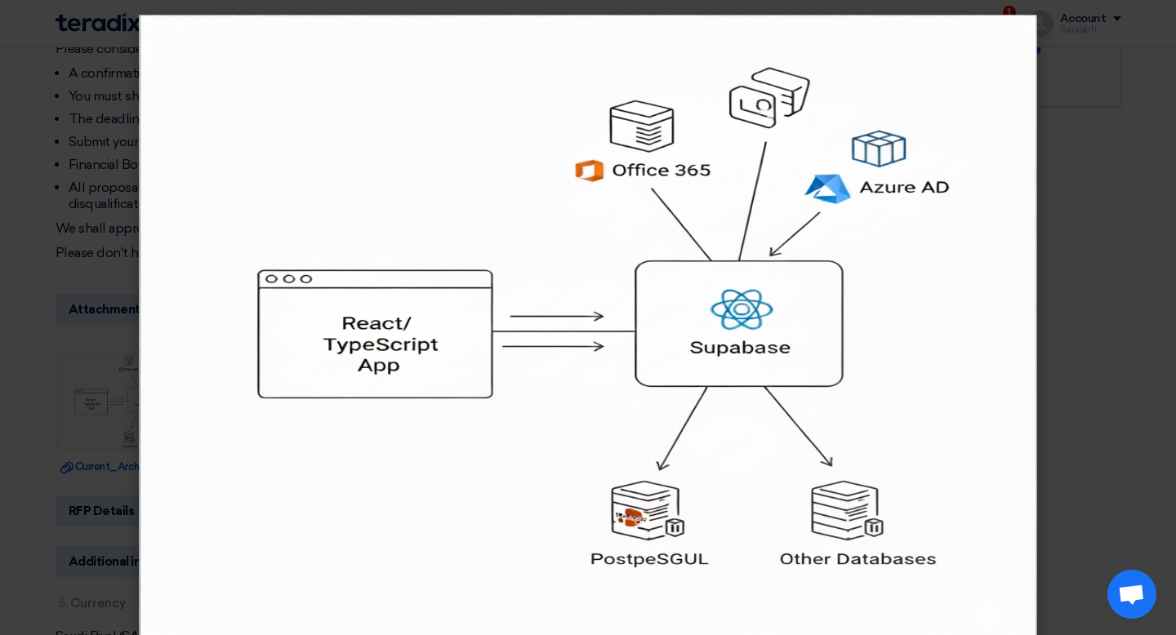
click at [1156, 211] on modal-container at bounding box center [588, 317] width 1176 height 635
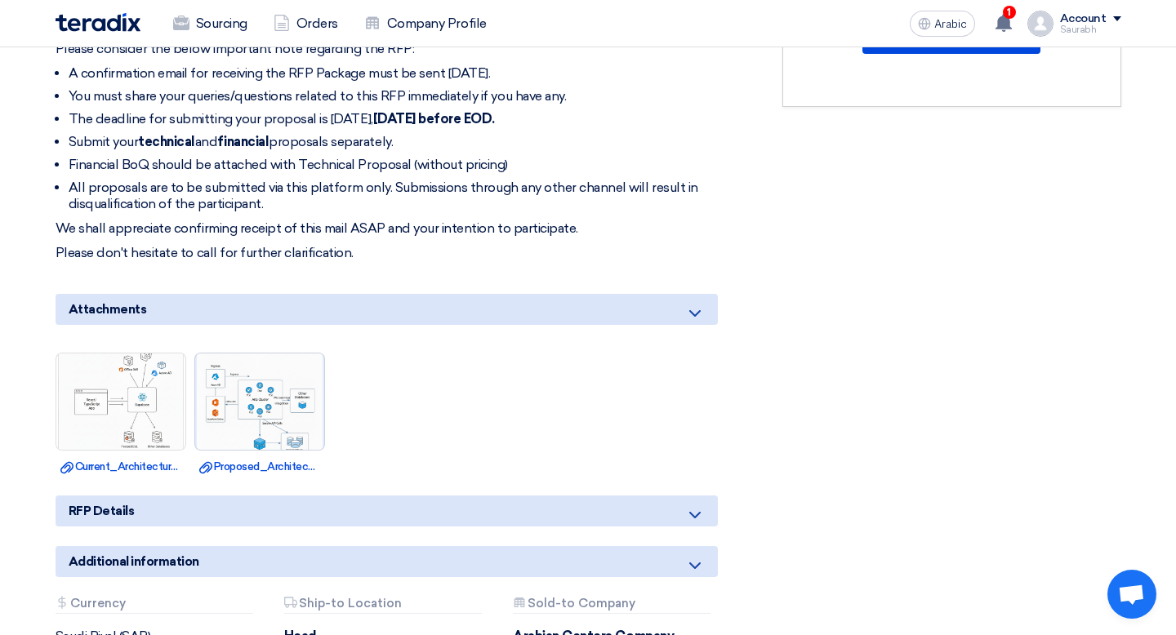
click at [304, 399] on img at bounding box center [259, 401] width 129 height 129
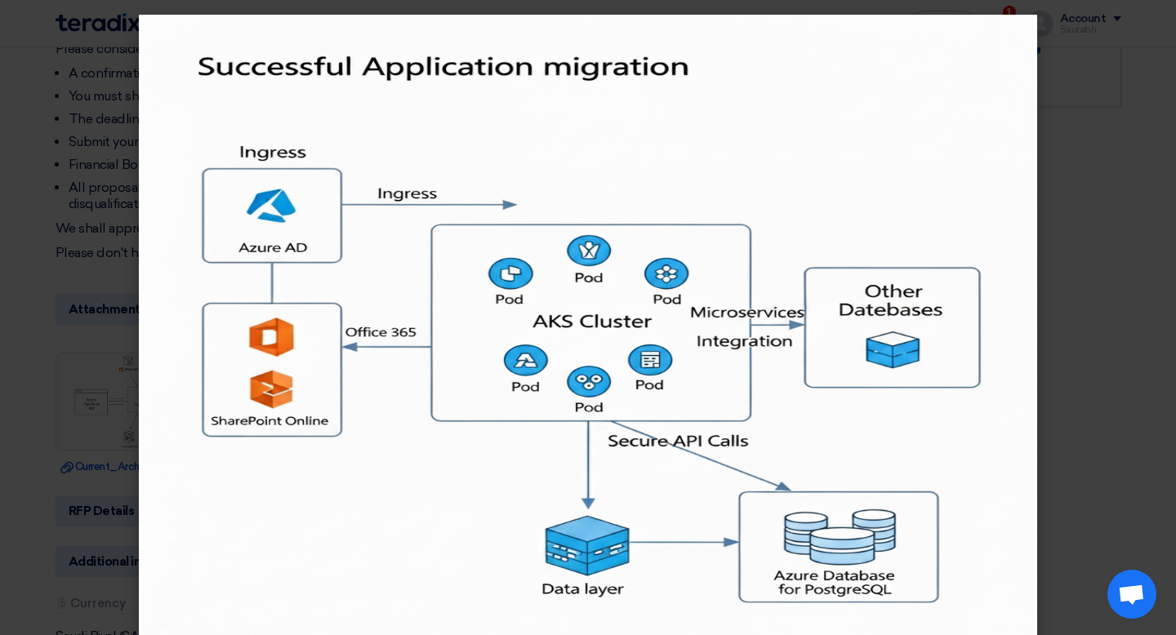
scroll to position [29, 0]
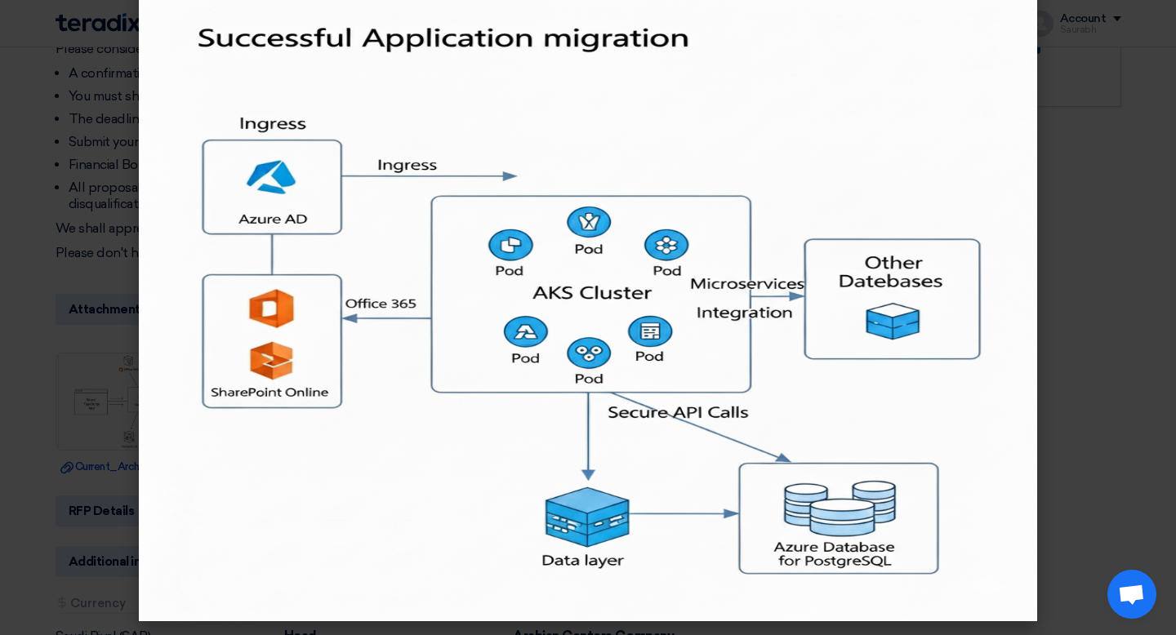
click at [917, 137] on img at bounding box center [588, 303] width 898 height 635
click at [1152, 211] on modal-container at bounding box center [588, 317] width 1176 height 635
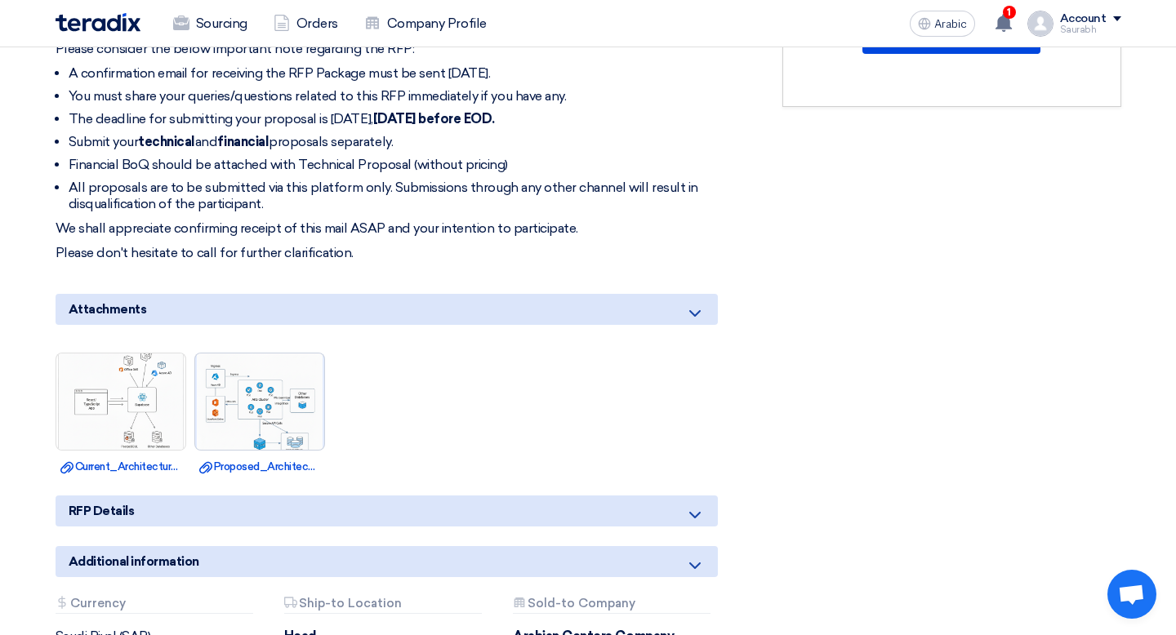
click at [229, 377] on img at bounding box center [259, 401] width 129 height 129
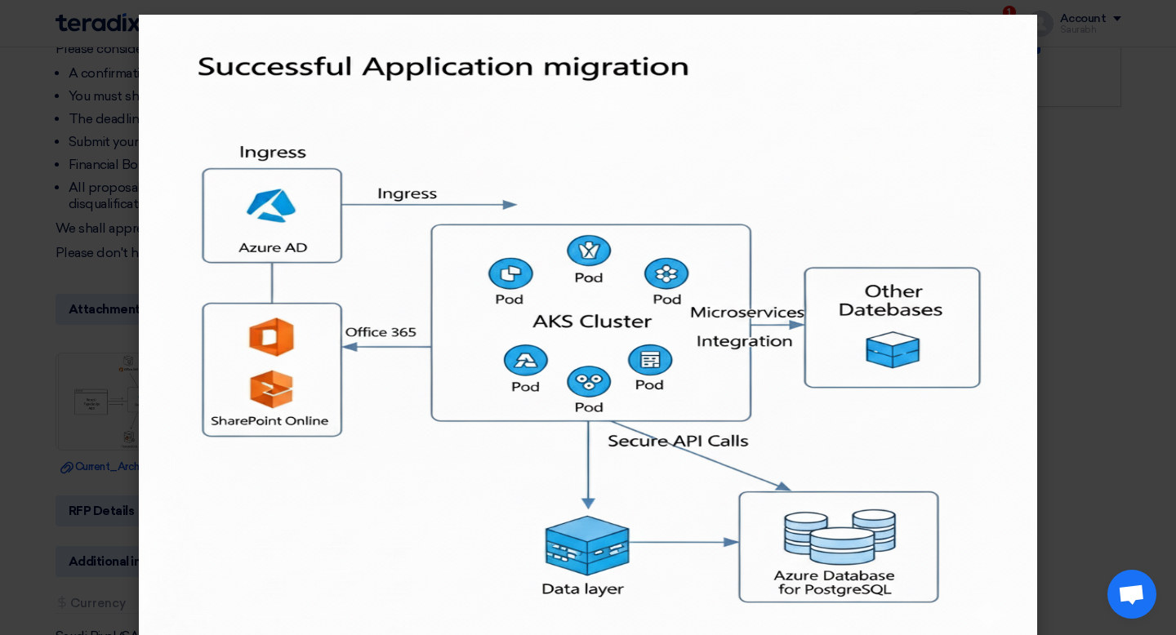
click at [32, 310] on modal-container at bounding box center [588, 317] width 1176 height 635
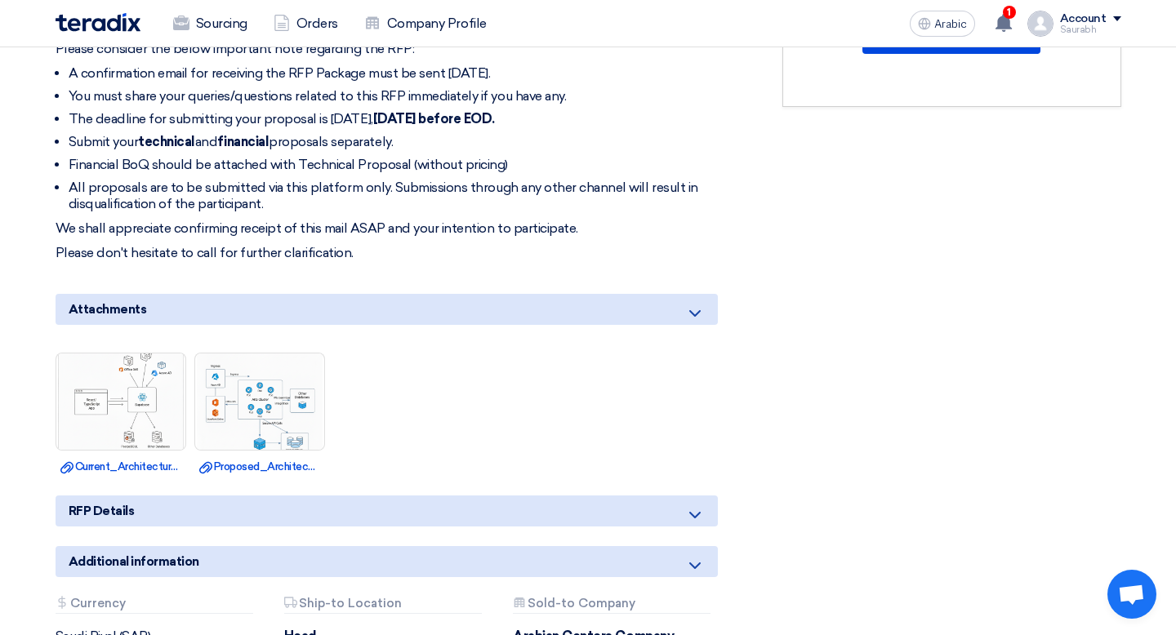
click at [148, 451] on li "Download file Current_Architecture.png" at bounding box center [121, 414] width 131 height 122
click at [155, 418] on img at bounding box center [120, 401] width 129 height 129
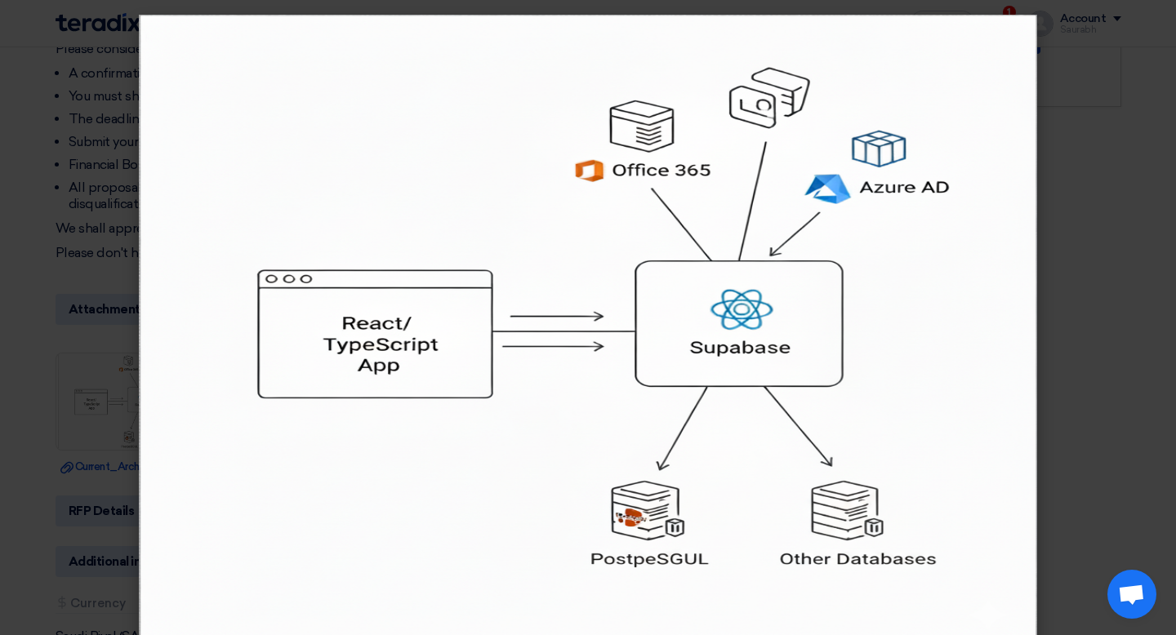
click at [1111, 230] on modal-container at bounding box center [588, 317] width 1176 height 635
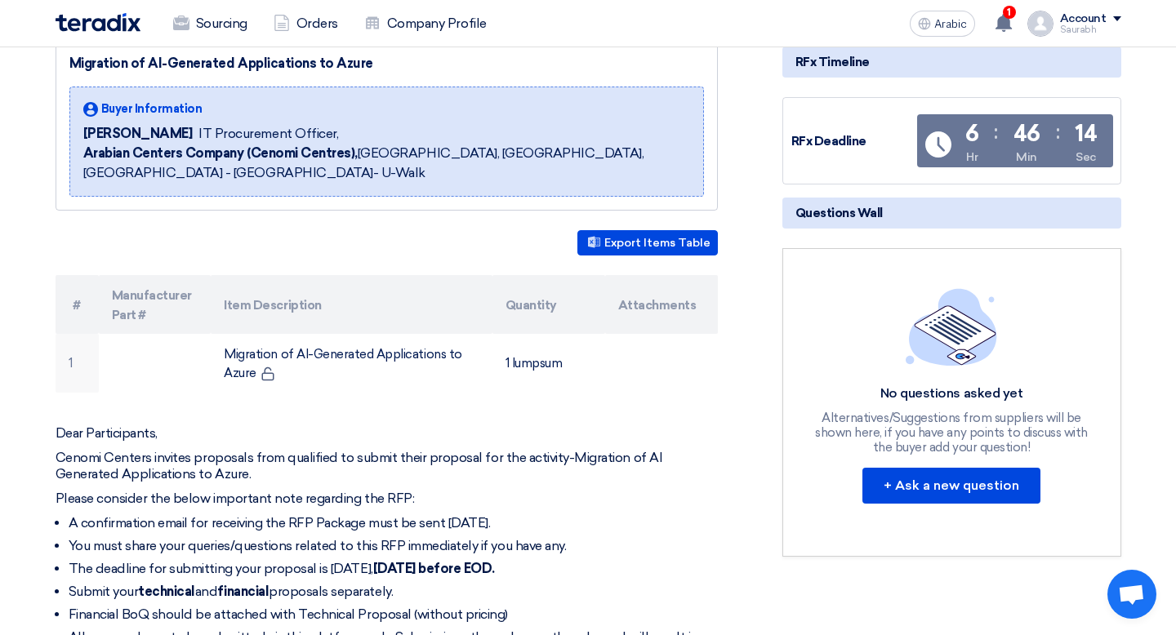
scroll to position [0, 0]
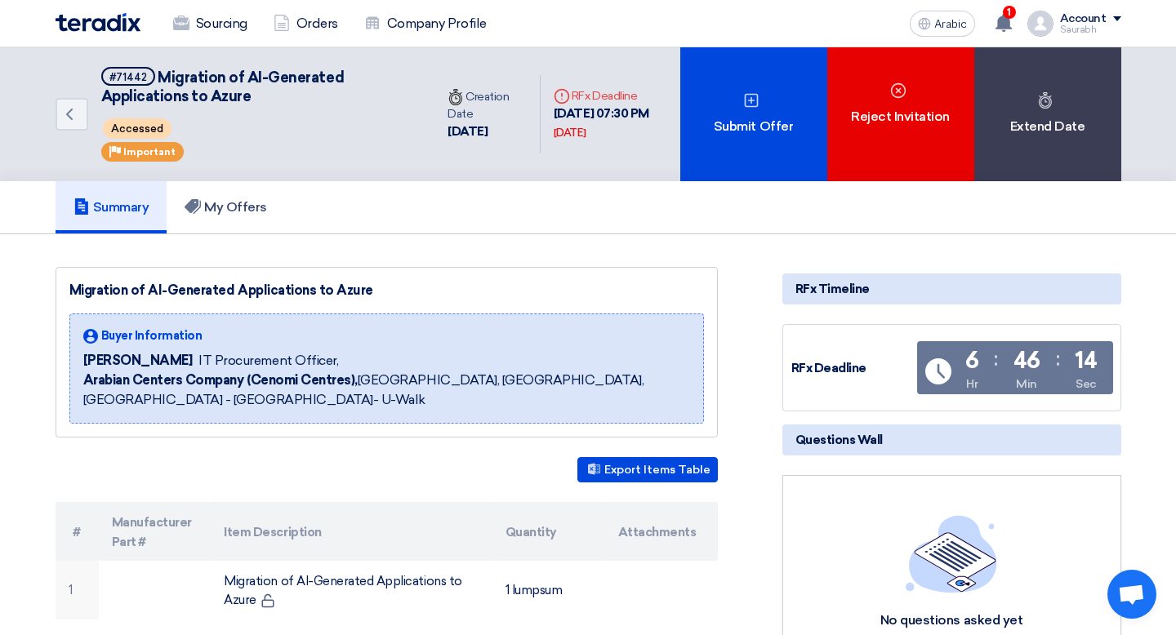
click at [393, 65] on div "Back #71442 Migration of AI-Generated Applications to Azure Accessed Priority I…" at bounding box center [246, 114] width 380 height 134
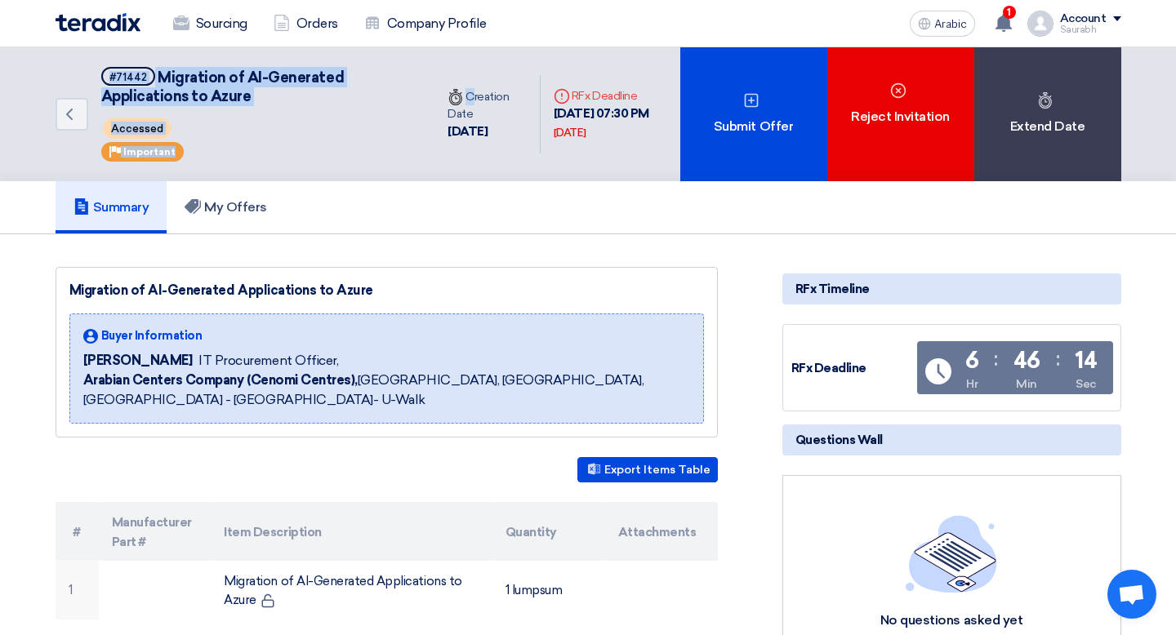
drag, startPoint x: 393, startPoint y: 65, endPoint x: 492, endPoint y: 162, distance: 138.0
click at [473, 136] on div "Back #71442 Migration of AI-Generated Applications to Azure Accessed Priority I…" at bounding box center [368, 114] width 625 height 134
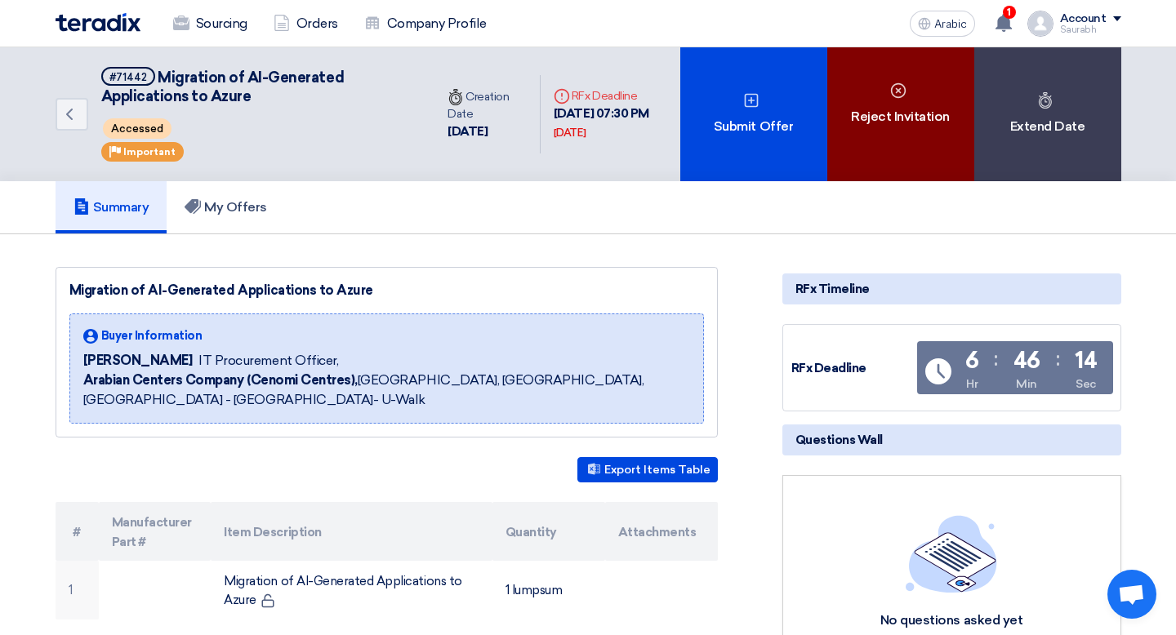
click at [866, 126] on font "Reject Invitation" at bounding box center [900, 117] width 99 height 20
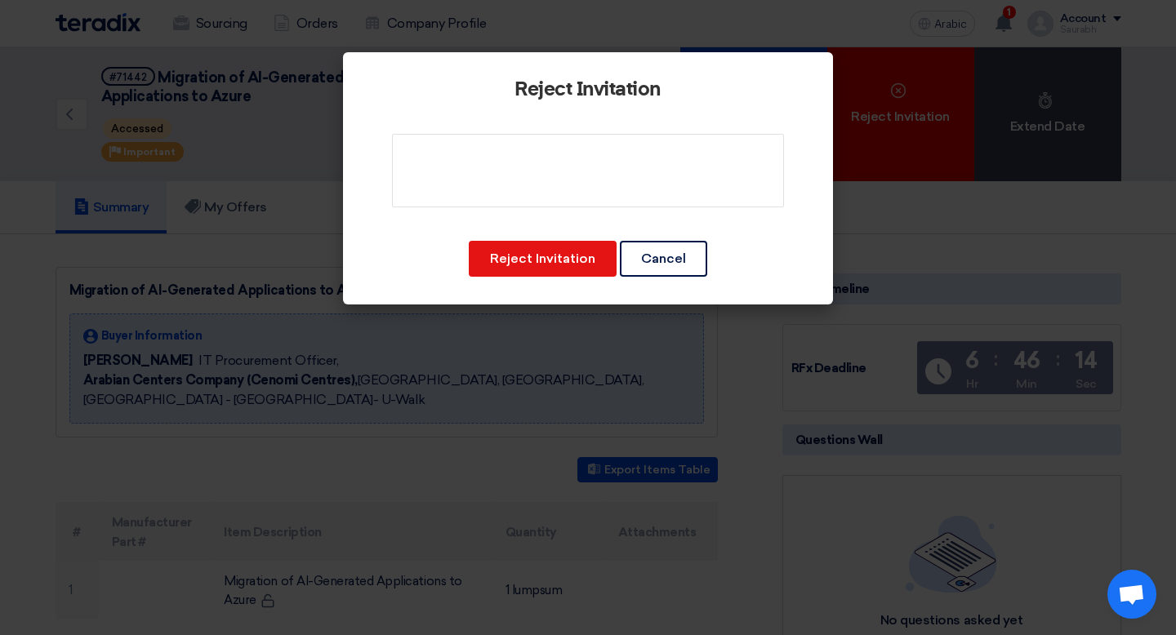
click at [929, 80] on modal-container "Reject Invitation Reject Invitation Cancel" at bounding box center [588, 317] width 1176 height 635
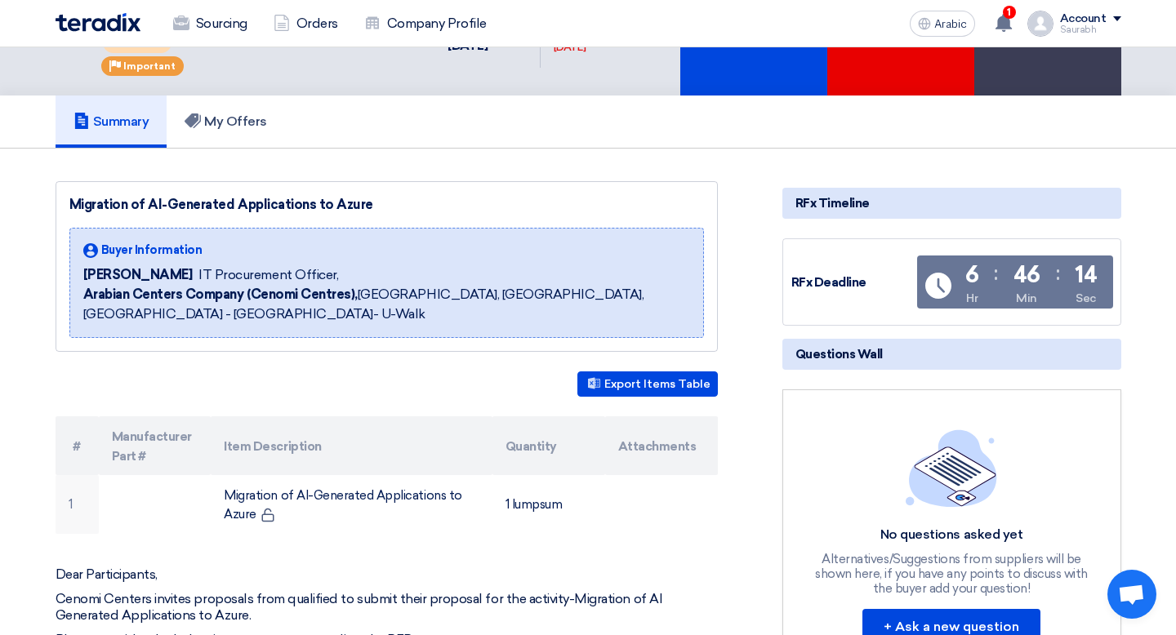
scroll to position [100, 0]
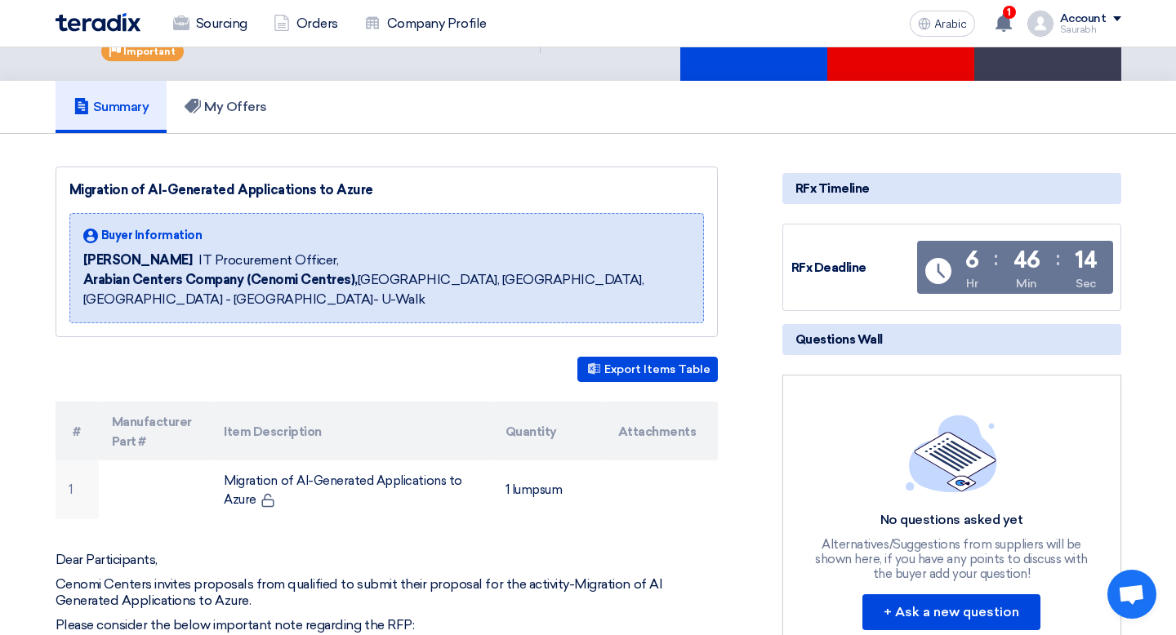
drag, startPoint x: 1114, startPoint y: 276, endPoint x: 955, endPoint y: 269, distance: 158.6
click at [955, 269] on div "RFx Deadline Time Remaining 6 Hr : 46 Min : 14 Sec" at bounding box center [951, 267] width 339 height 87
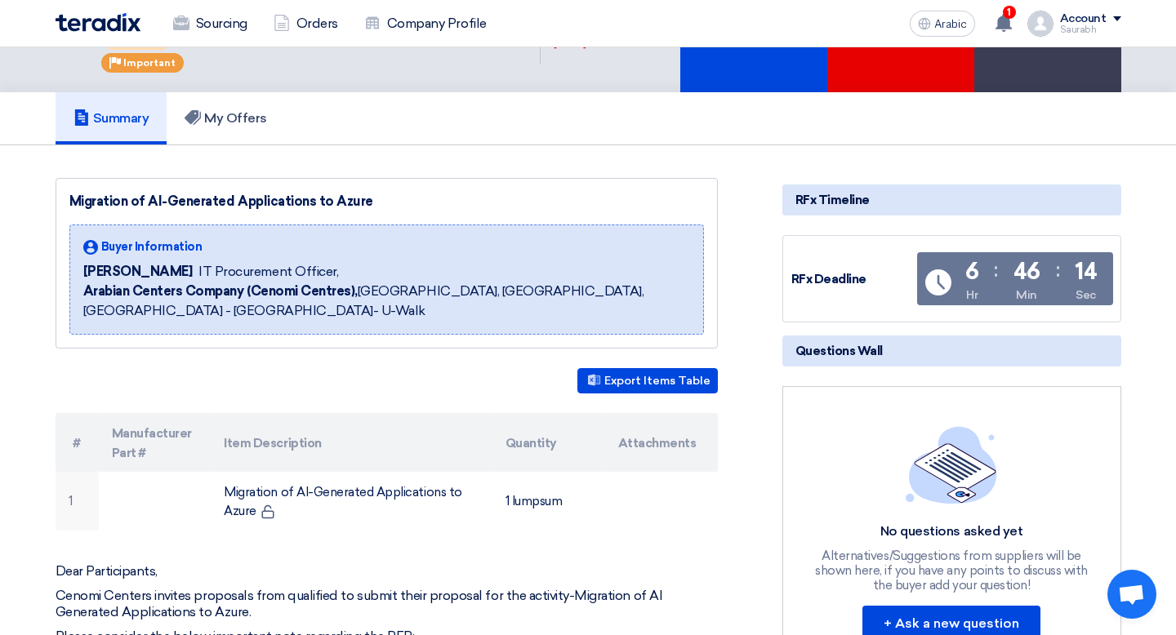
scroll to position [0, 0]
